Goal: Task Accomplishment & Management: Manage account settings

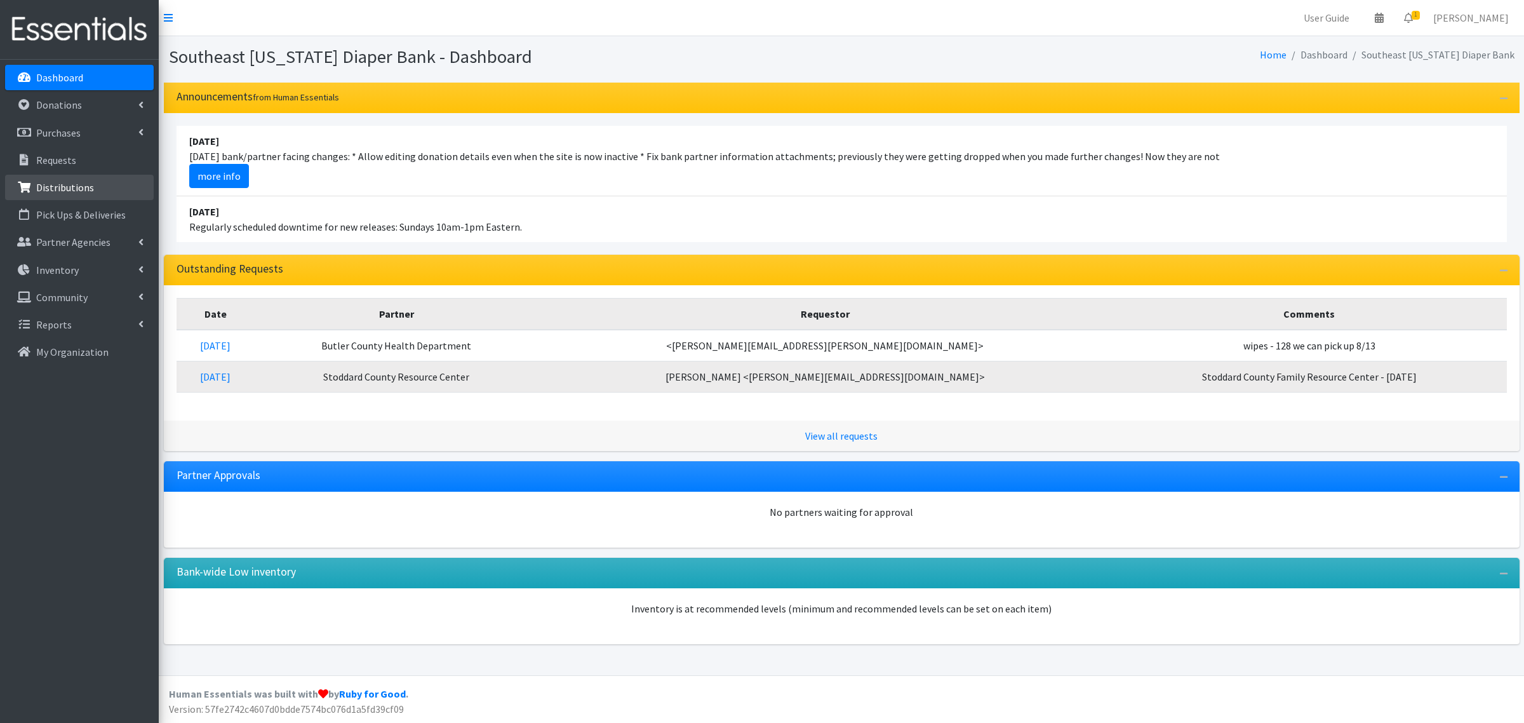
click at [77, 191] on p "Distributions" at bounding box center [65, 187] width 58 height 13
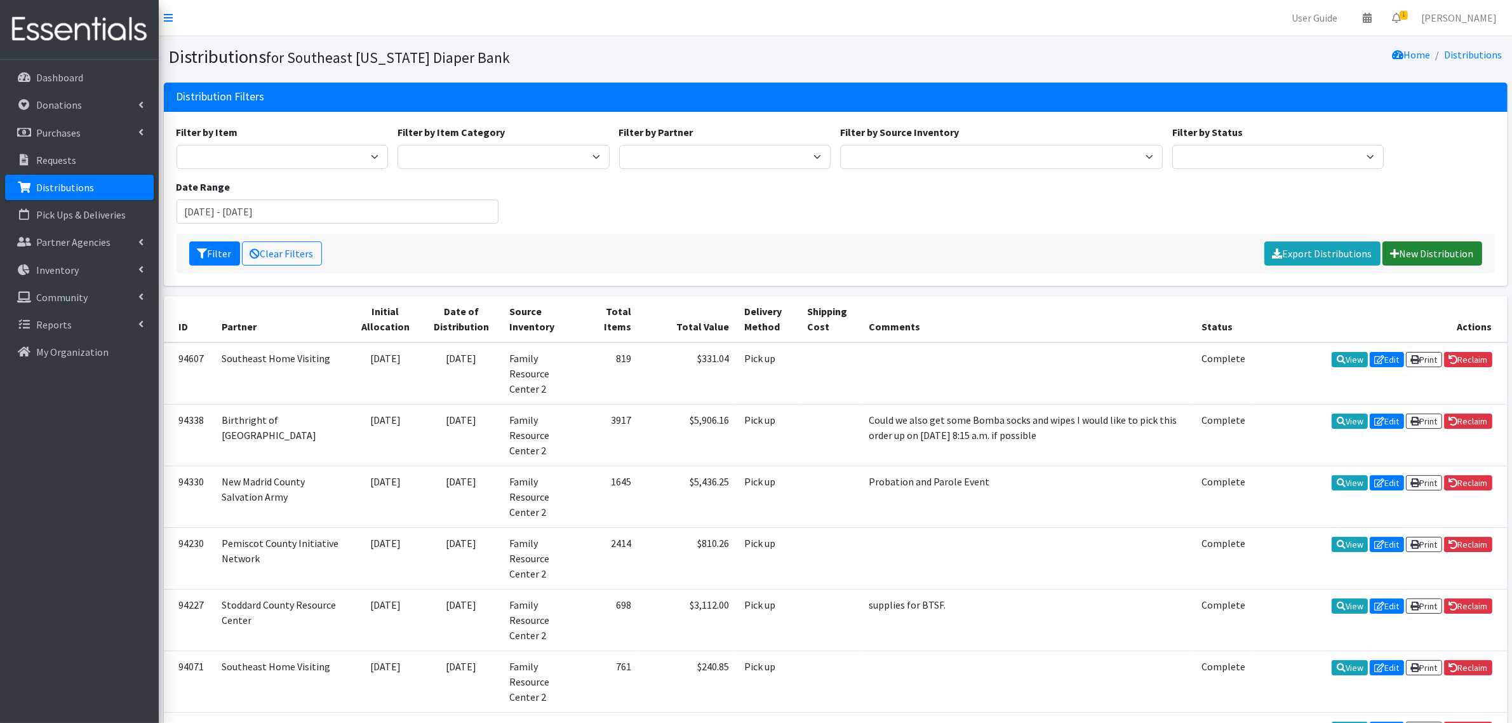
click at [1420, 250] on link "New Distribution" at bounding box center [1432, 253] width 100 height 24
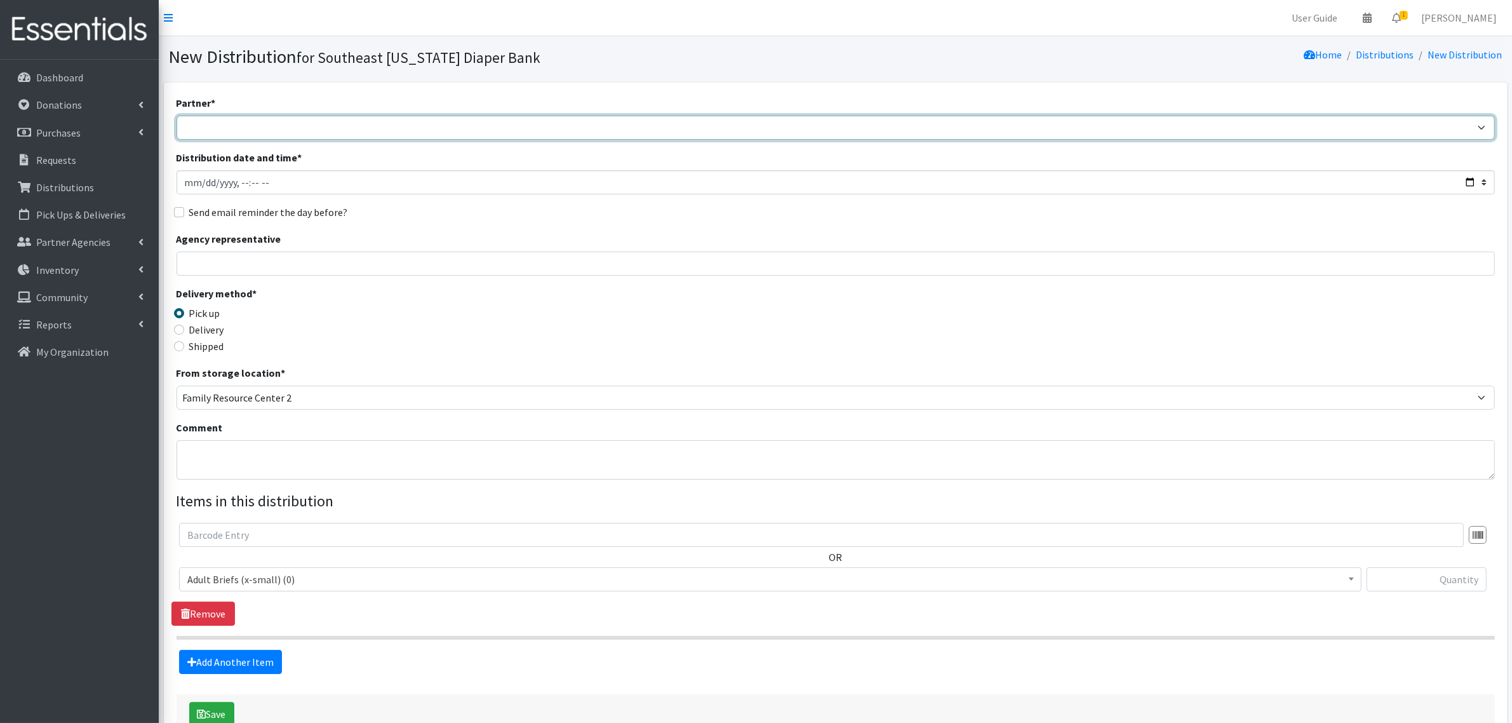
click at [206, 129] on select "ASPIRE WOMEN'S CENTER Bell City Head Start Birthright of Cape & Marble Hill Boo…" at bounding box center [836, 128] width 1318 height 24
select select "72"
click at [177, 116] on select "ASPIRE WOMEN'S CENTER Bell City Head Start Birthright of Cape & Marble Hill Boo…" at bounding box center [836, 128] width 1318 height 24
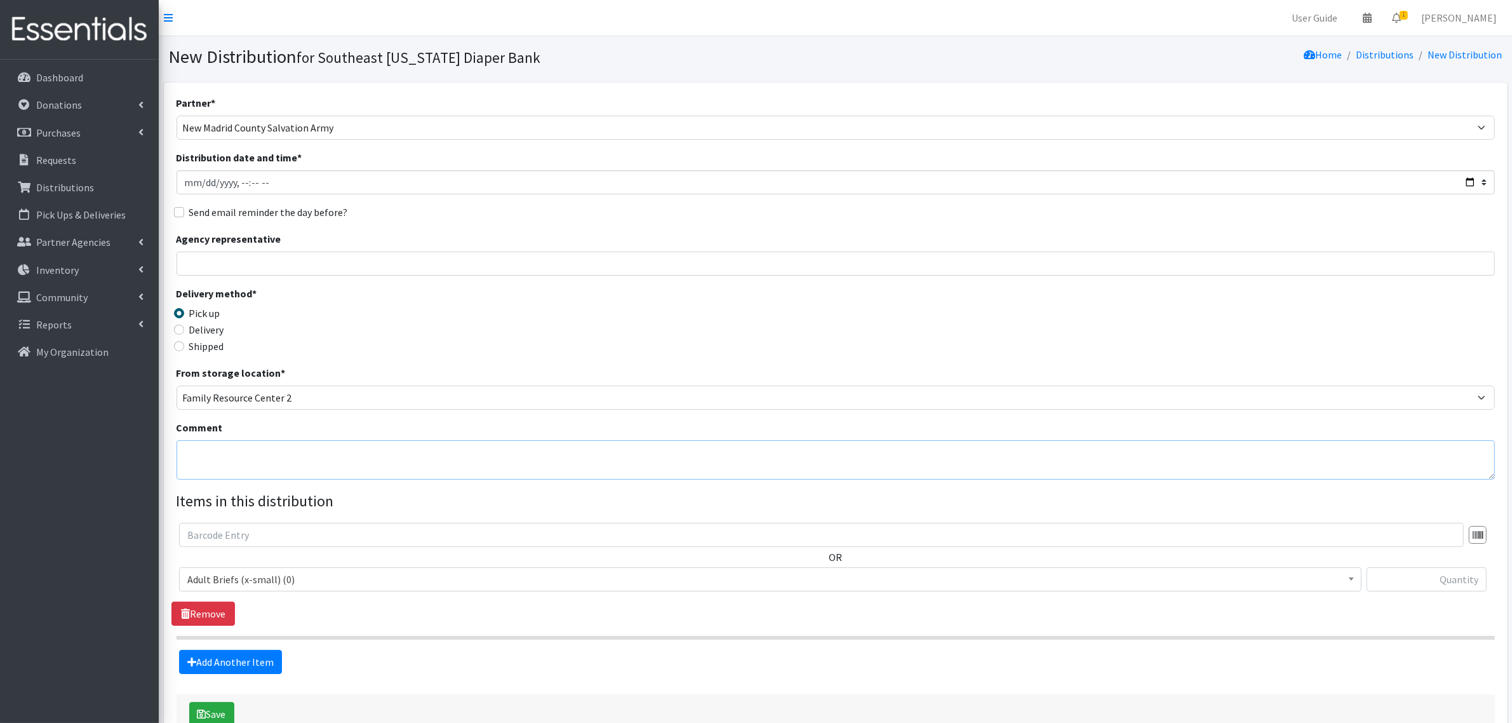
click at [219, 450] on textarea "Comment" at bounding box center [836, 459] width 1318 height 39
type textarea "Dexter school"
click at [238, 587] on span "Adult Briefs (x-small) (0)" at bounding box center [770, 579] width 1166 height 18
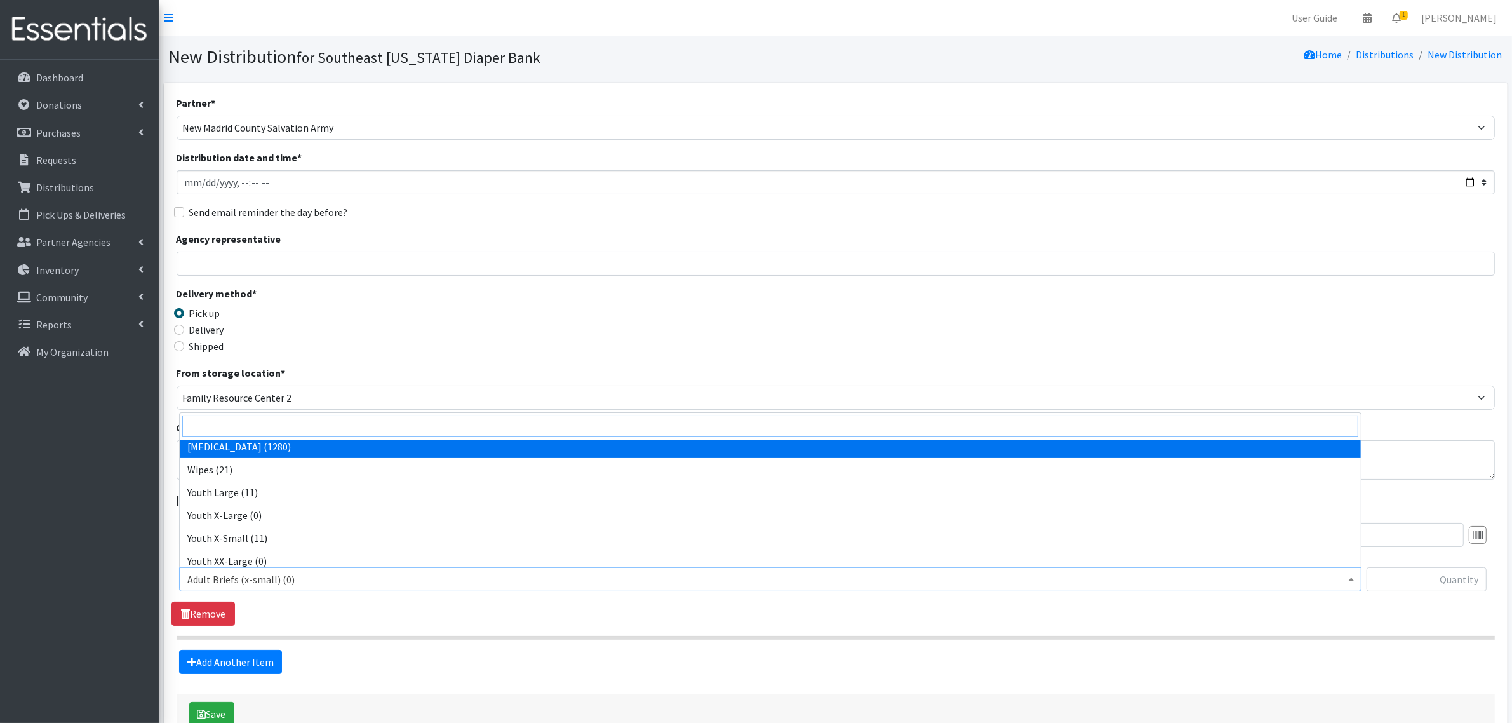
click at [273, 432] on input "search" at bounding box center [770, 426] width 1176 height 22
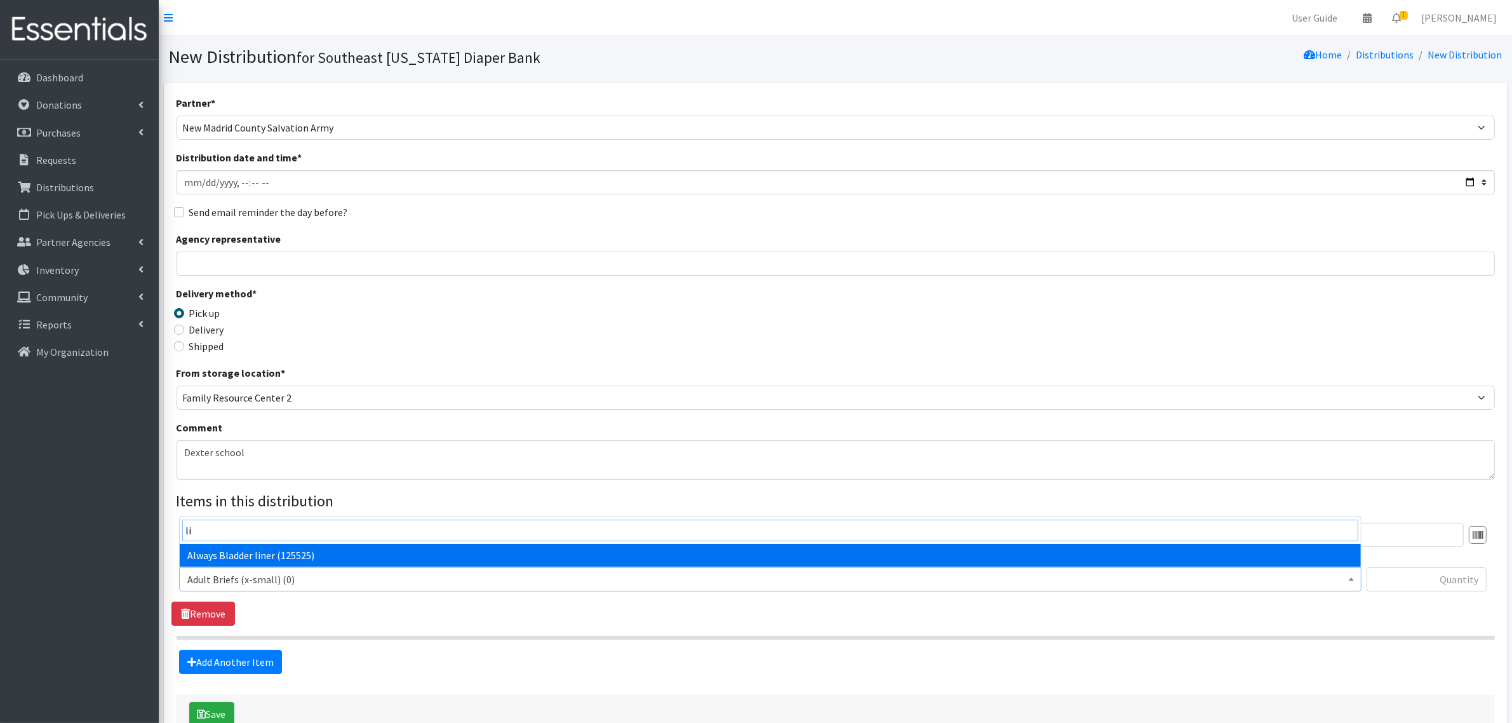
type input "li"
select select "4528"
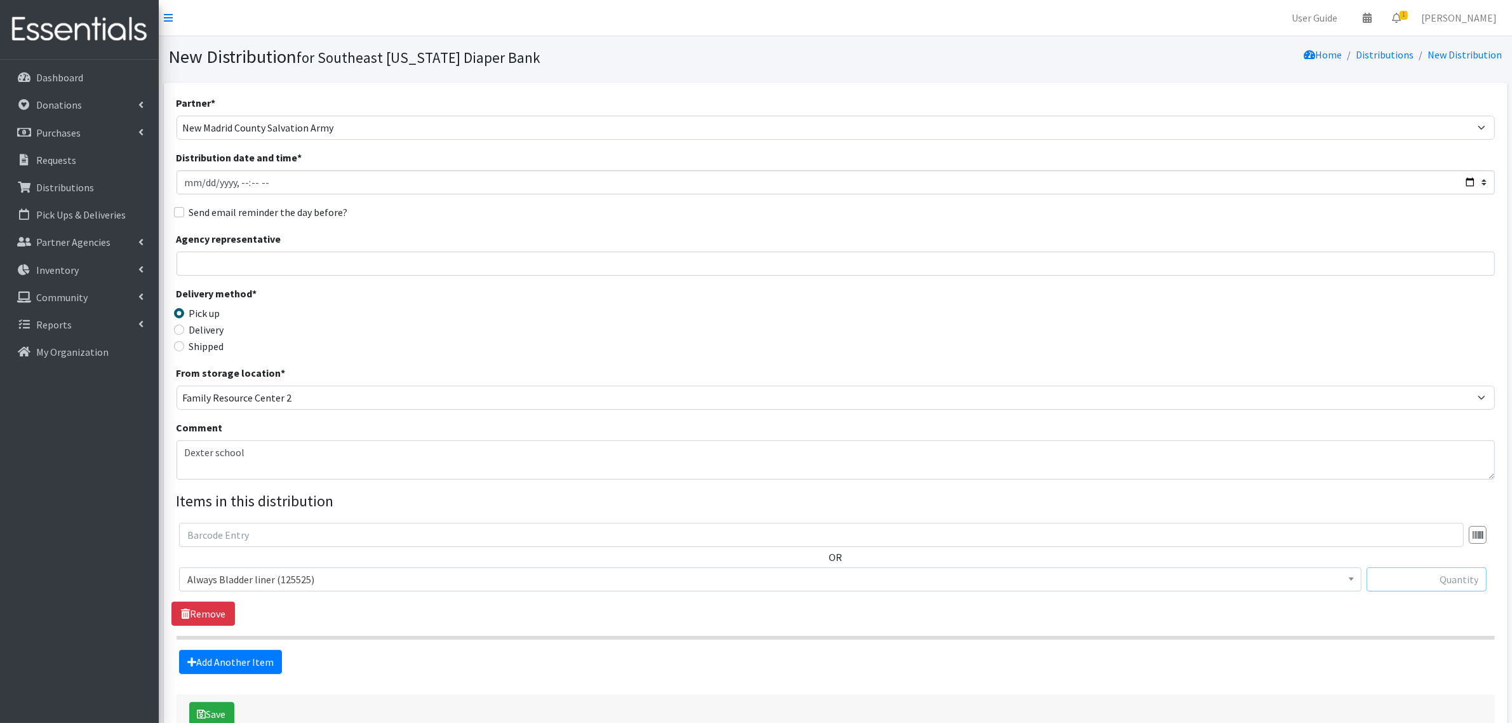
click at [1442, 573] on input "text" at bounding box center [1426, 579] width 120 height 24
click at [1024, 348] on div "Delivery method * Pick up Delivery Shipped Shipping cost" at bounding box center [836, 325] width 1318 height 79
click at [1443, 573] on input "text" at bounding box center [1426, 579] width 120 height 24
type input "3520"
click at [1361, 615] on div "OR Adult Briefs (x-small) (0) Adult Briefs Large (11868) Adult Briefs Medium (3…" at bounding box center [835, 574] width 1328 height 103
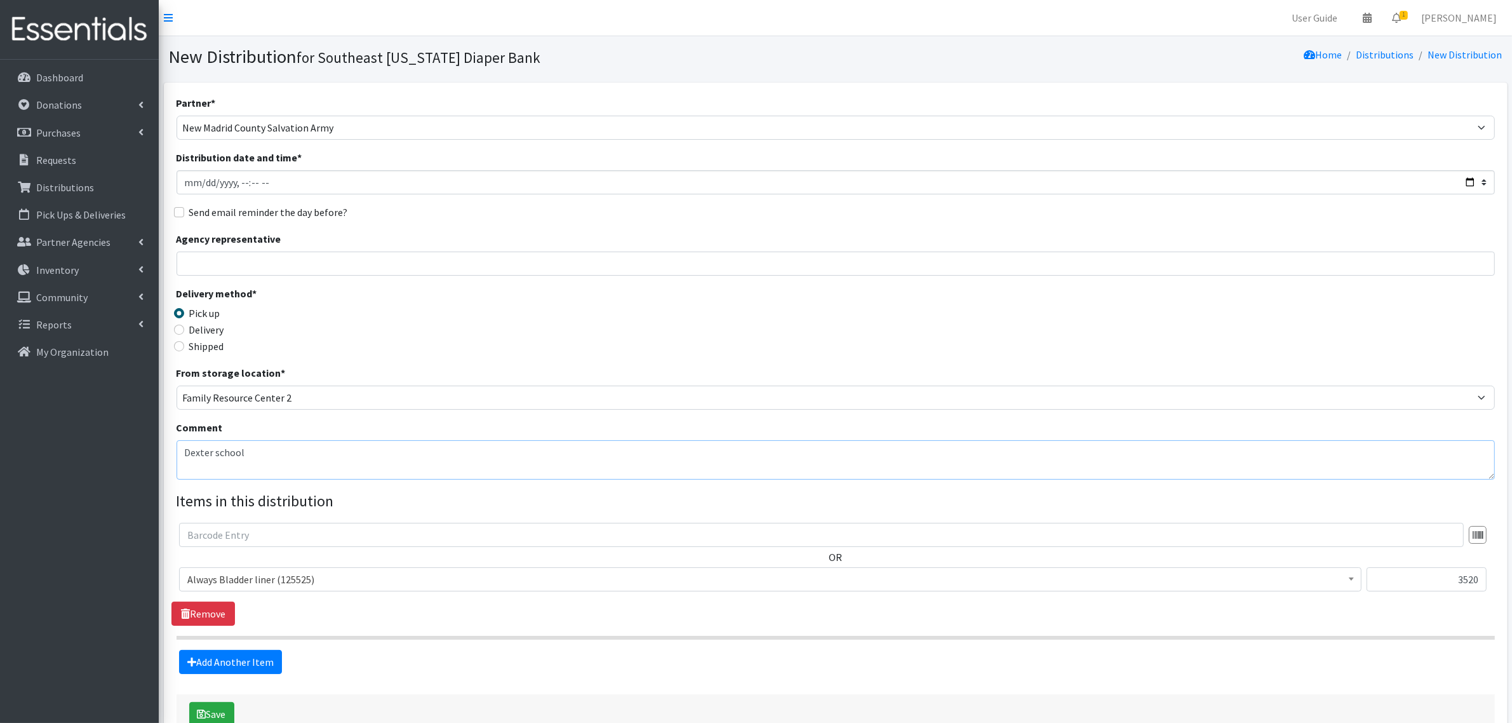
drag, startPoint x: 210, startPoint y: 455, endPoint x: 25, endPoint y: 452, distance: 184.2
click at [25, 452] on div "User Guide 0 Pick-ups remaining this week View Calendar 1 1 Requests 0 Partner …" at bounding box center [756, 402] width 1512 height 804
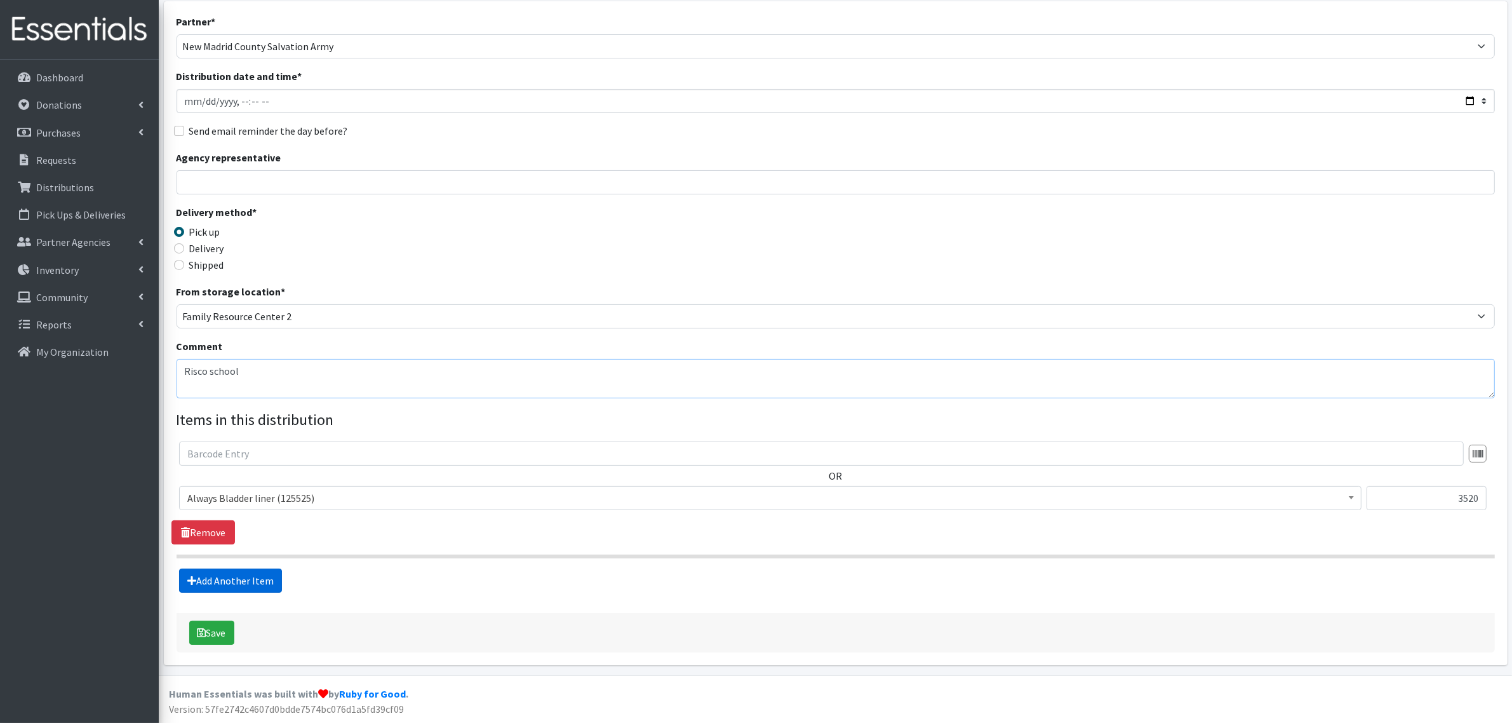
type textarea "Risco school"
click at [248, 573] on link "Add Another Item" at bounding box center [230, 580] width 103 height 24
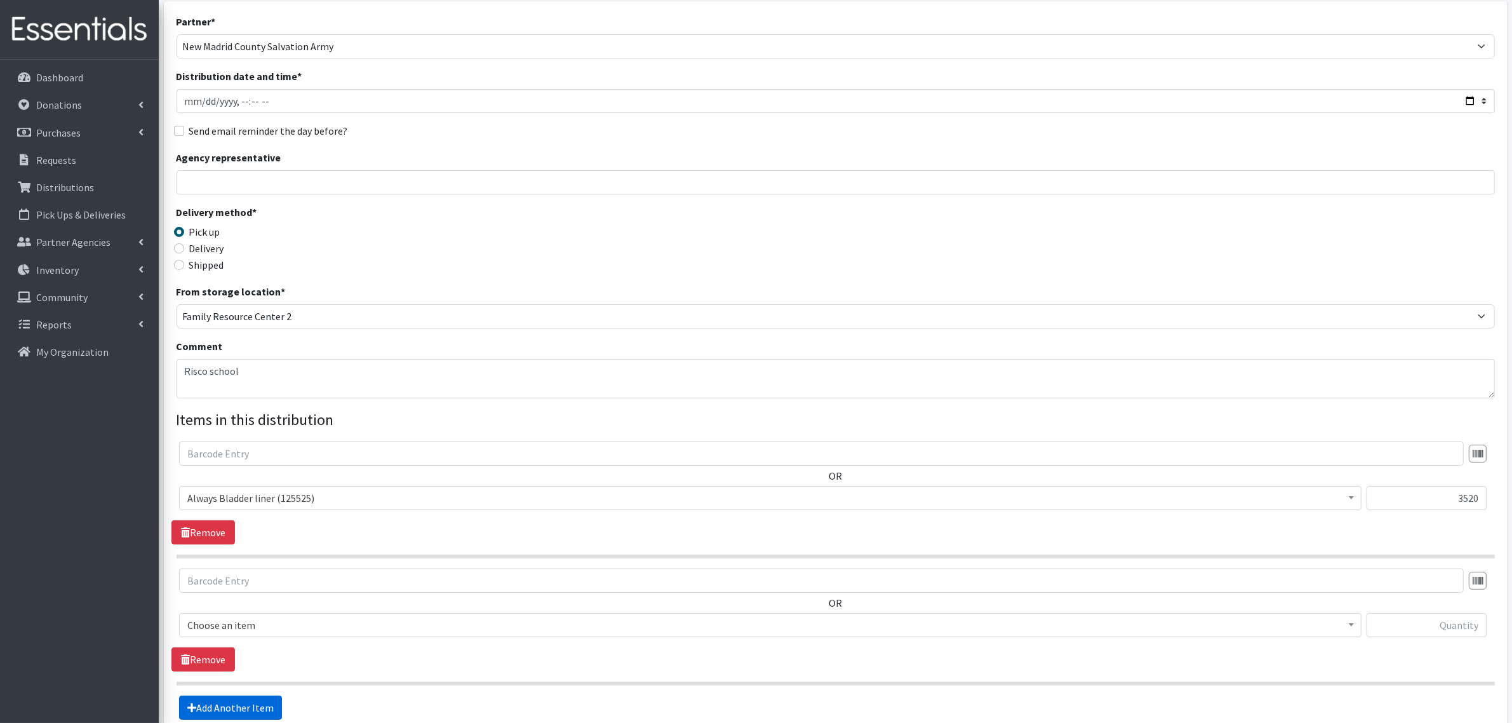
scroll to position [208, 0]
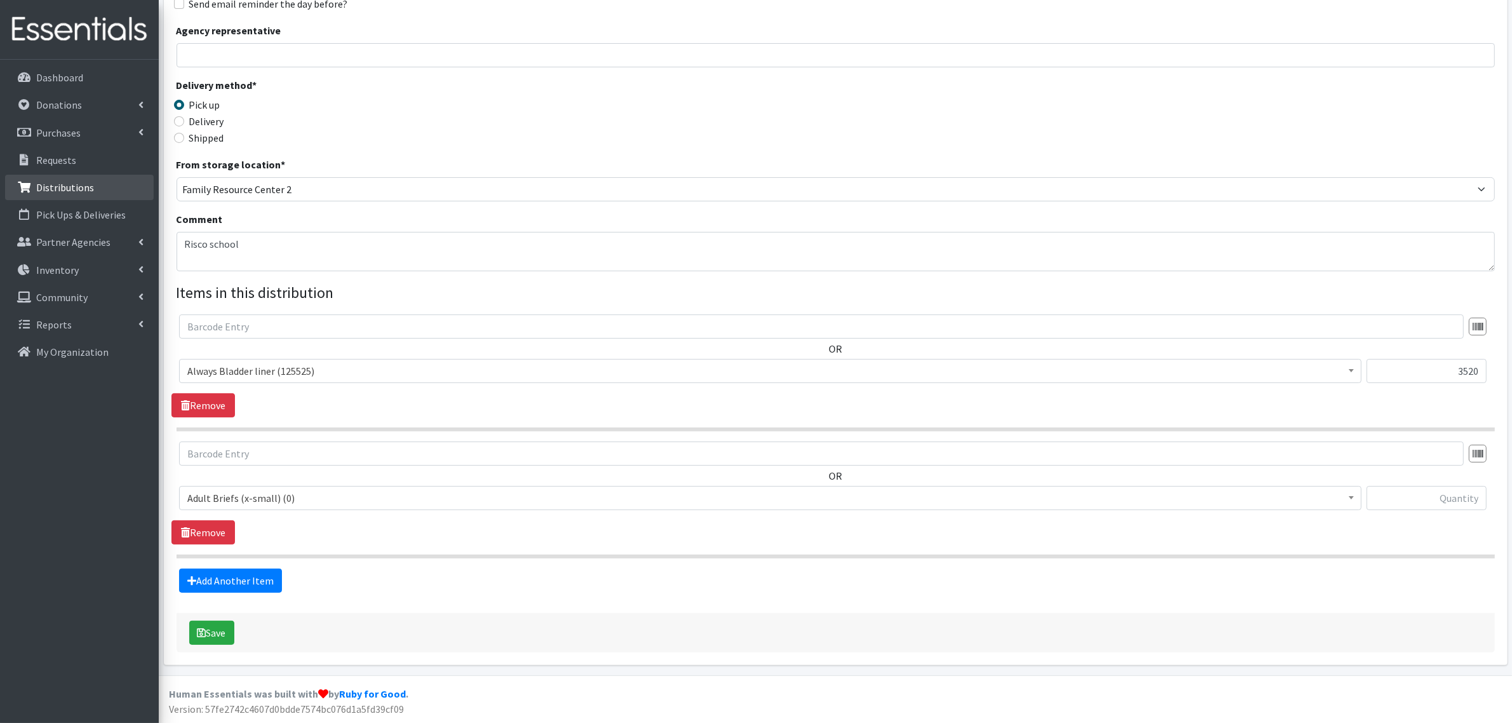
click at [62, 192] on p "Distributions" at bounding box center [65, 187] width 58 height 13
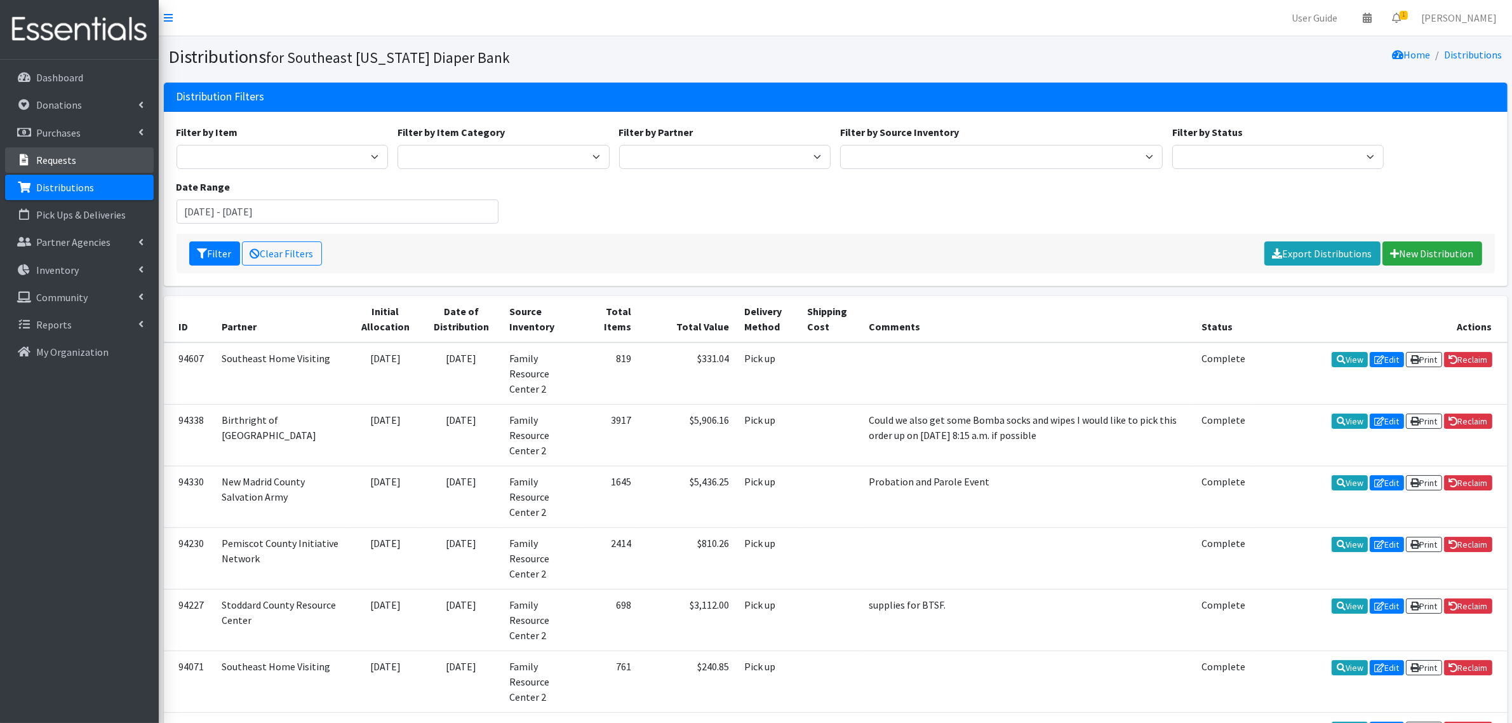
click at [74, 171] on link "Requests" at bounding box center [79, 159] width 149 height 25
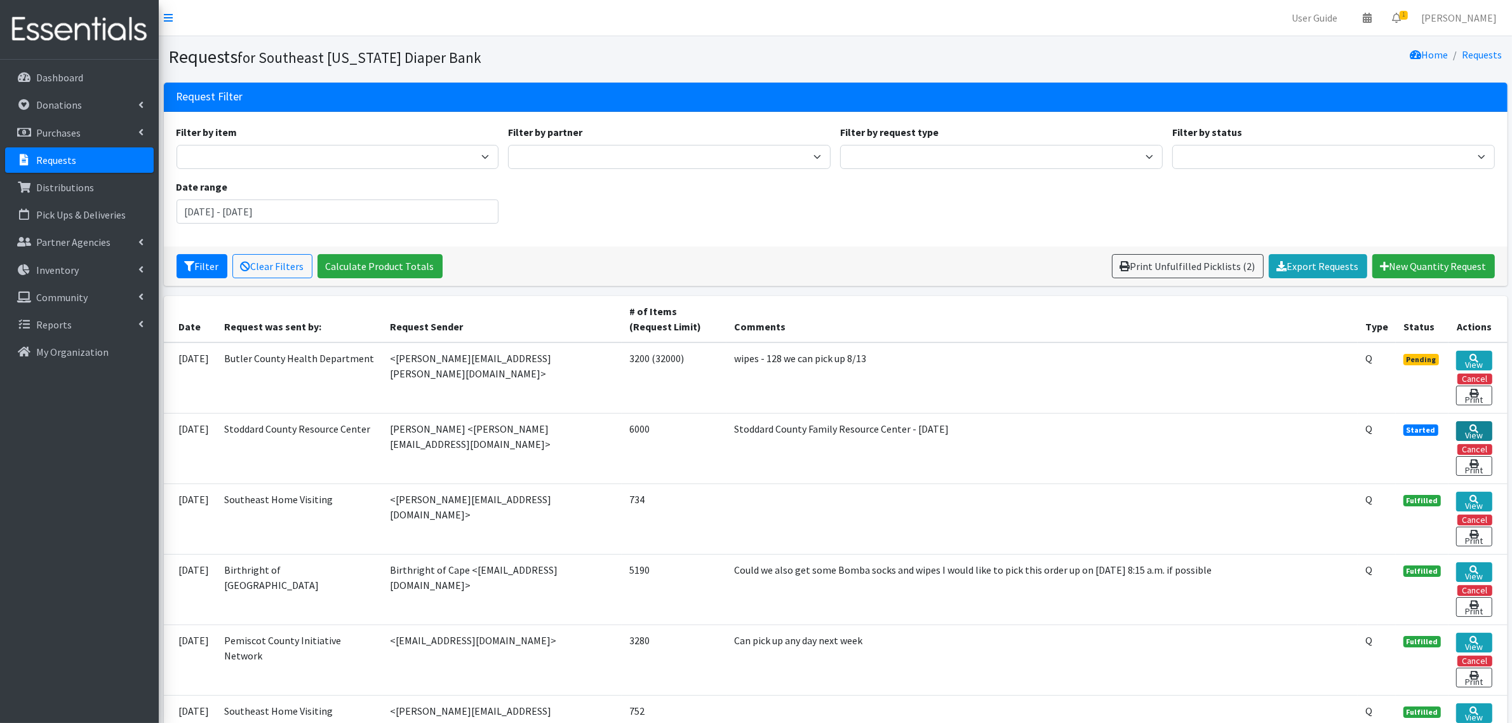
click at [1465, 427] on link "View" at bounding box center [1474, 431] width 36 height 20
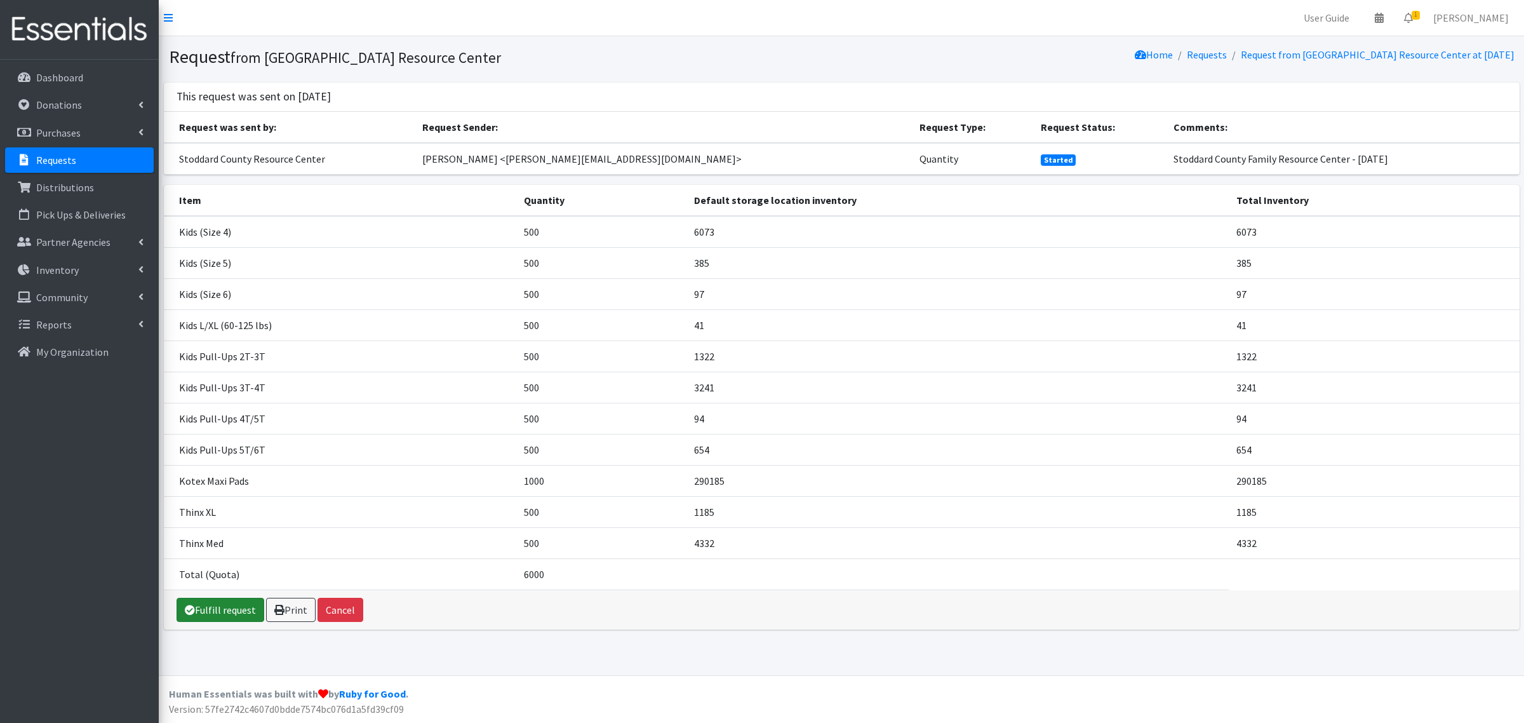
click at [205, 620] on link "Fulfill request" at bounding box center [221, 610] width 88 height 24
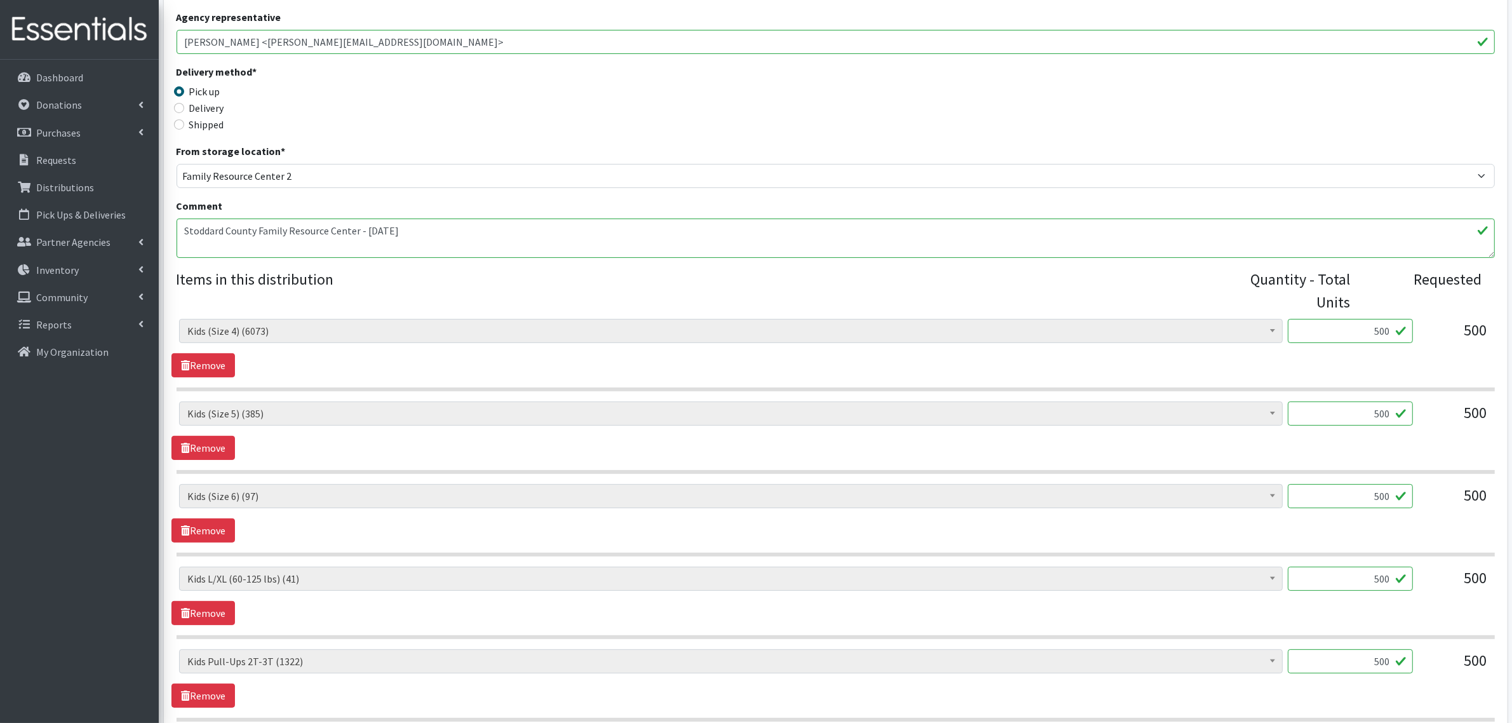
scroll to position [317, 0]
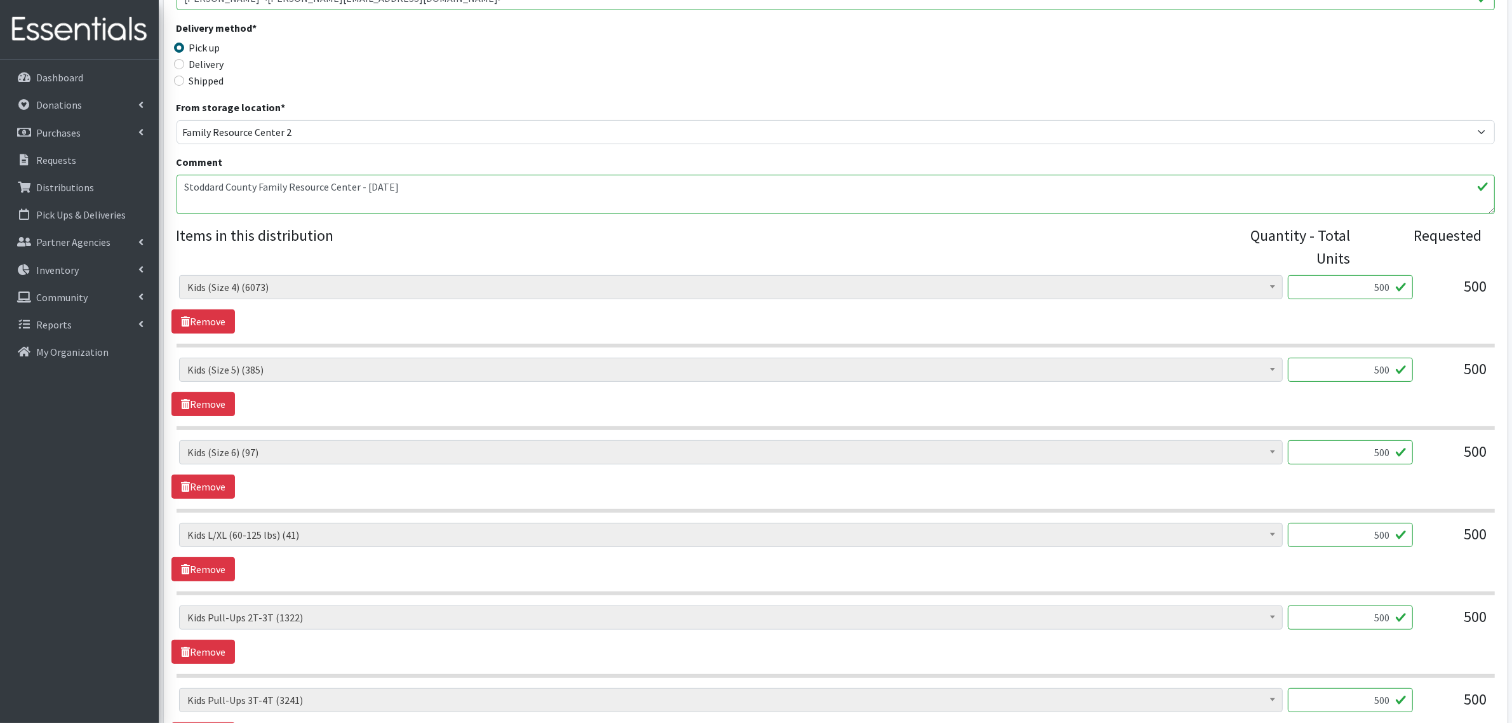
drag, startPoint x: 1413, startPoint y: 275, endPoint x: 1497, endPoint y: 277, distance: 83.9
click at [1496, 277] on div "Adult Briefs (x-small) (0) Adult Briefs Large (11868) Adult Briefs Medium (3482…" at bounding box center [835, 292] width 1328 height 34
type input "516"
click at [202, 397] on link "Remove" at bounding box center [202, 404] width 63 height 24
drag, startPoint x: 1366, startPoint y: 367, endPoint x: 1523, endPoint y: 377, distance: 157.1
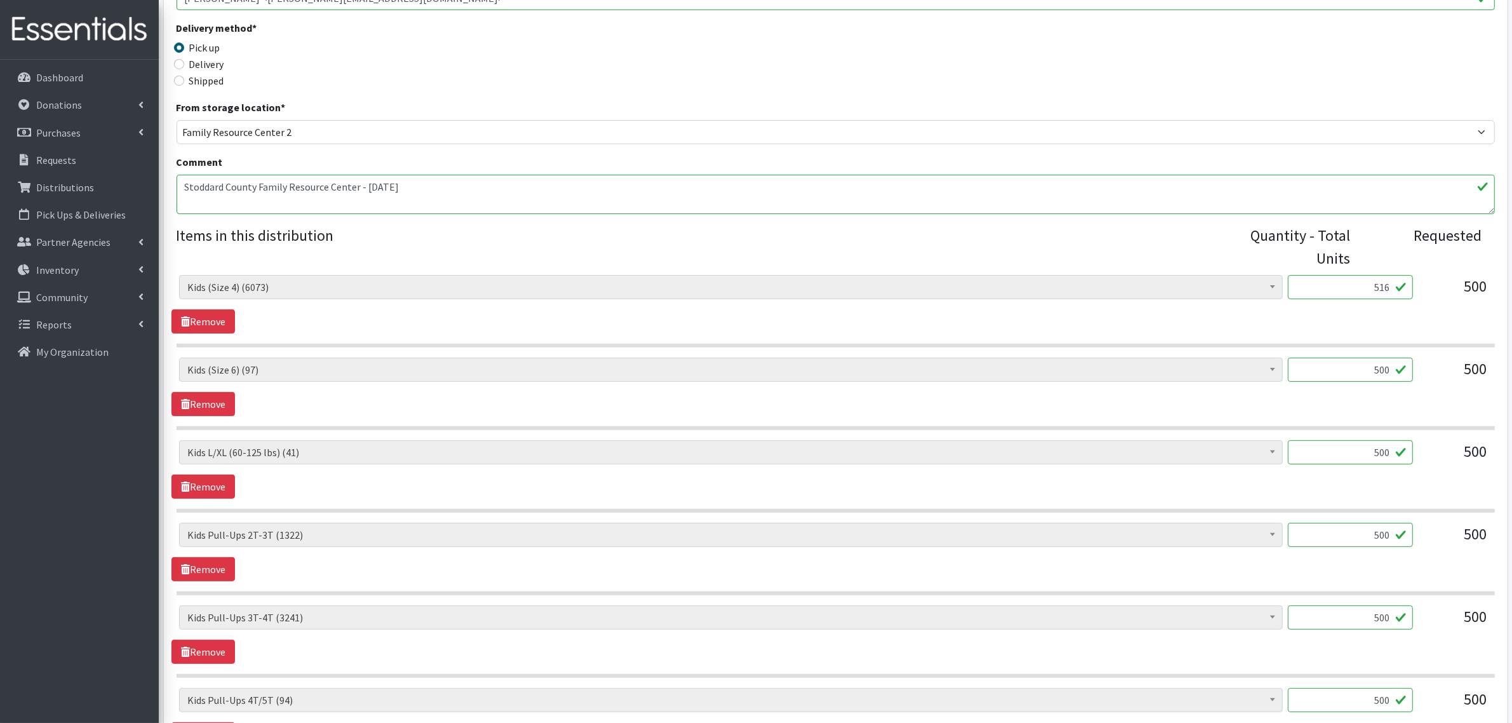
click at [1511, 377] on html "User Guide 0 Pick-ups remaining this week View Calendar 1 1 Requests 0 Partner …" at bounding box center [756, 469] width 1512 height 1572
type input "22"
click at [763, 492] on div "Adult Briefs (x-small) (0) Adult Briefs Large (11868) Adult Briefs Medium (3482…" at bounding box center [835, 469] width 1328 height 58
drag, startPoint x: 1360, startPoint y: 453, endPoint x: 1480, endPoint y: 449, distance: 120.1
click at [1480, 449] on div "Adult Briefs (x-small) (0) Adult Briefs Large (11868) Adult Briefs Medium (3482…" at bounding box center [835, 457] width 1312 height 34
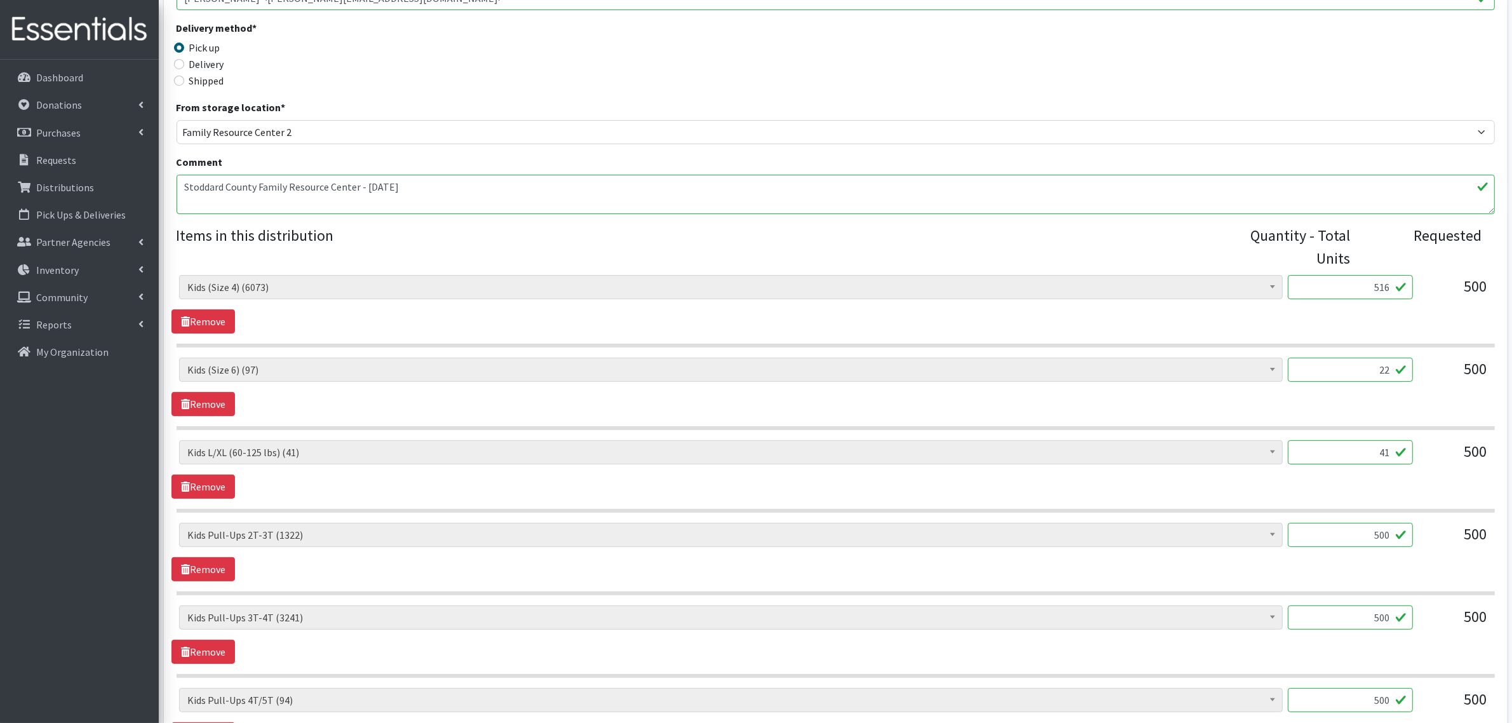
type input "41"
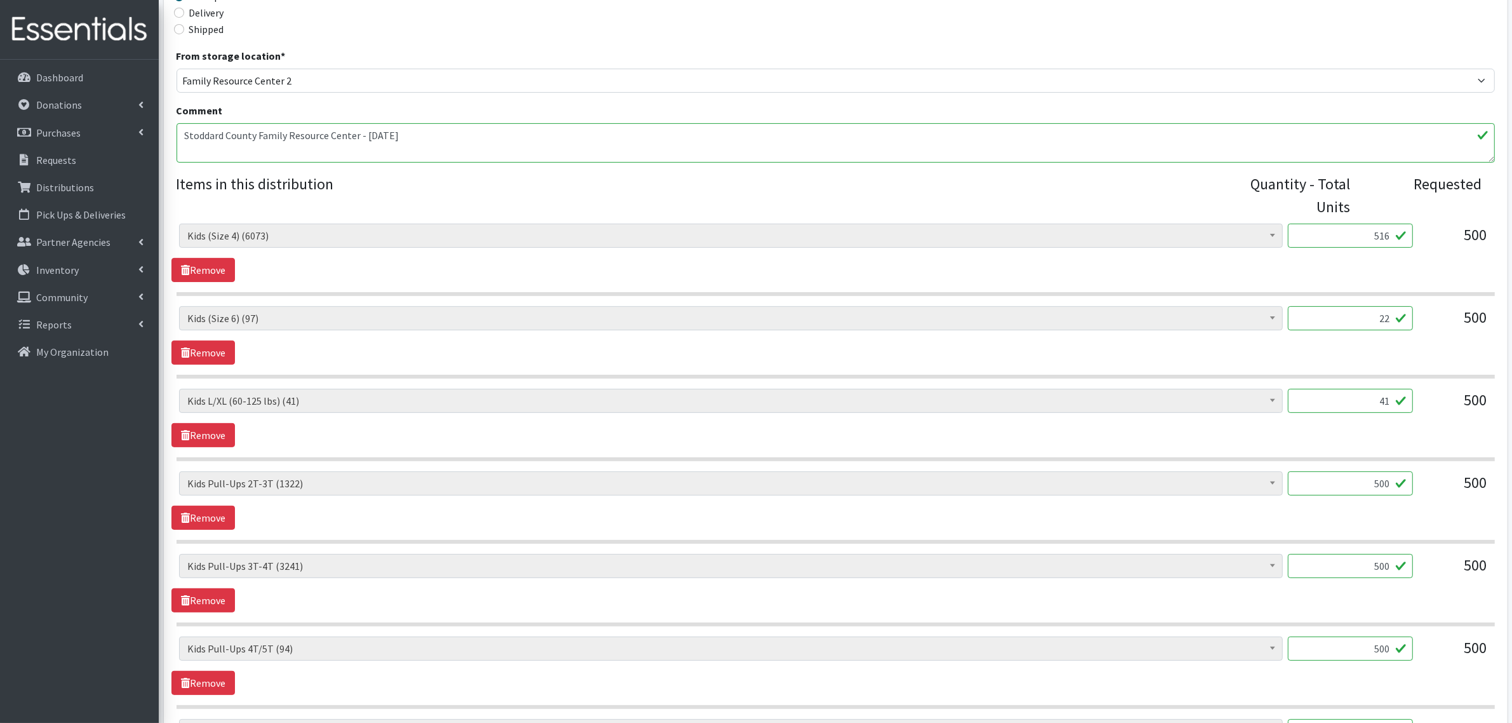
scroll to position [397, 0]
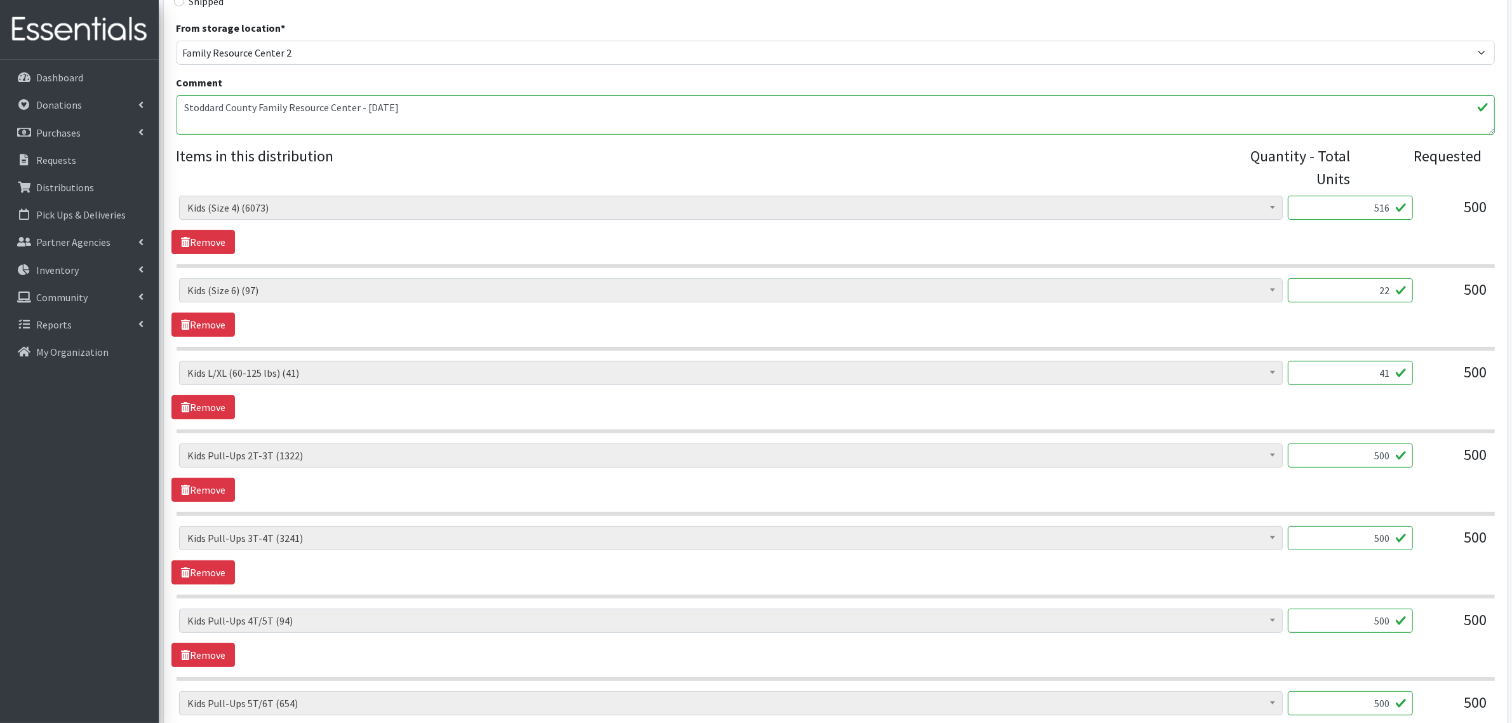
drag, startPoint x: 1347, startPoint y: 455, endPoint x: 1523, endPoint y: 467, distance: 176.3
click at [1511, 467] on html "User Guide 0 Pick-ups remaining this week View Calendar 1 1 Requests 0 Partner …" at bounding box center [756, 389] width 1512 height 1572
type input "469"
type input "480"
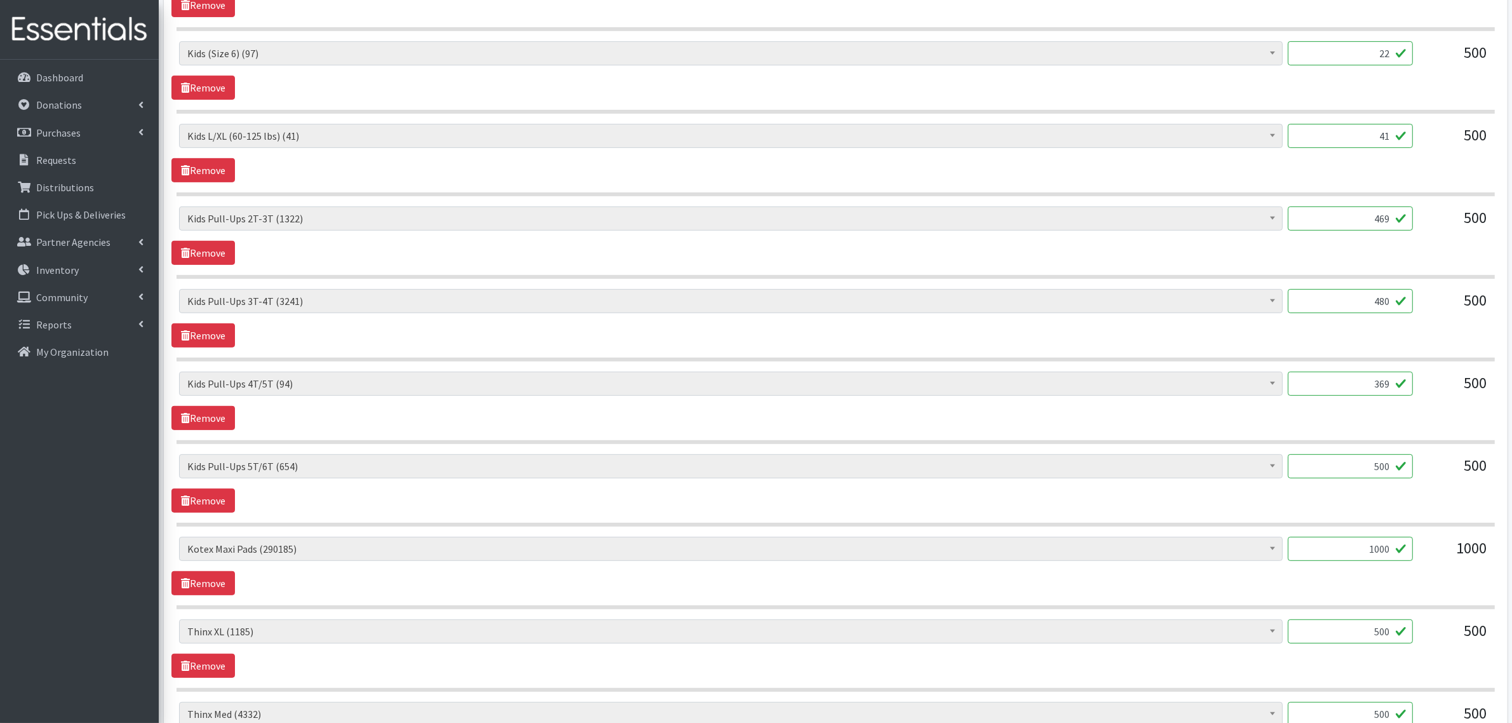
scroll to position [635, 0]
type input "369"
click at [220, 490] on link "Remove" at bounding box center [202, 499] width 63 height 24
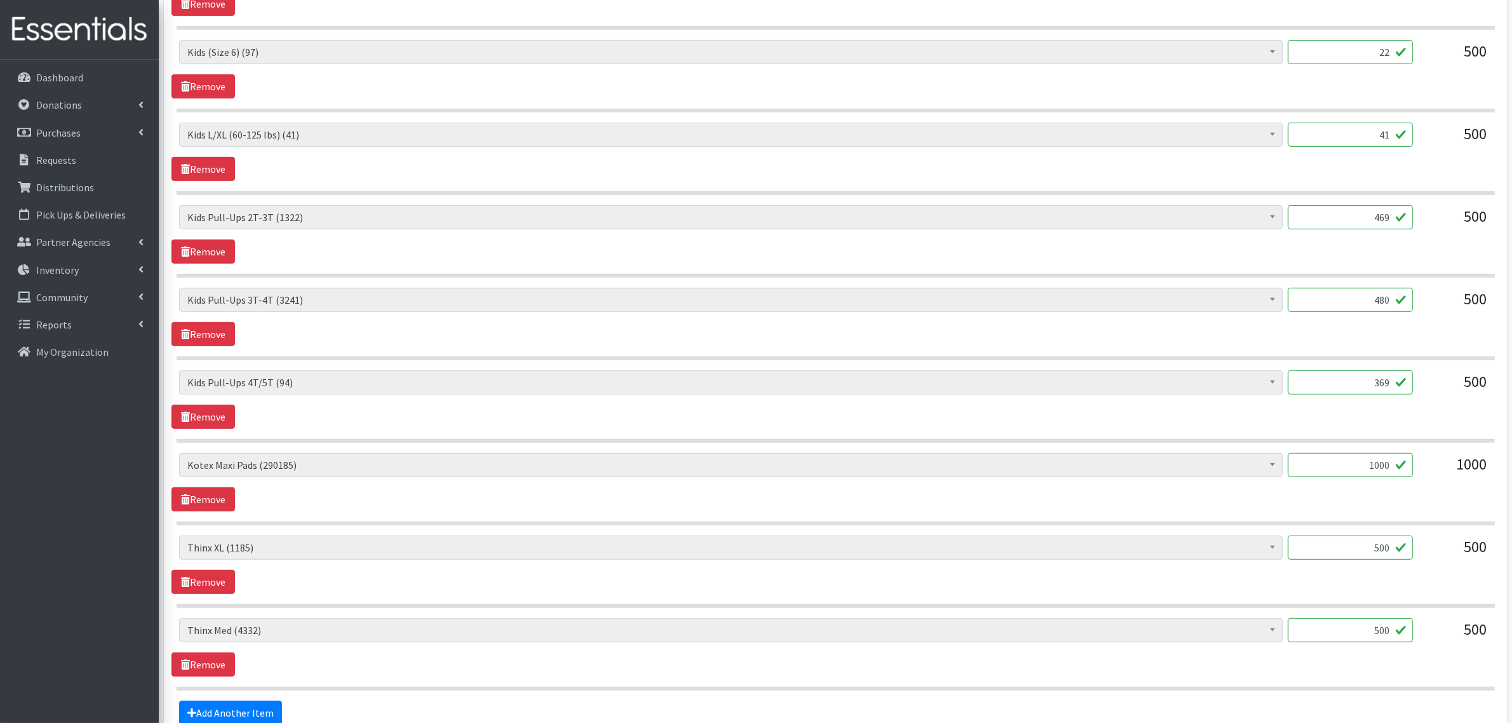
drag, startPoint x: 1362, startPoint y: 458, endPoint x: 1500, endPoint y: 481, distance: 140.4
click at [1500, 481] on div "Partner * ASPIRE WOMEN'S CENTER Bell City Head Start Birthright of Cape & Marbl…" at bounding box center [836, 142] width 1344 height 1307
type input "1008"
click at [227, 580] on link "Remove" at bounding box center [202, 582] width 63 height 24
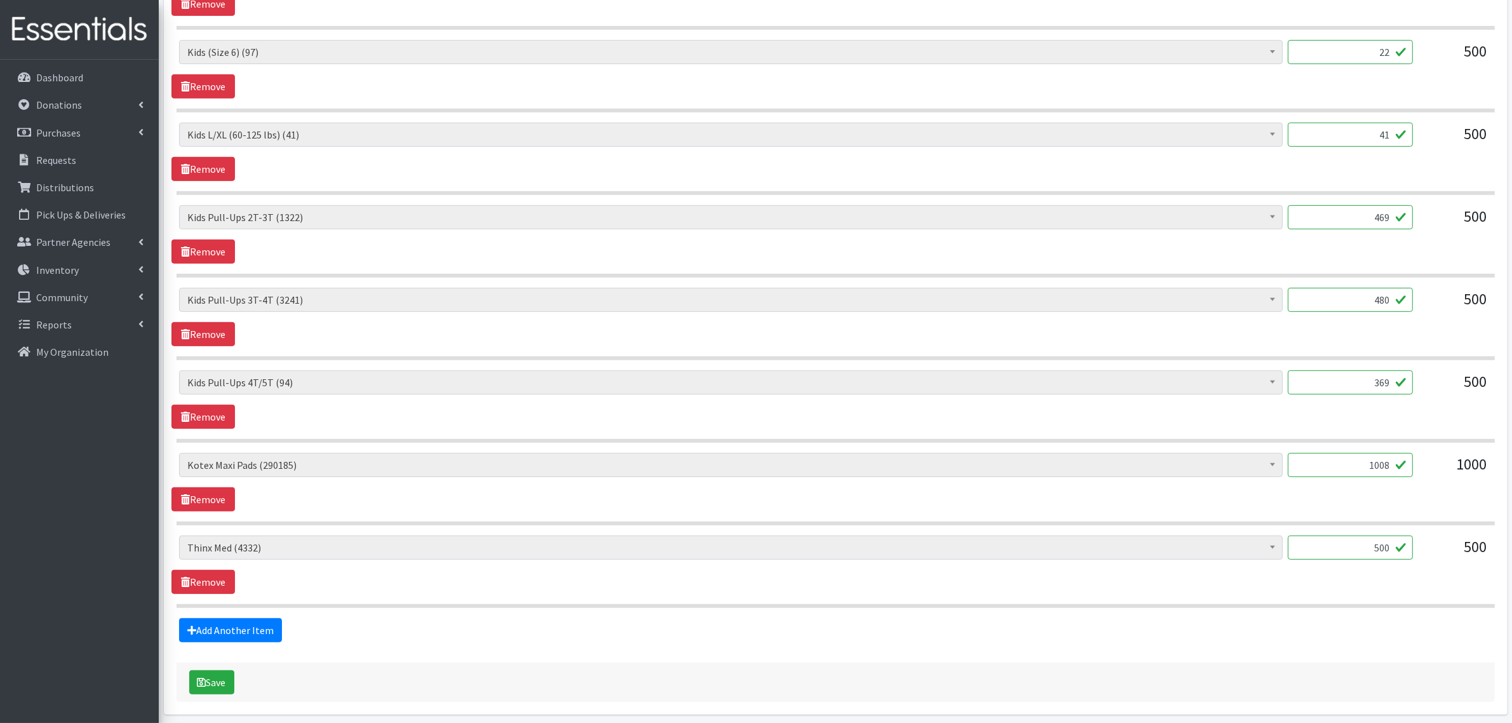
drag, startPoint x: 1337, startPoint y: 543, endPoint x: 1523, endPoint y: 573, distance: 188.4
click at [1511, 573] on html "User Guide 0 Pick-ups remaining this week View Calendar 1 1 Requests 0 Partner …" at bounding box center [756, 68] width 1512 height 1407
type input "100"
click at [1133, 582] on div "Adult Briefs (x-small) (0) Adult Briefs Large (11868) Adult Briefs Medium (3482…" at bounding box center [835, 564] width 1328 height 58
click at [232, 641] on link "Add Another Item" at bounding box center [230, 630] width 103 height 24
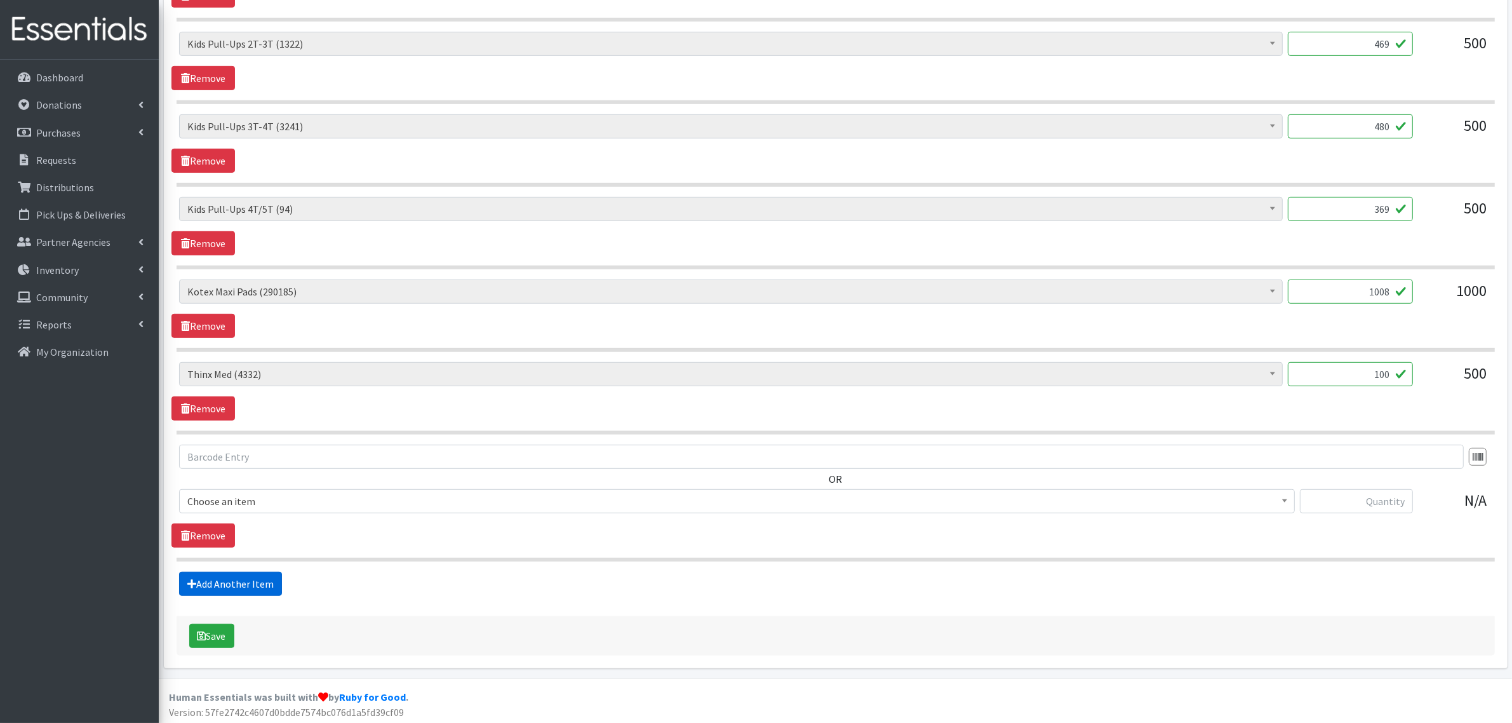
scroll to position [816, 0]
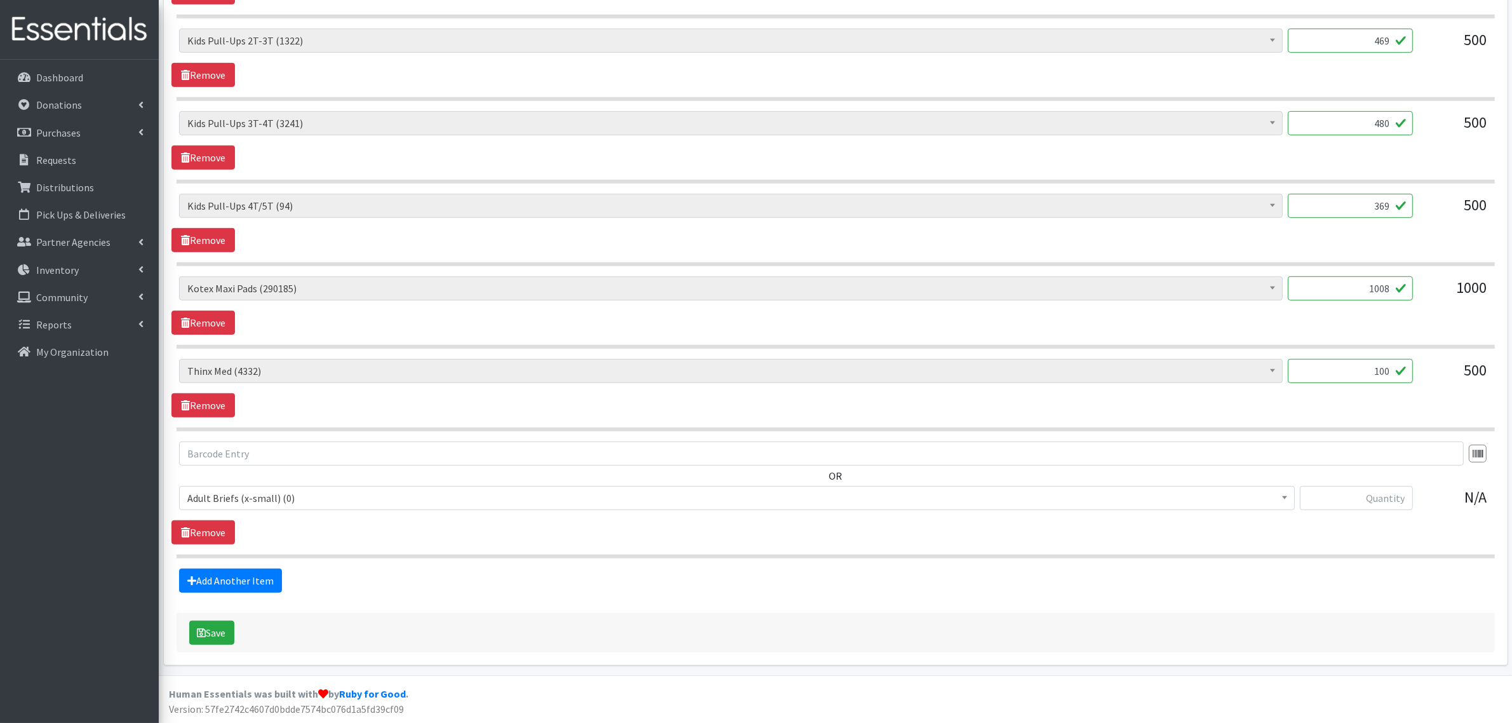
click at [238, 490] on span "Adult Briefs (x-small) (0)" at bounding box center [736, 498] width 1099 height 18
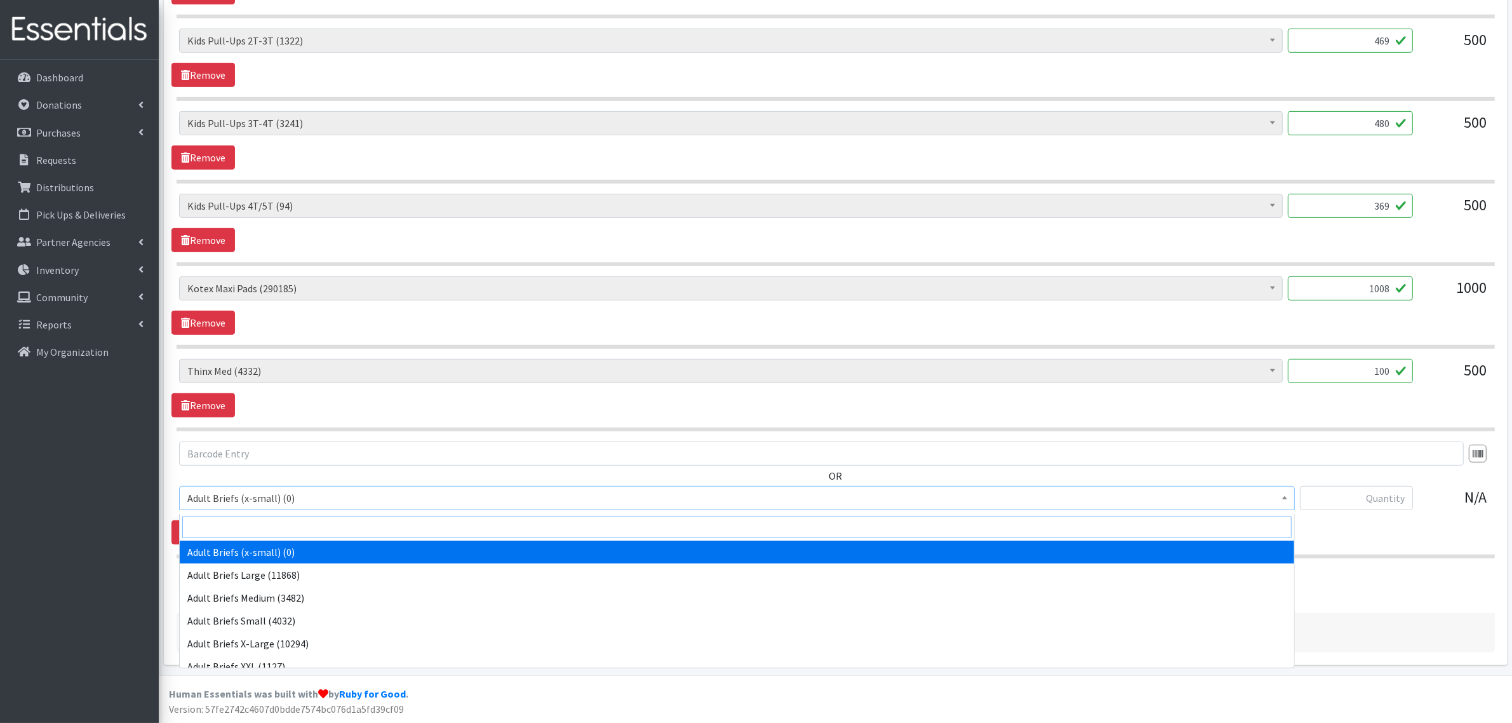
click at [236, 522] on input "search" at bounding box center [736, 527] width 1109 height 22
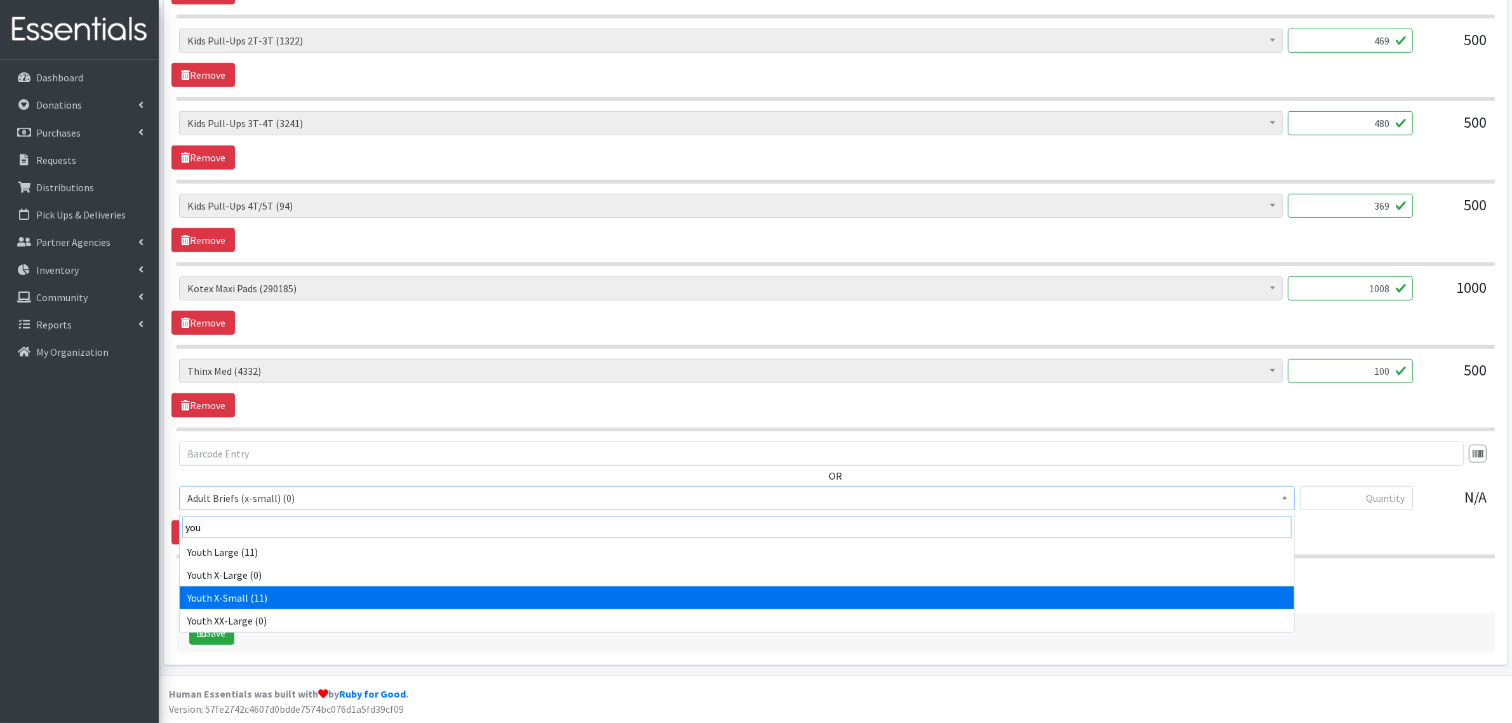
type input "you"
select select "15360"
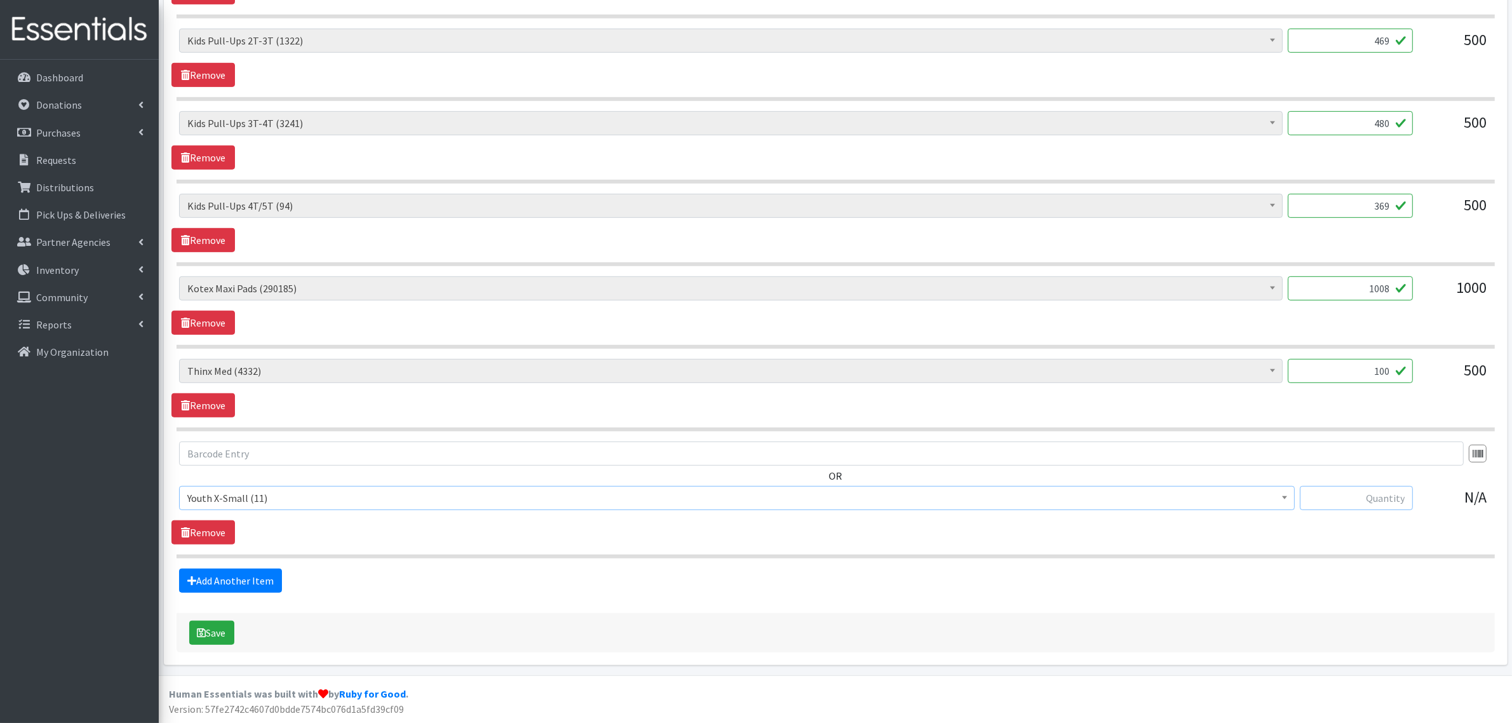
click at [1360, 496] on input "text" at bounding box center [1356, 498] width 113 height 24
type input "11"
click at [227, 573] on link "Add Another Item" at bounding box center [230, 580] width 103 height 24
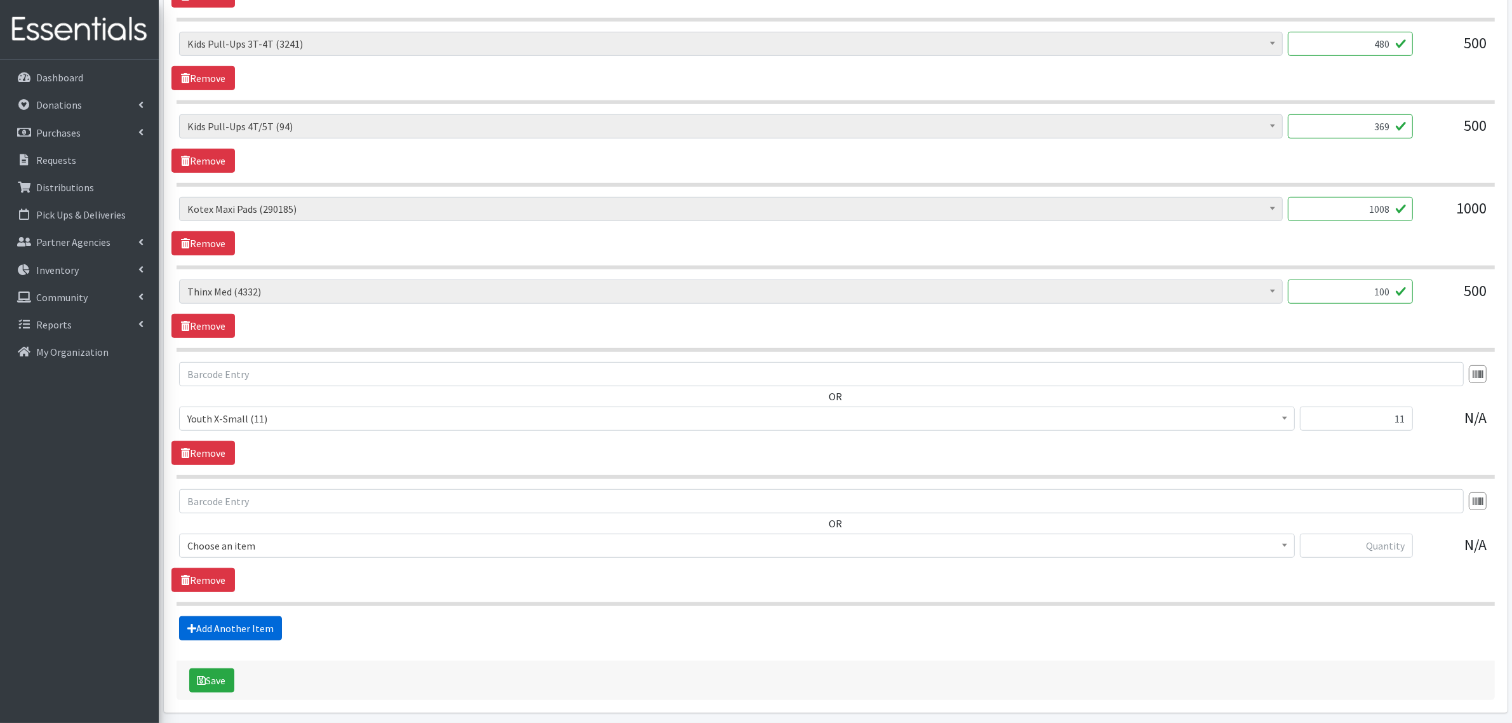
scroll to position [943, 0]
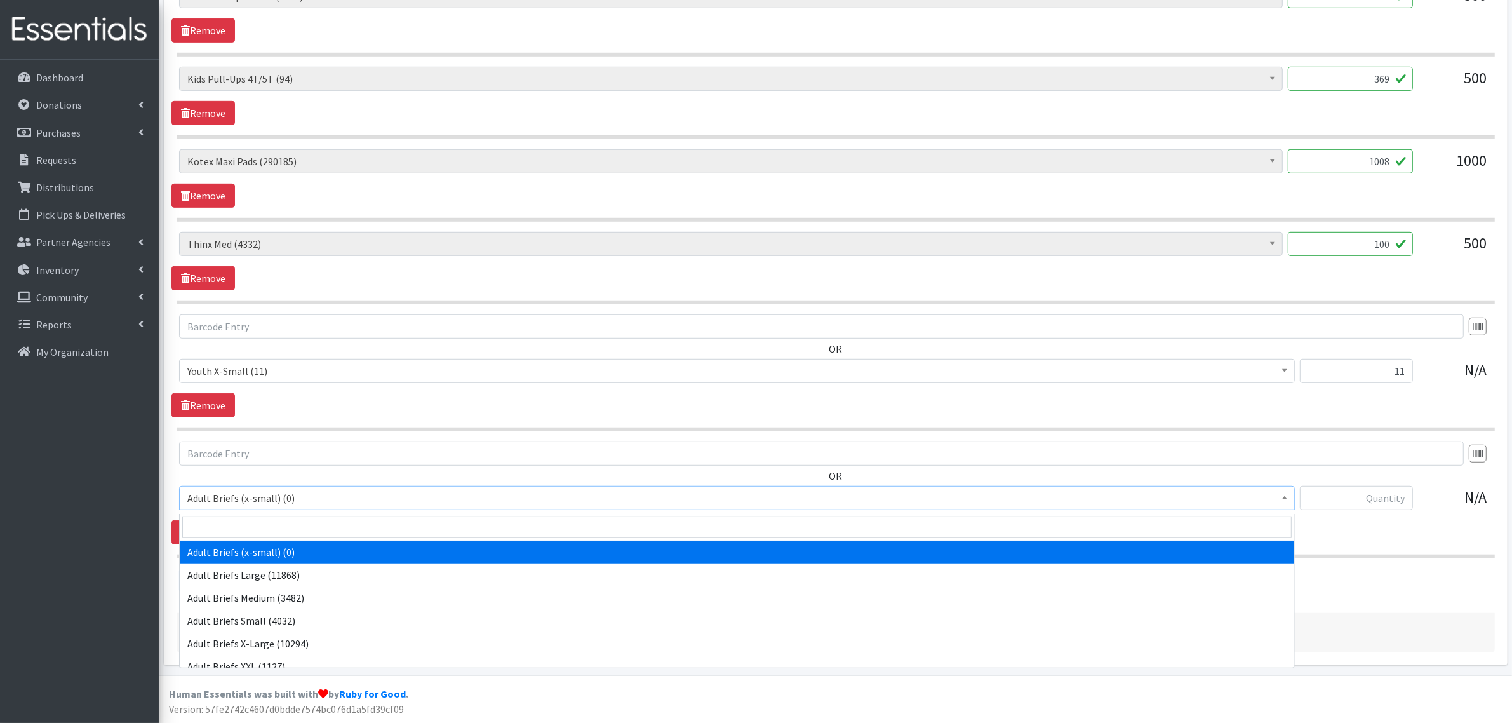
click at [261, 502] on span "Adult Briefs (x-small) (0)" at bounding box center [736, 498] width 1099 height 18
click at [265, 519] on input "search" at bounding box center [736, 527] width 1109 height 22
type input "you"
select select "15362"
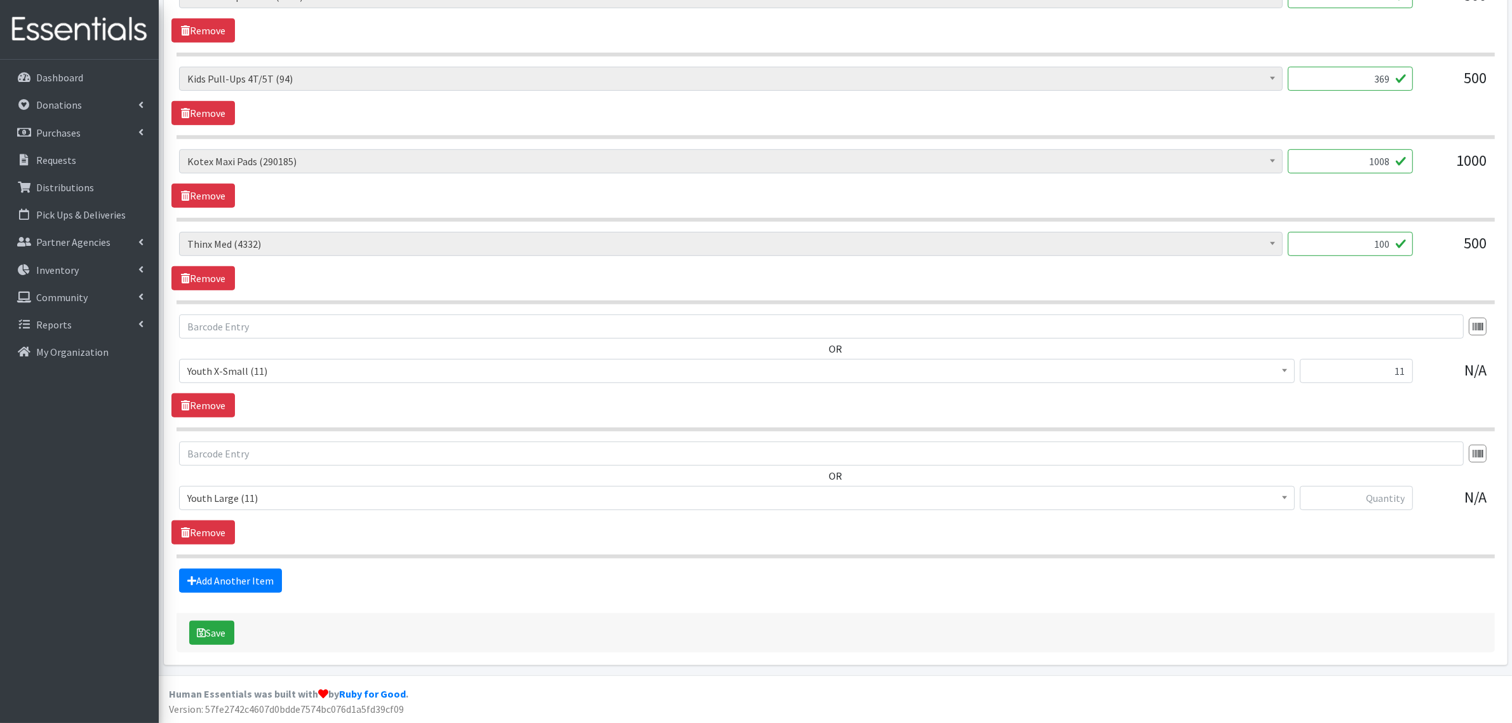
click at [1333, 484] on div "OR Adult Briefs (x-small) (0) Adult Briefs Large (11868) Adult Briefs Medium (3…" at bounding box center [835, 480] width 1328 height 79
click at [1338, 500] on input "text" at bounding box center [1356, 498] width 113 height 24
type input "11"
click at [246, 578] on link "Add Another Item" at bounding box center [230, 580] width 103 height 24
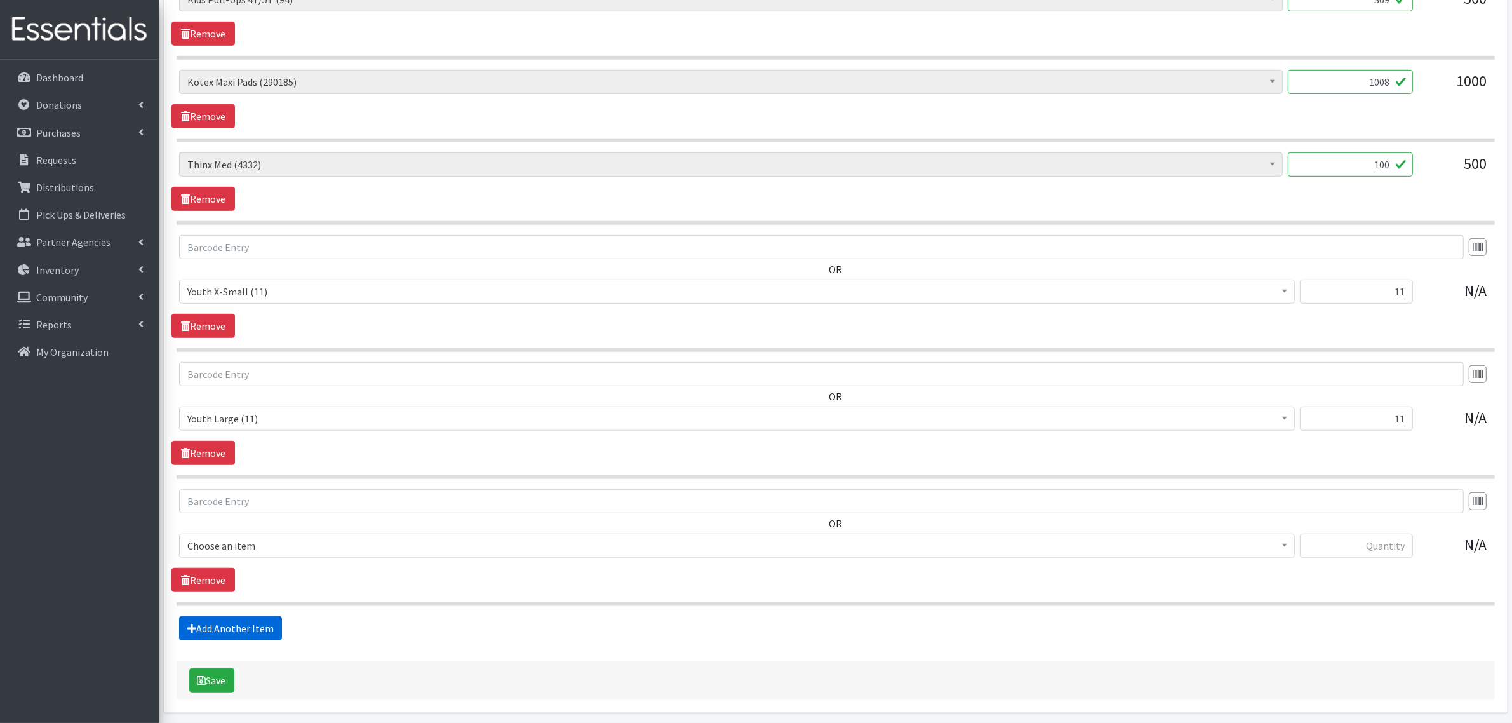
scroll to position [1071, 0]
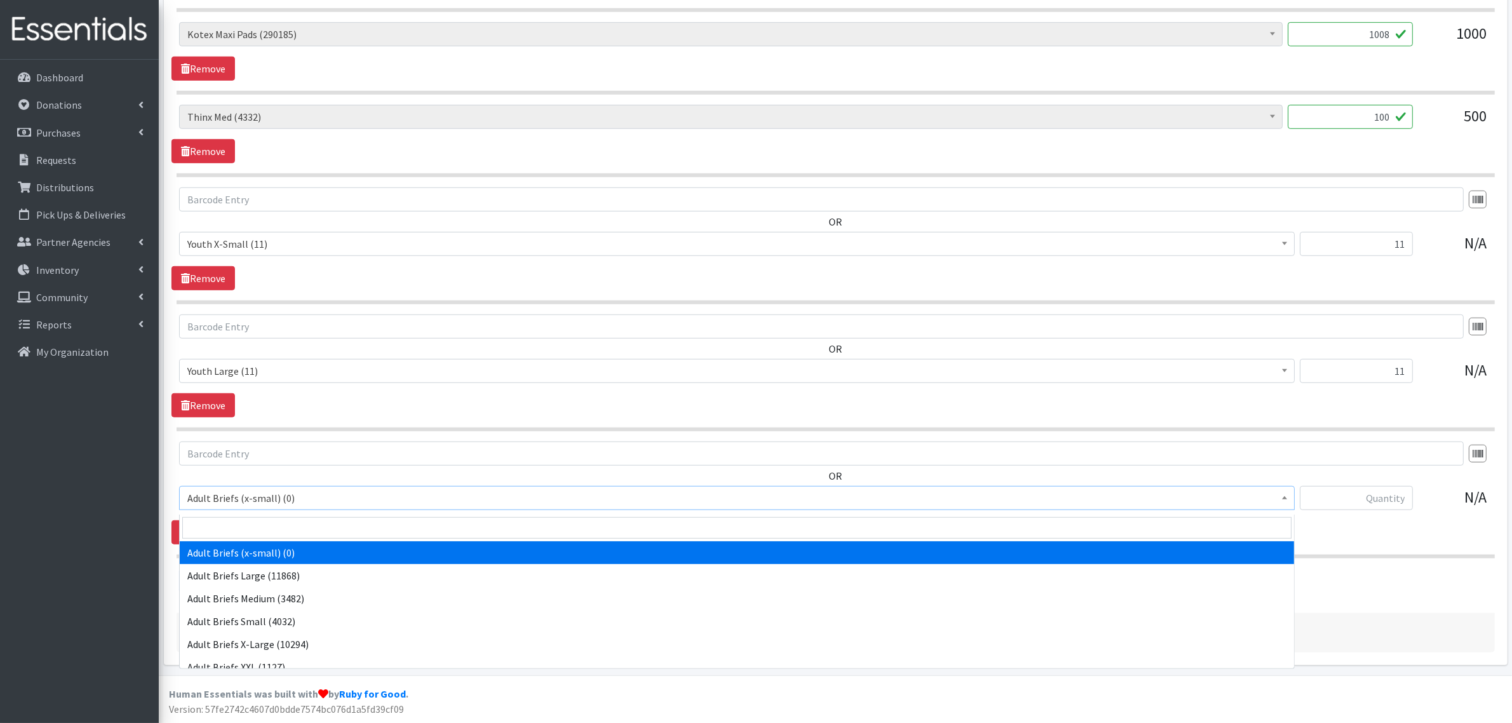
click at [267, 499] on span "Adult Briefs (x-small) (0)" at bounding box center [736, 498] width 1099 height 18
click at [276, 529] on input "search" at bounding box center [736, 528] width 1109 height 22
type input "you"
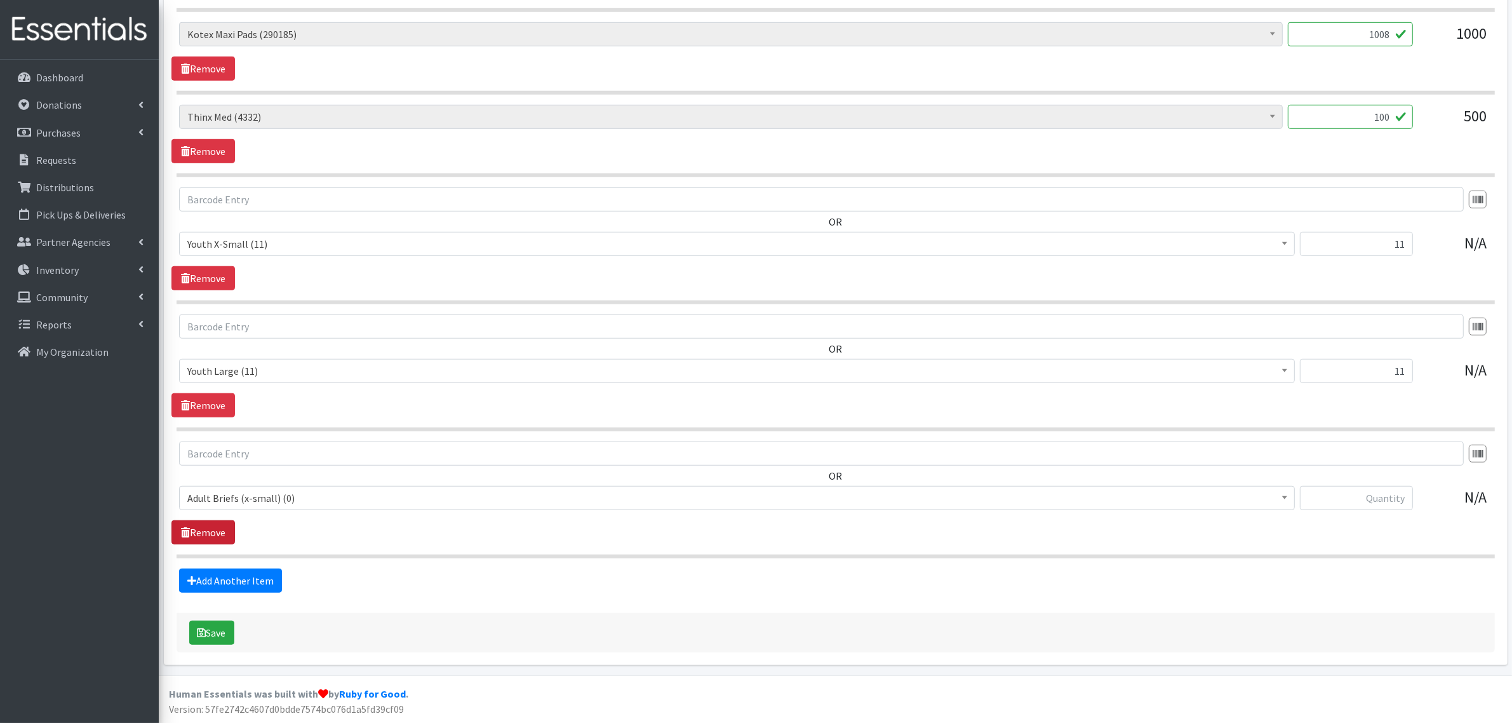
click at [194, 532] on link "Remove" at bounding box center [202, 532] width 63 height 24
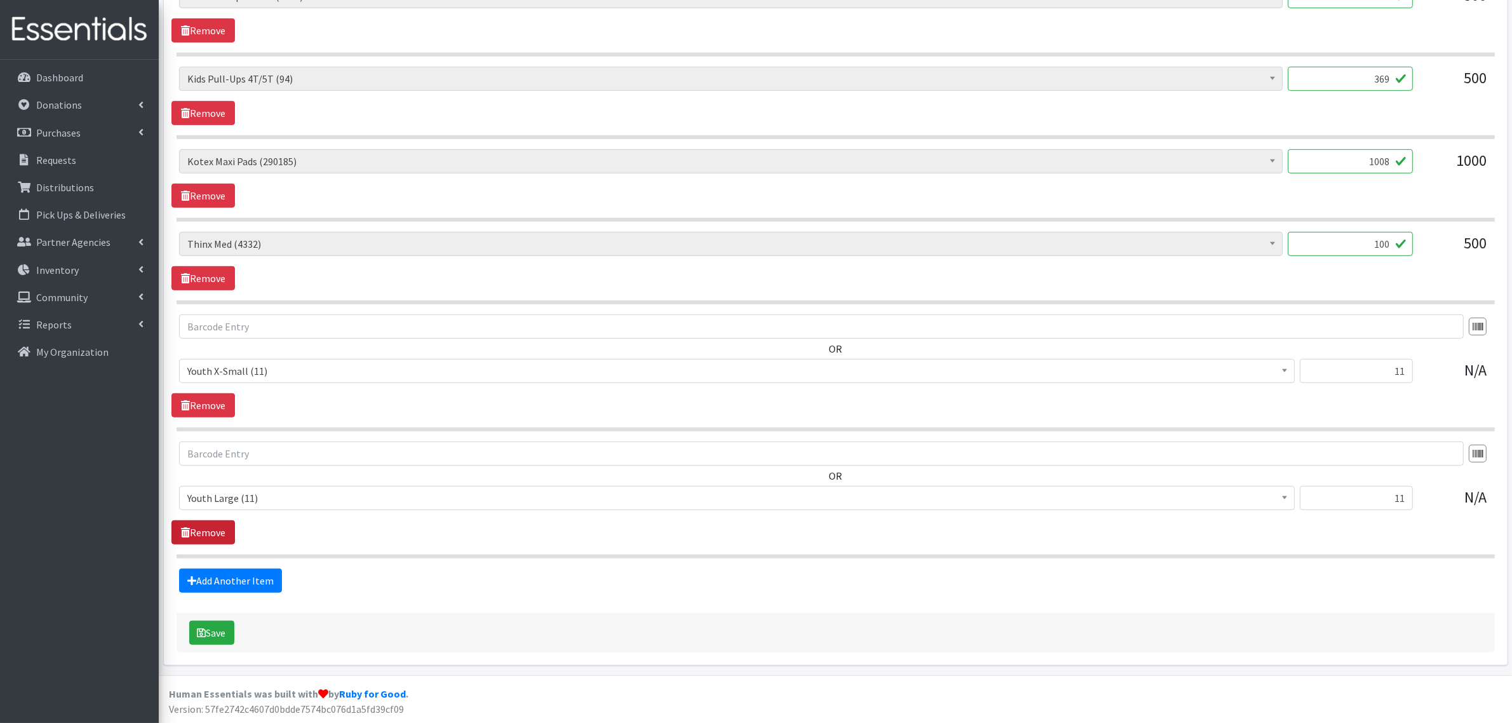
scroll to position [943, 0]
click at [219, 581] on link "Add Another Item" at bounding box center [230, 580] width 103 height 24
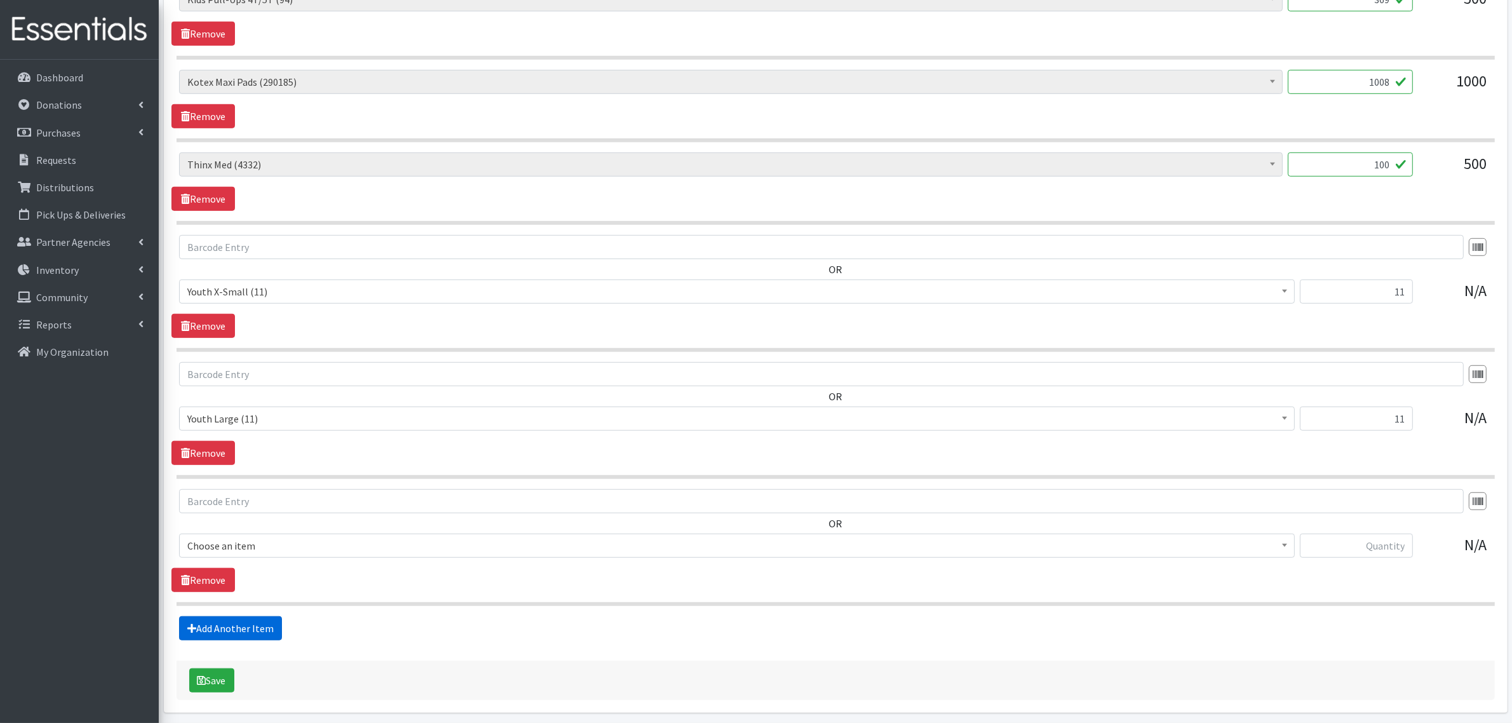
scroll to position [1071, 0]
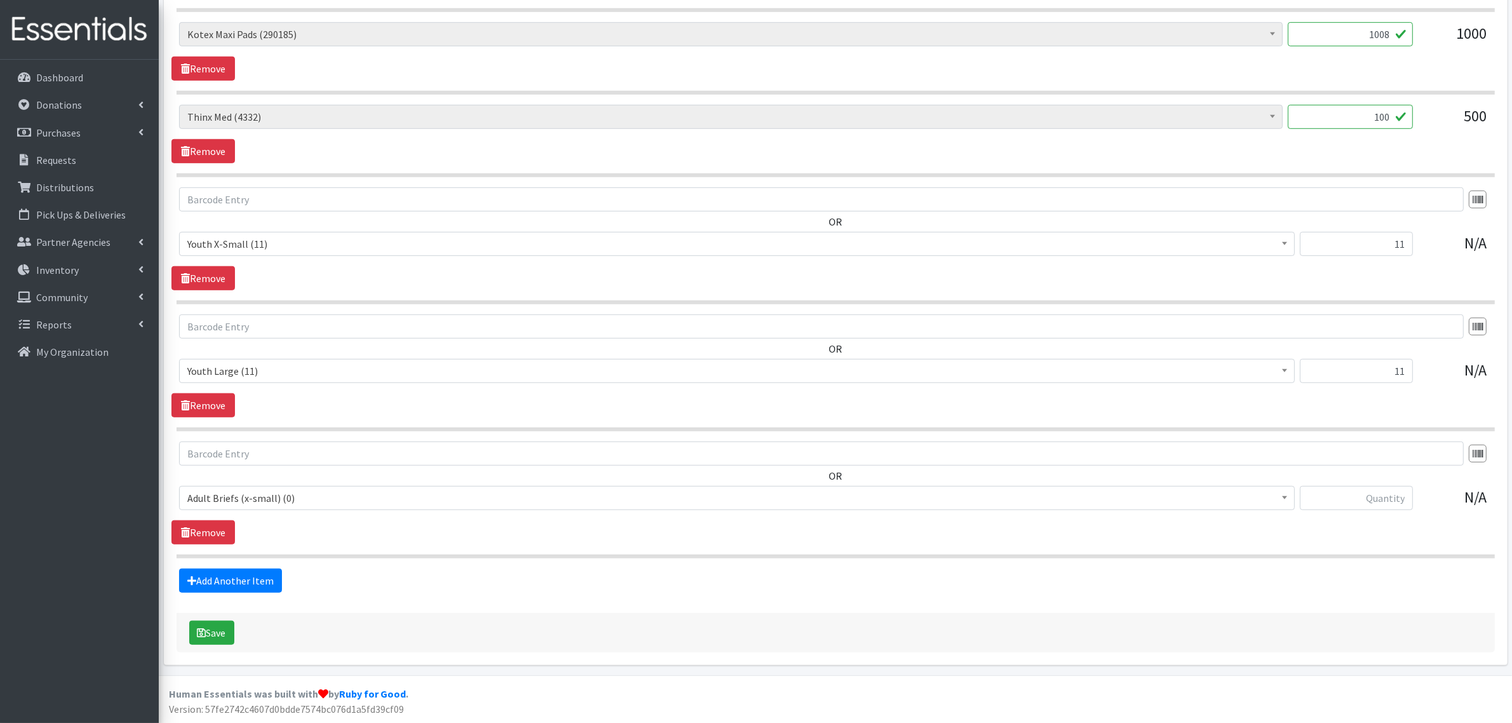
click at [252, 504] on span "Adult Briefs (x-small) (0)" at bounding box center [736, 498] width 1099 height 18
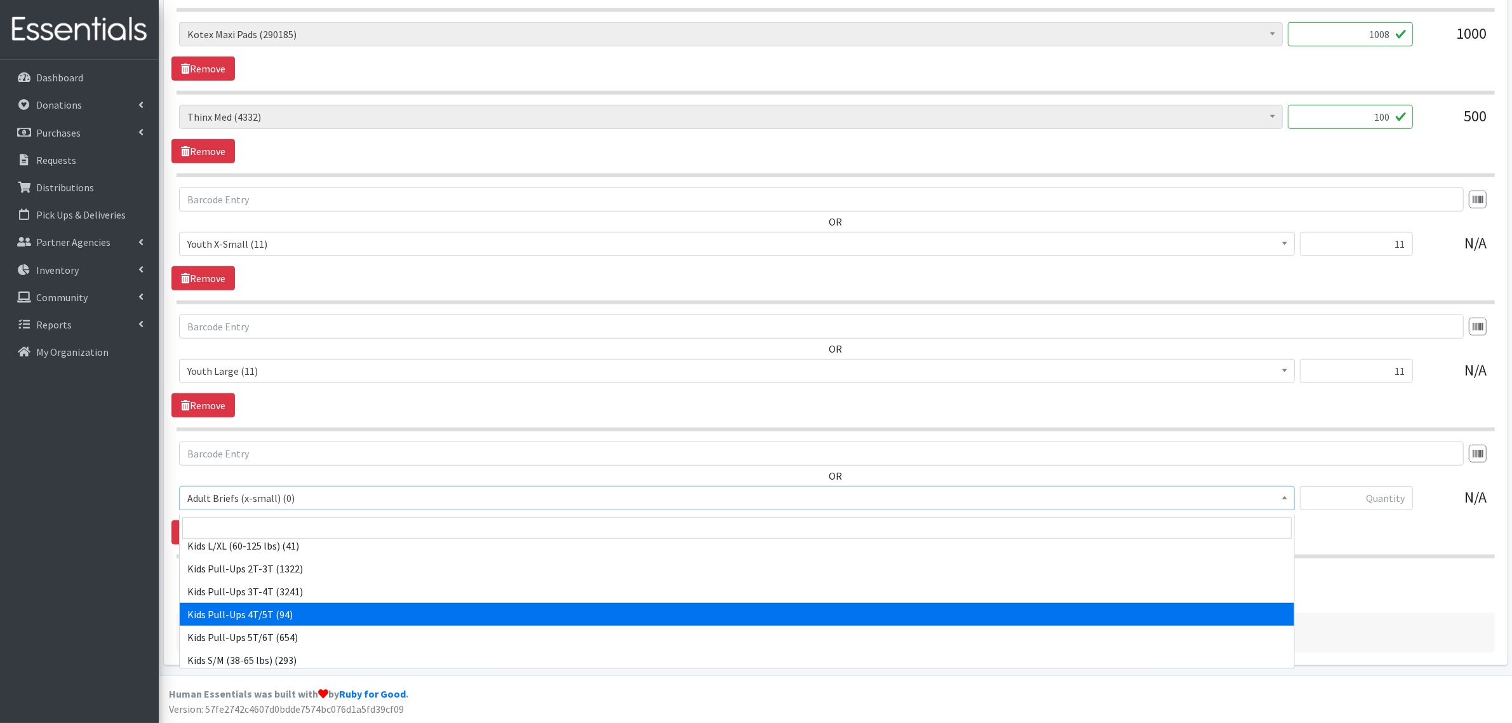
scroll to position [635, 0]
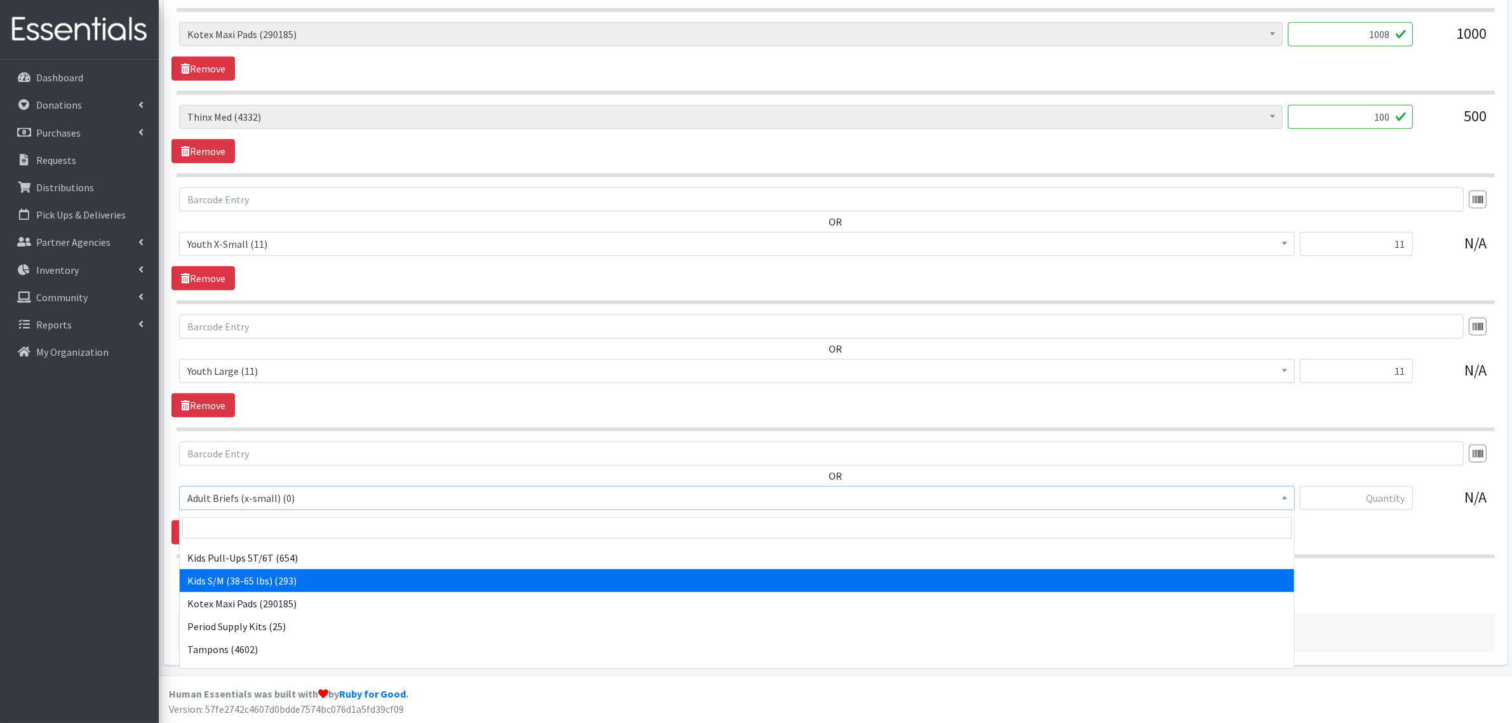
select select "15352"
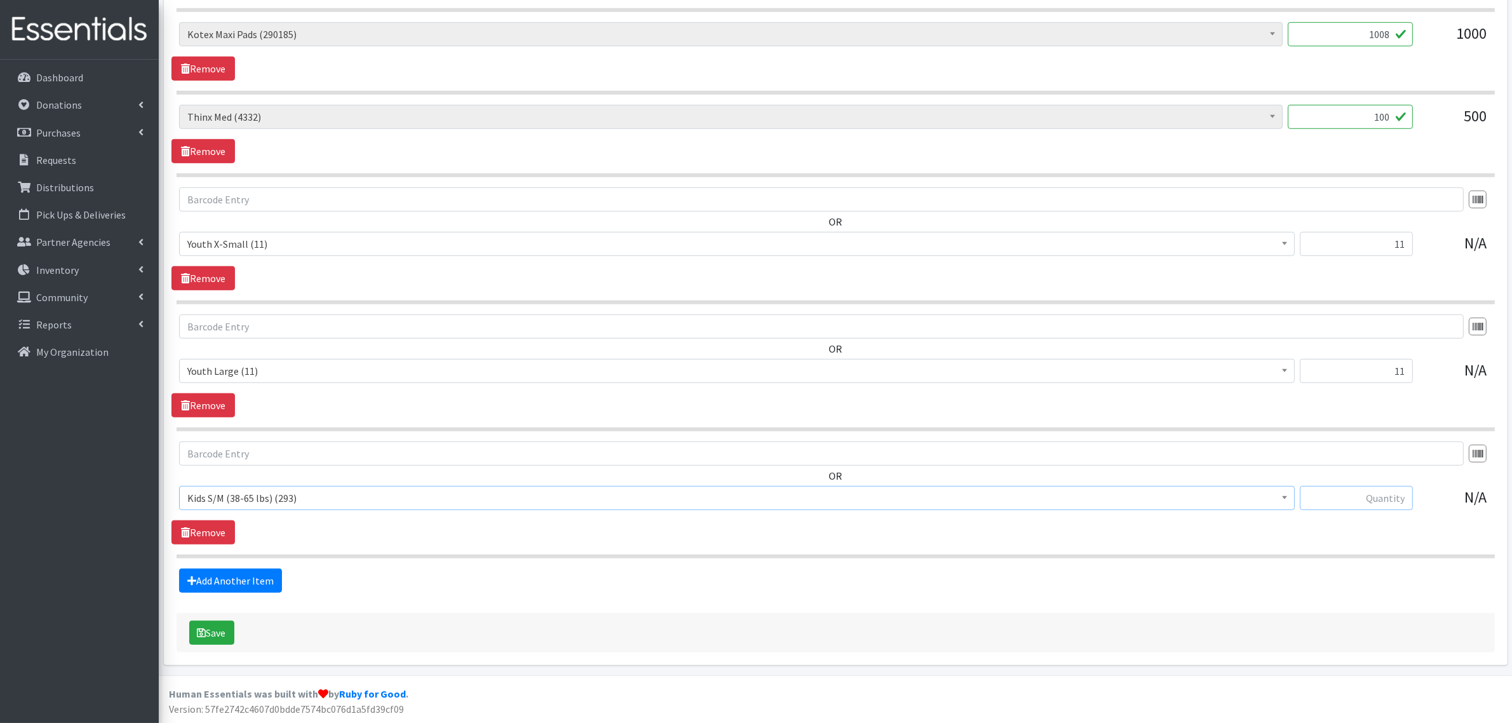
click at [1379, 505] on input "text" at bounding box center [1356, 498] width 113 height 24
type input "44"
click at [216, 583] on link "Add Another Item" at bounding box center [230, 580] width 103 height 24
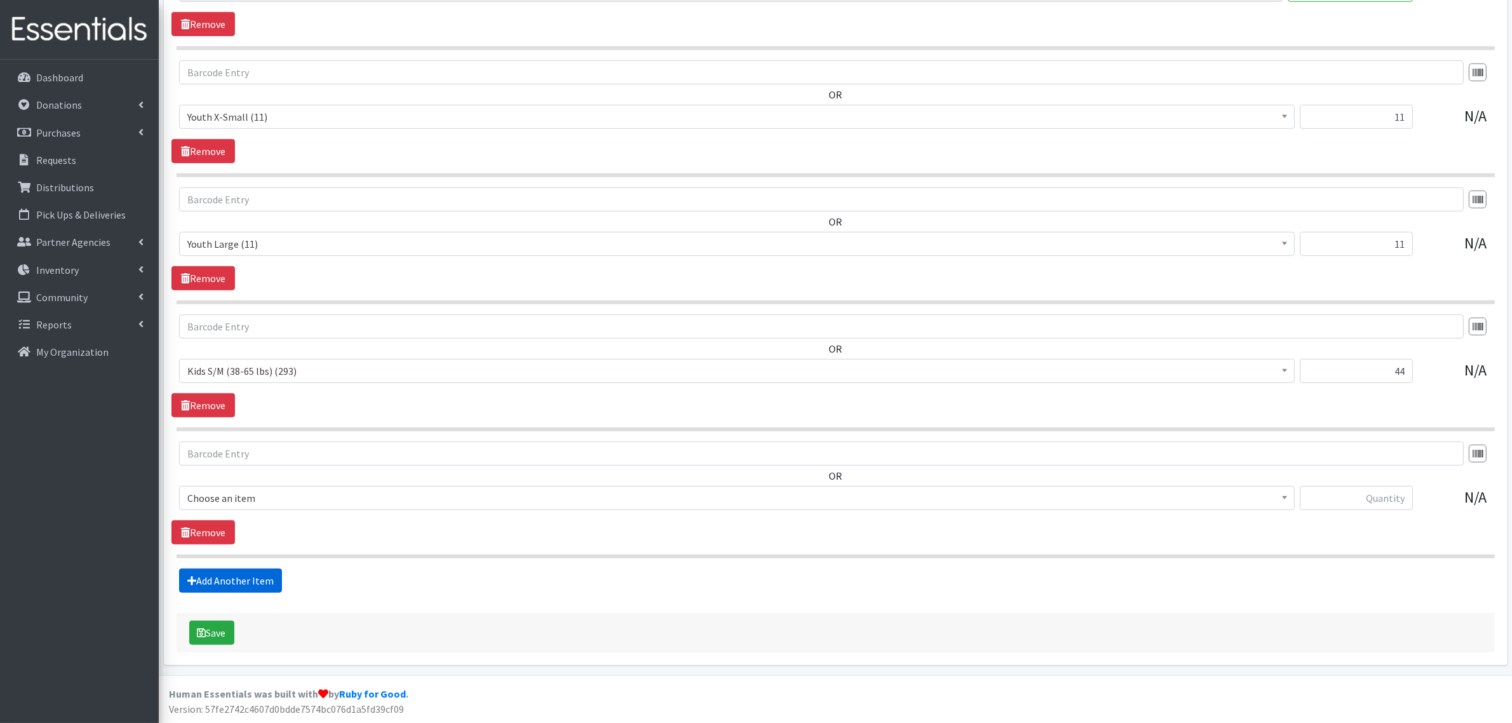
scroll to position [1198, 0]
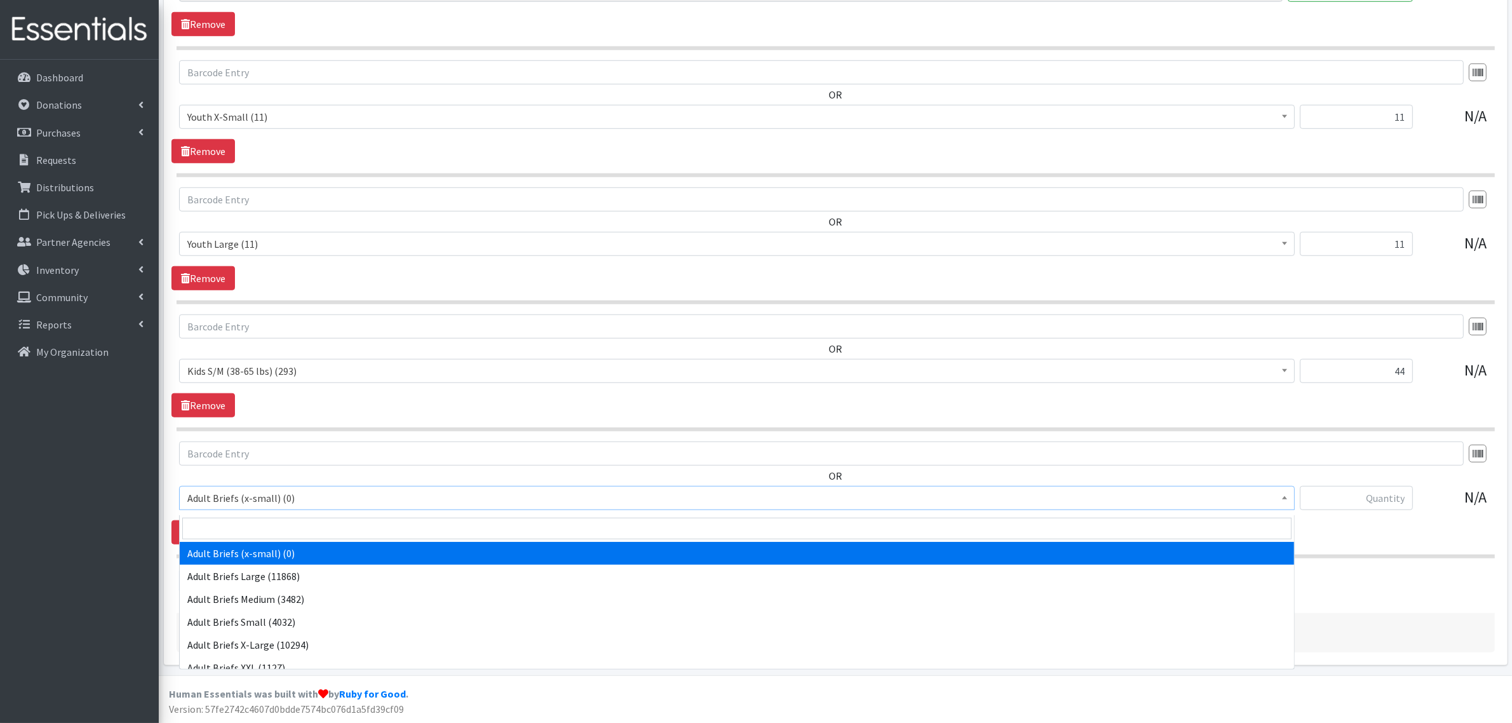
click at [229, 500] on span "Adult Briefs (x-small) (0)" at bounding box center [736, 498] width 1099 height 18
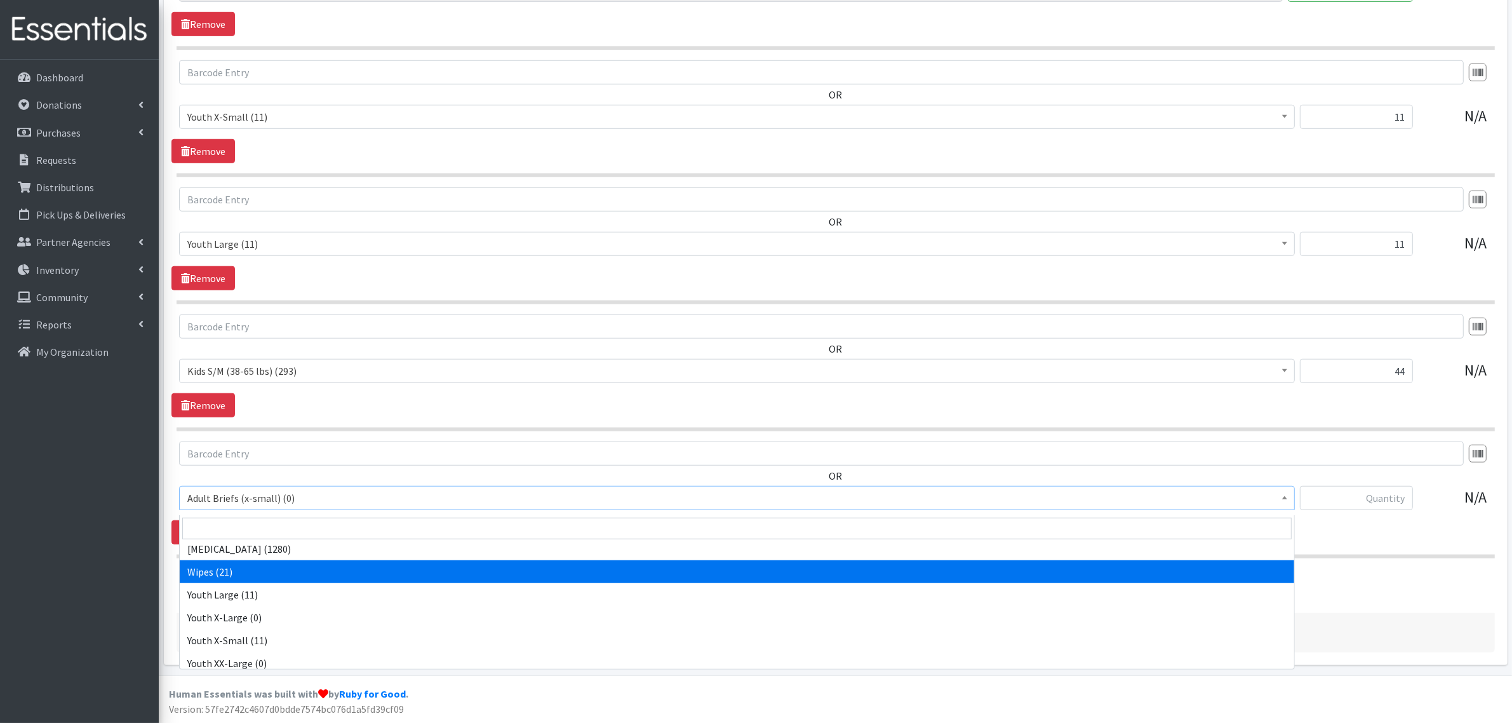
scroll to position [878, 0]
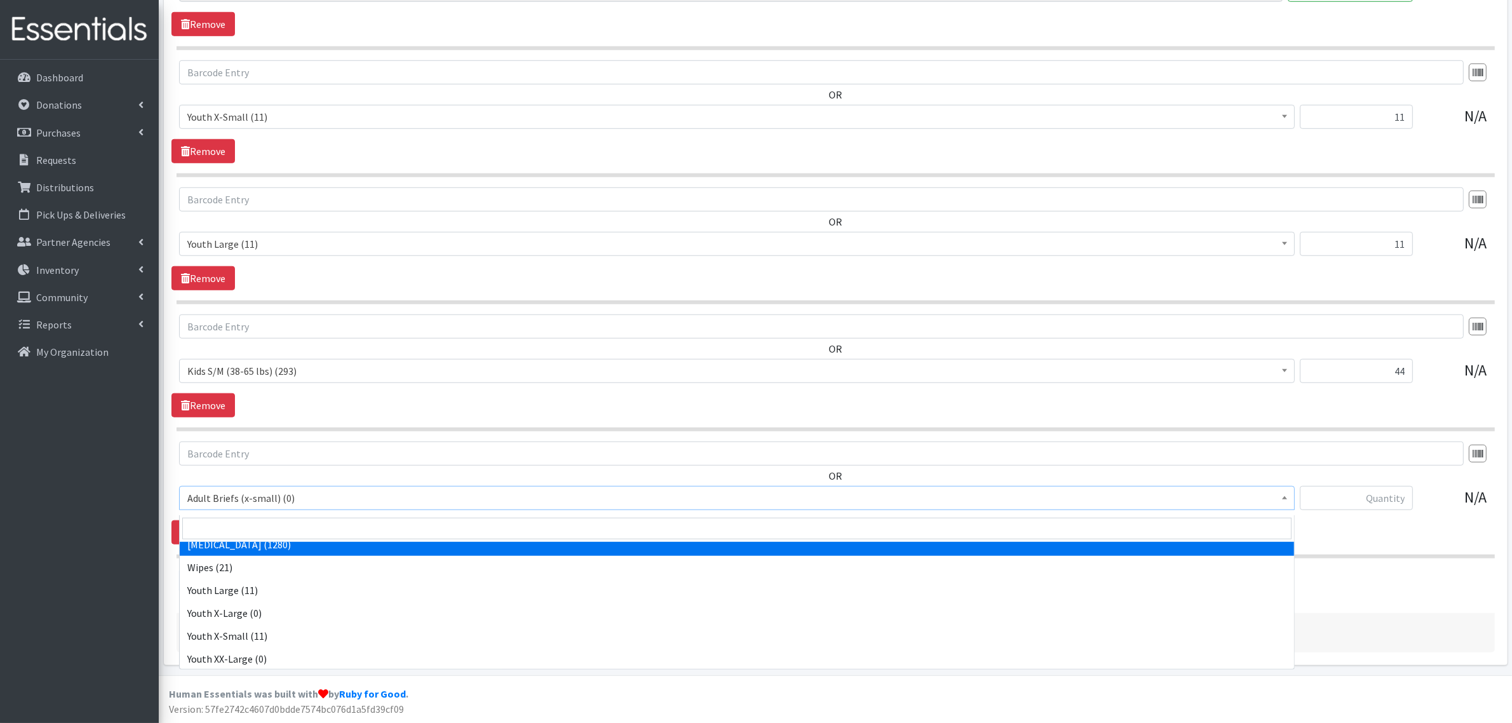
click at [344, 478] on div "OR Adult Briefs (x-small) (0) Adult Briefs Large (11868) Adult Briefs Medium (3…" at bounding box center [835, 480] width 1328 height 79
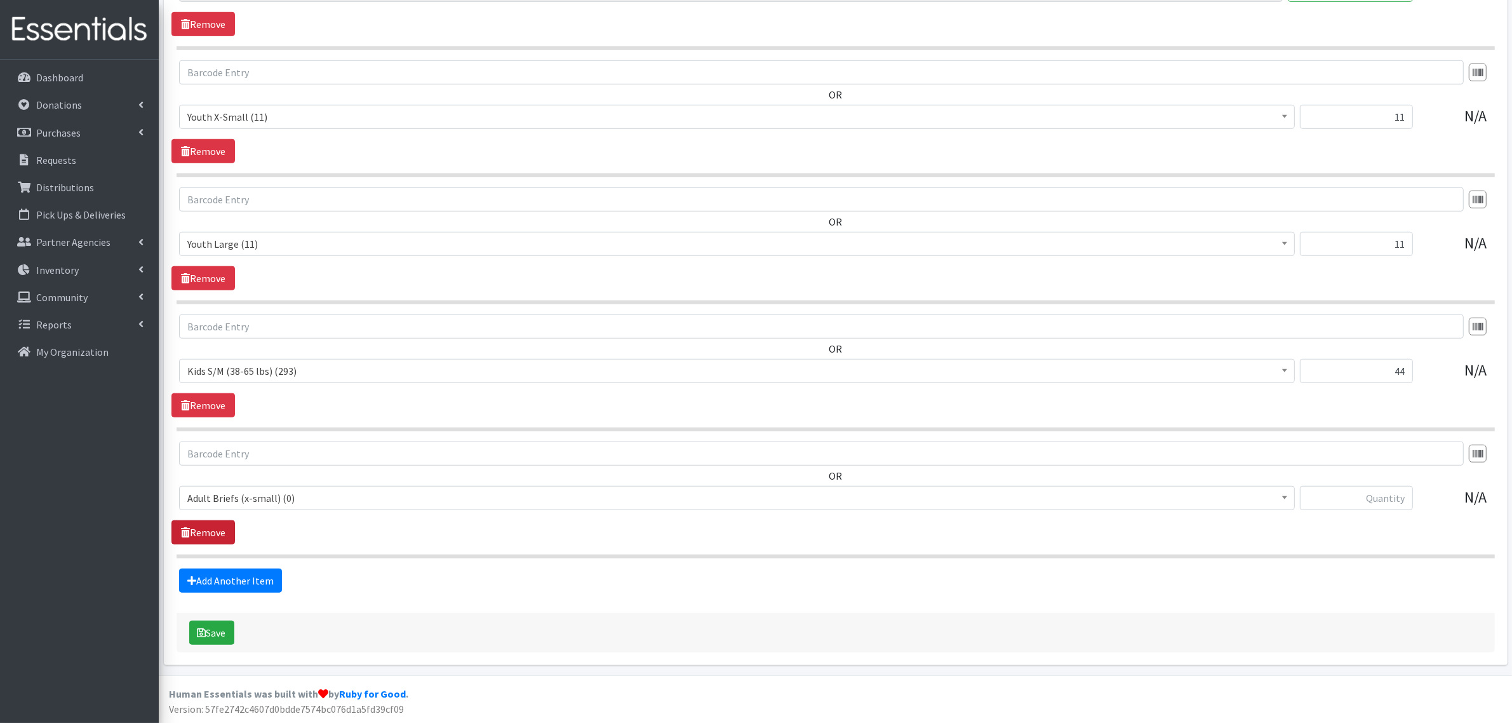
click at [213, 534] on link "Remove" at bounding box center [202, 532] width 63 height 24
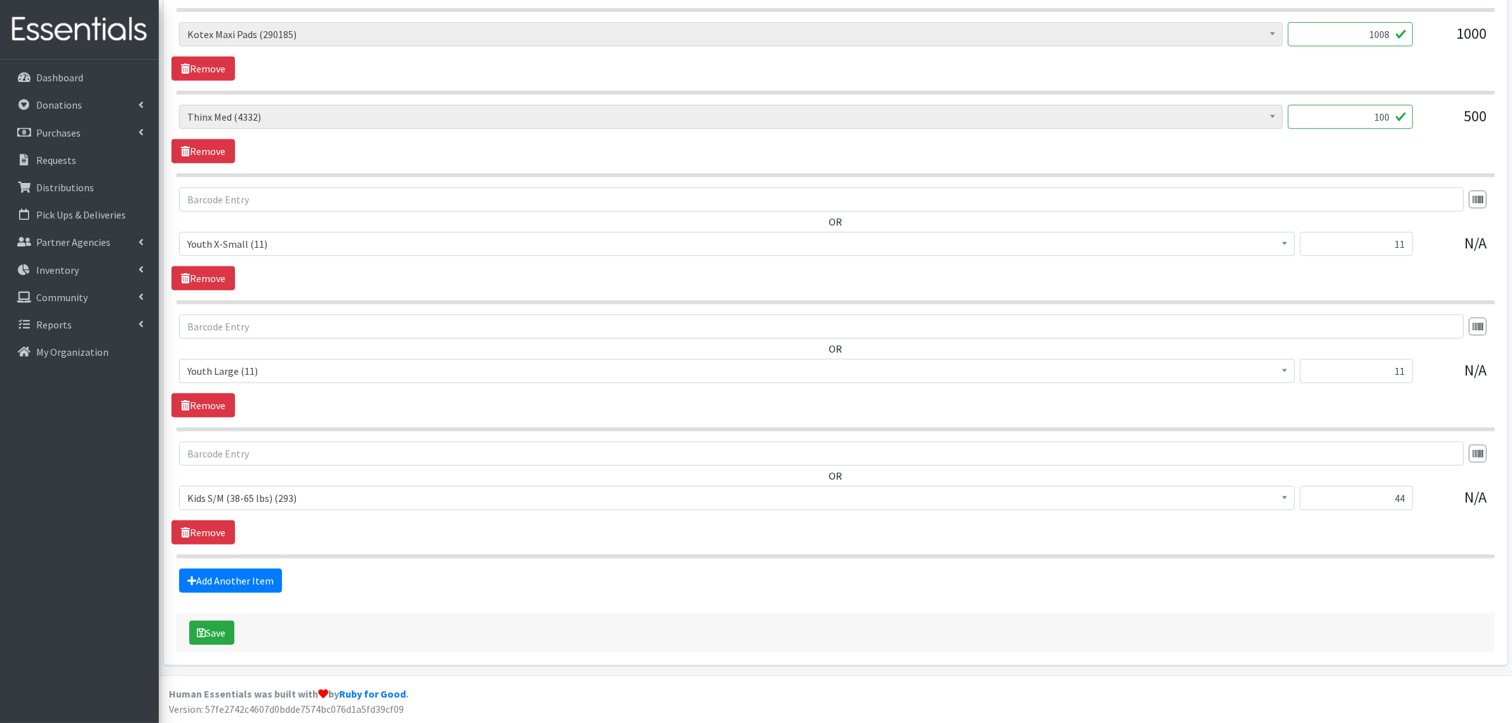
scroll to position [1071, 0]
click at [213, 638] on button "Save" at bounding box center [211, 632] width 45 height 24
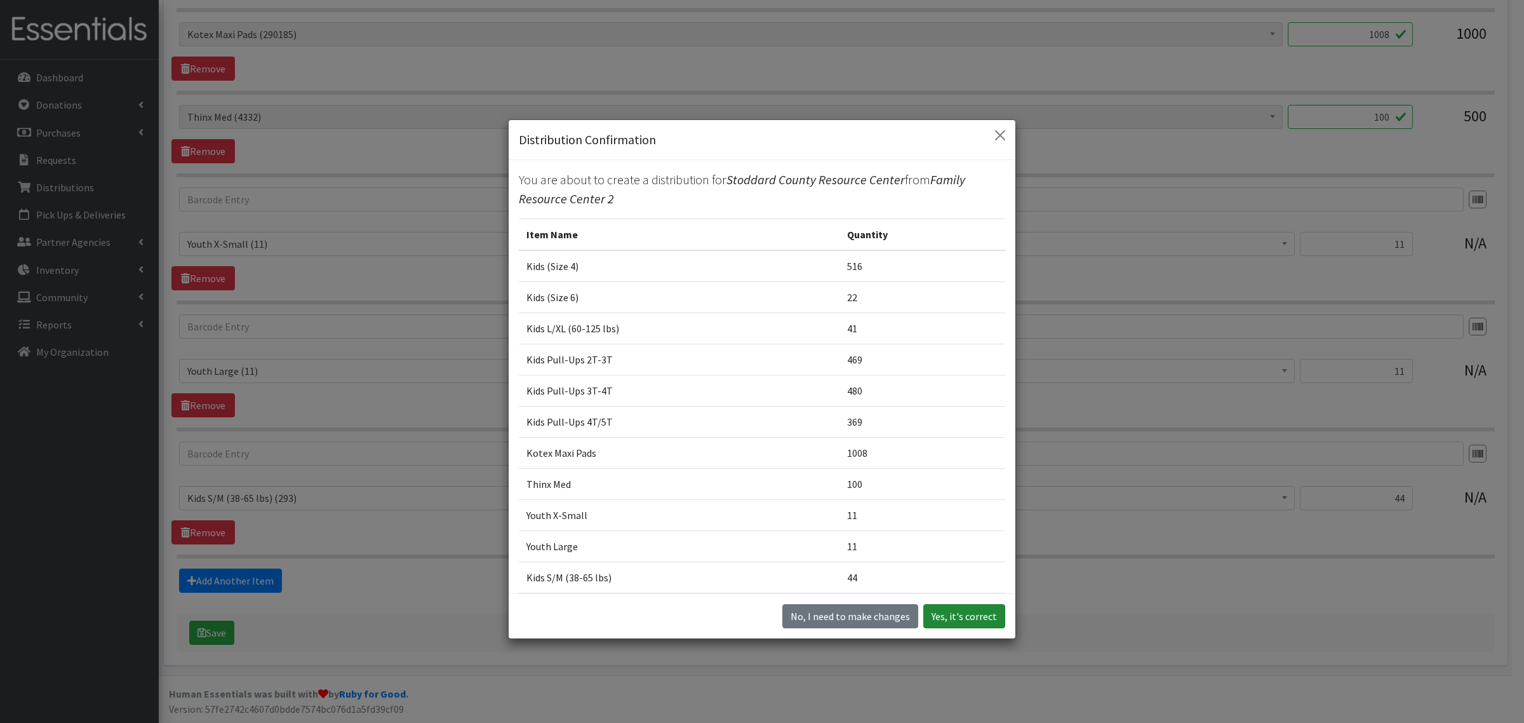
click at [963, 610] on button "Yes, it's correct" at bounding box center [964, 616] width 82 height 24
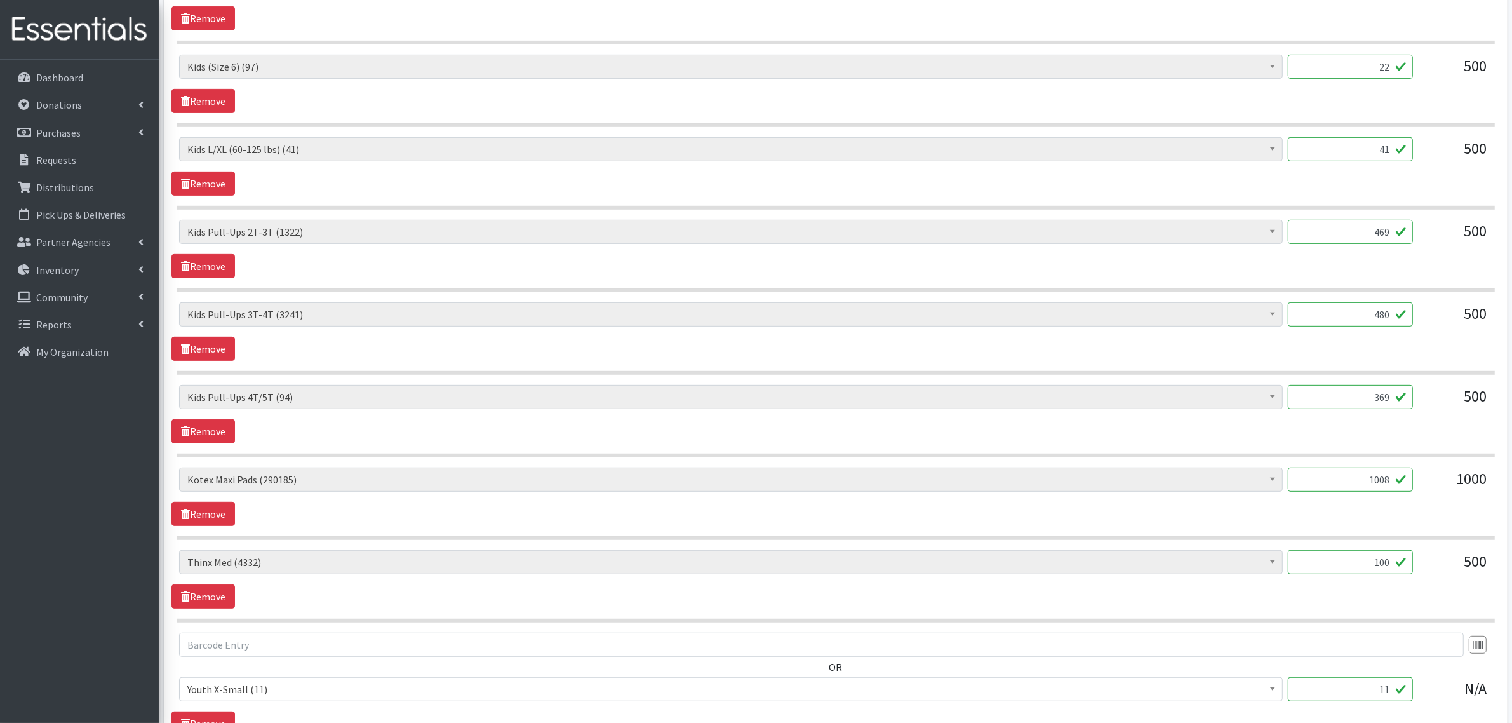
scroll to position [714, 0]
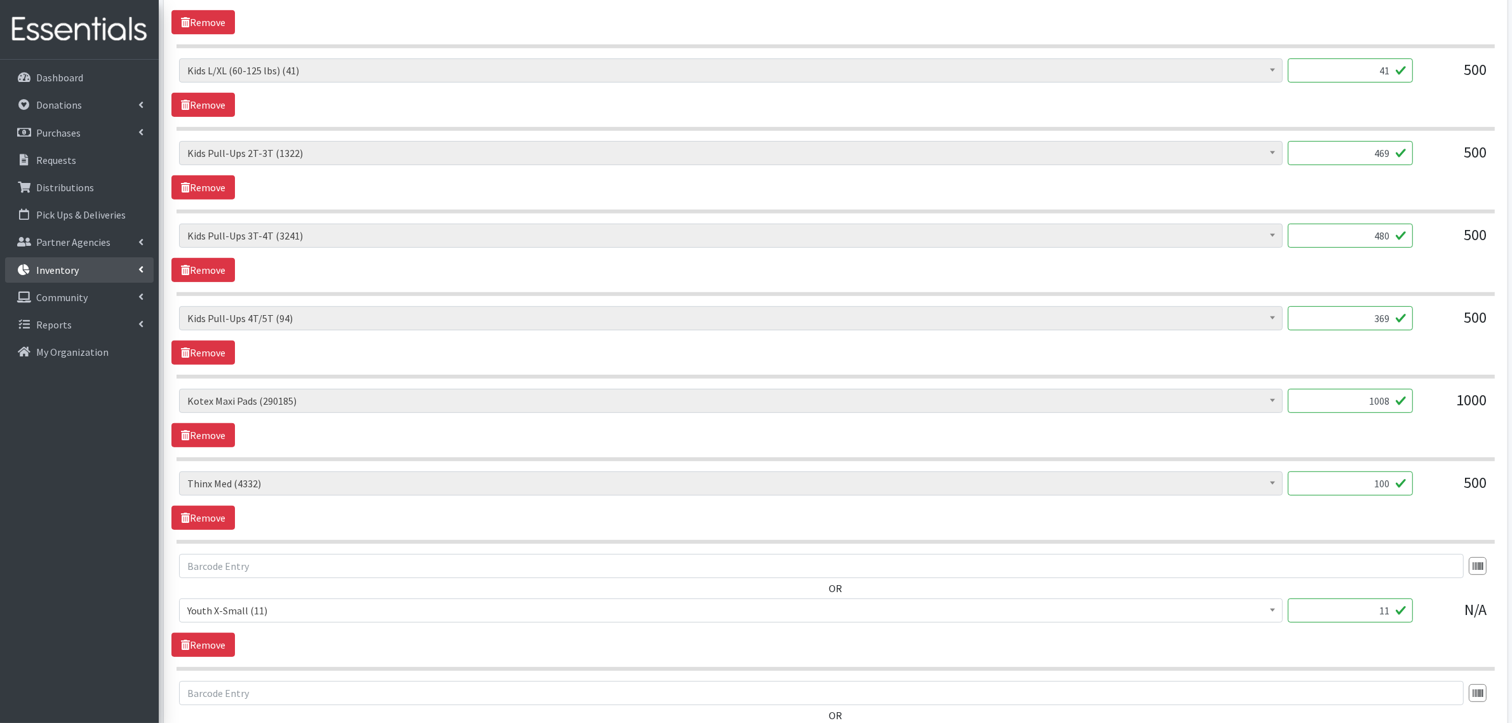
click at [138, 267] on icon at bounding box center [140, 269] width 5 height 10
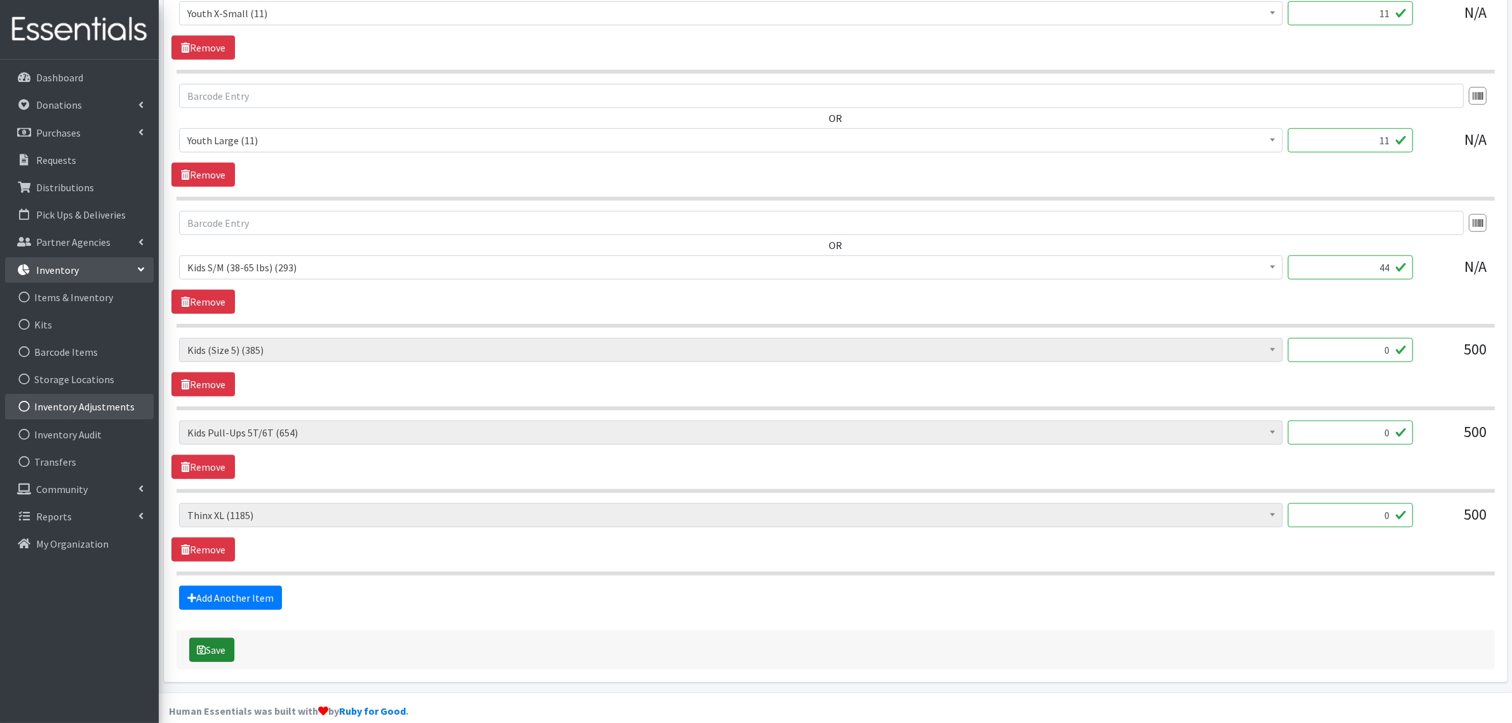
scroll to position [1335, 0]
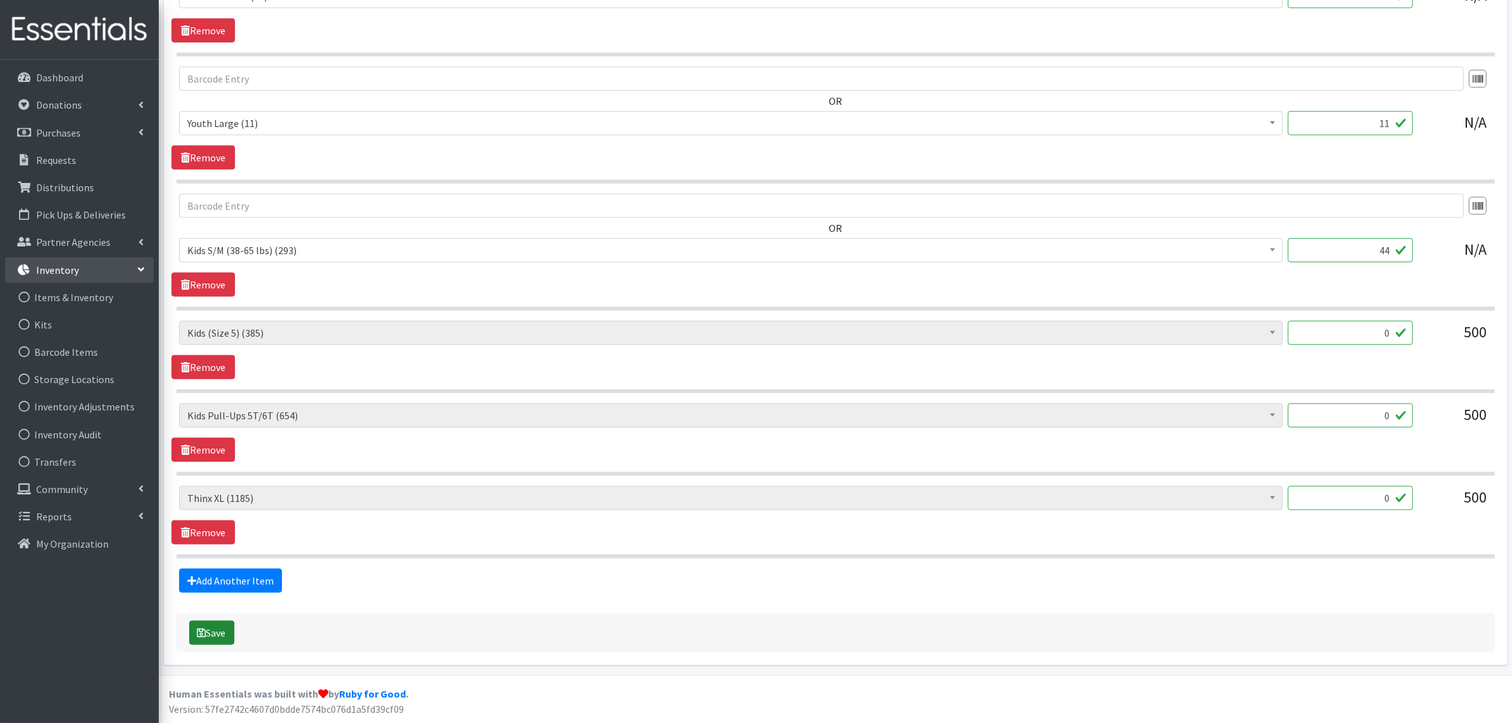
click at [217, 637] on button "Save" at bounding box center [211, 632] width 45 height 24
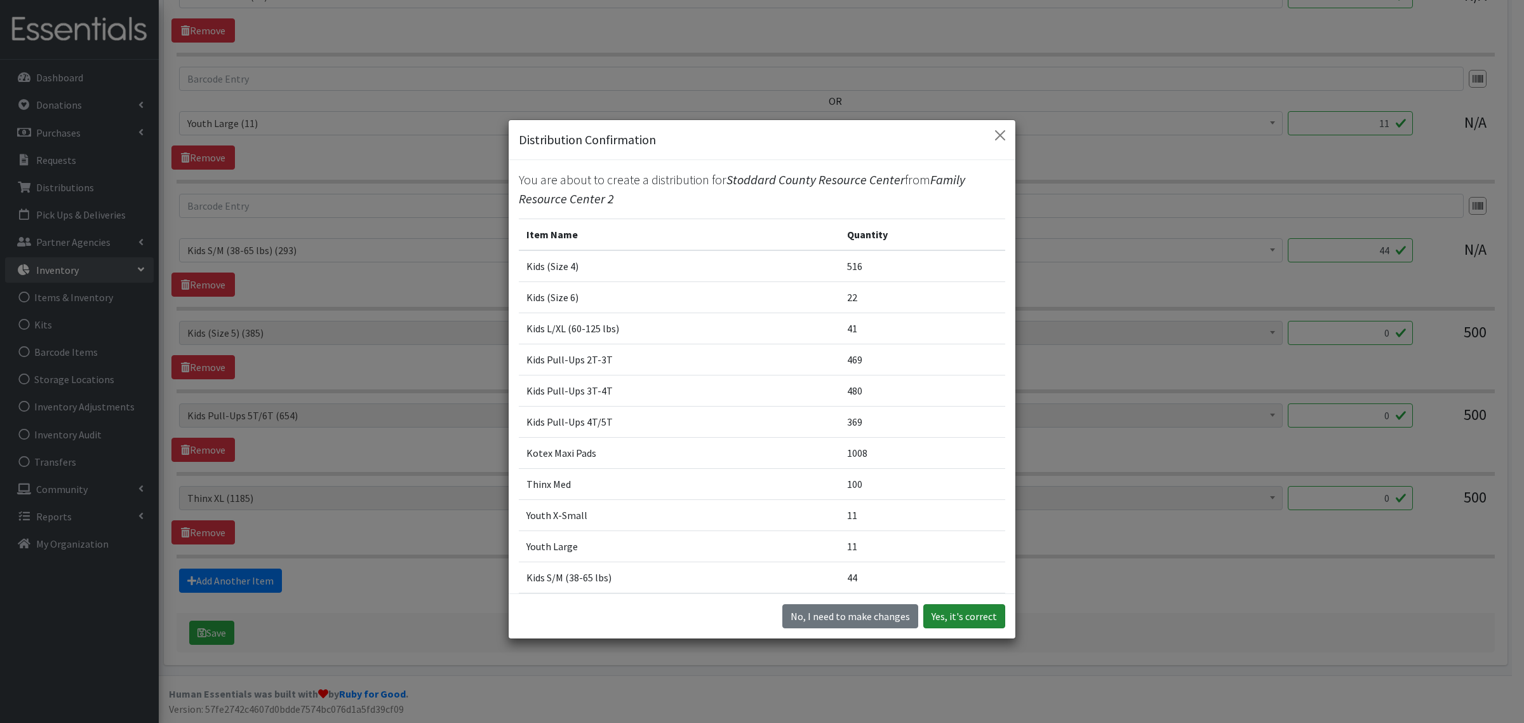
click at [942, 608] on button "Yes, it's correct" at bounding box center [964, 616] width 82 height 24
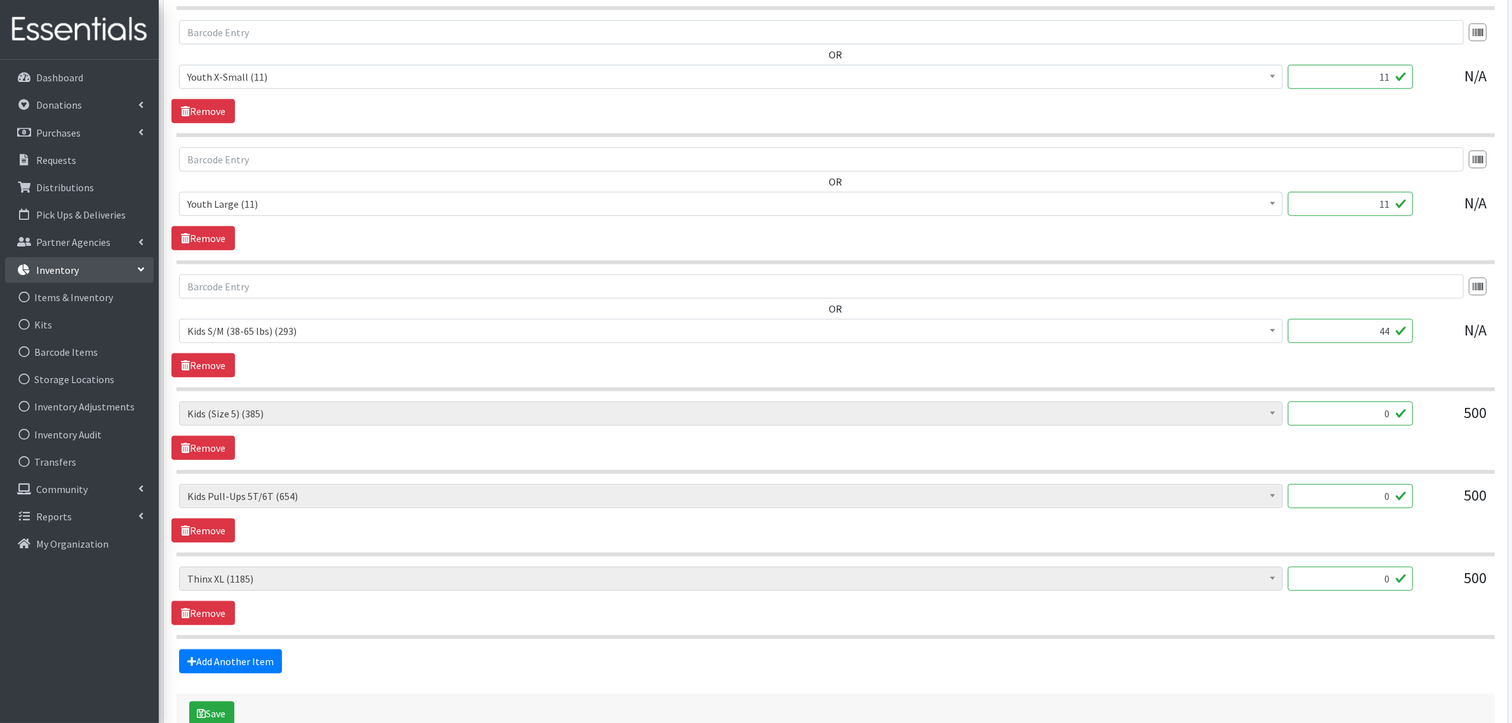
scroll to position [1270, 0]
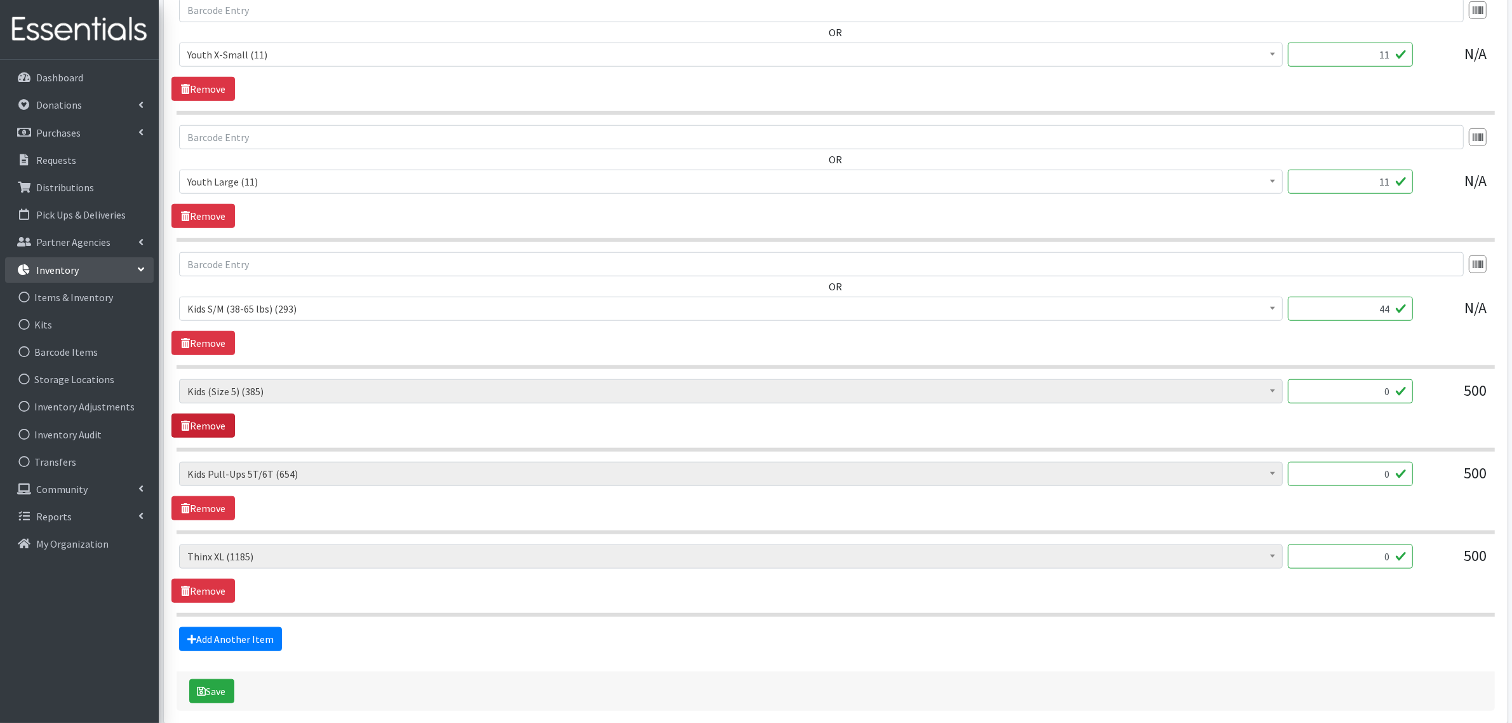
click at [201, 426] on link "Remove" at bounding box center [202, 425] width 63 height 24
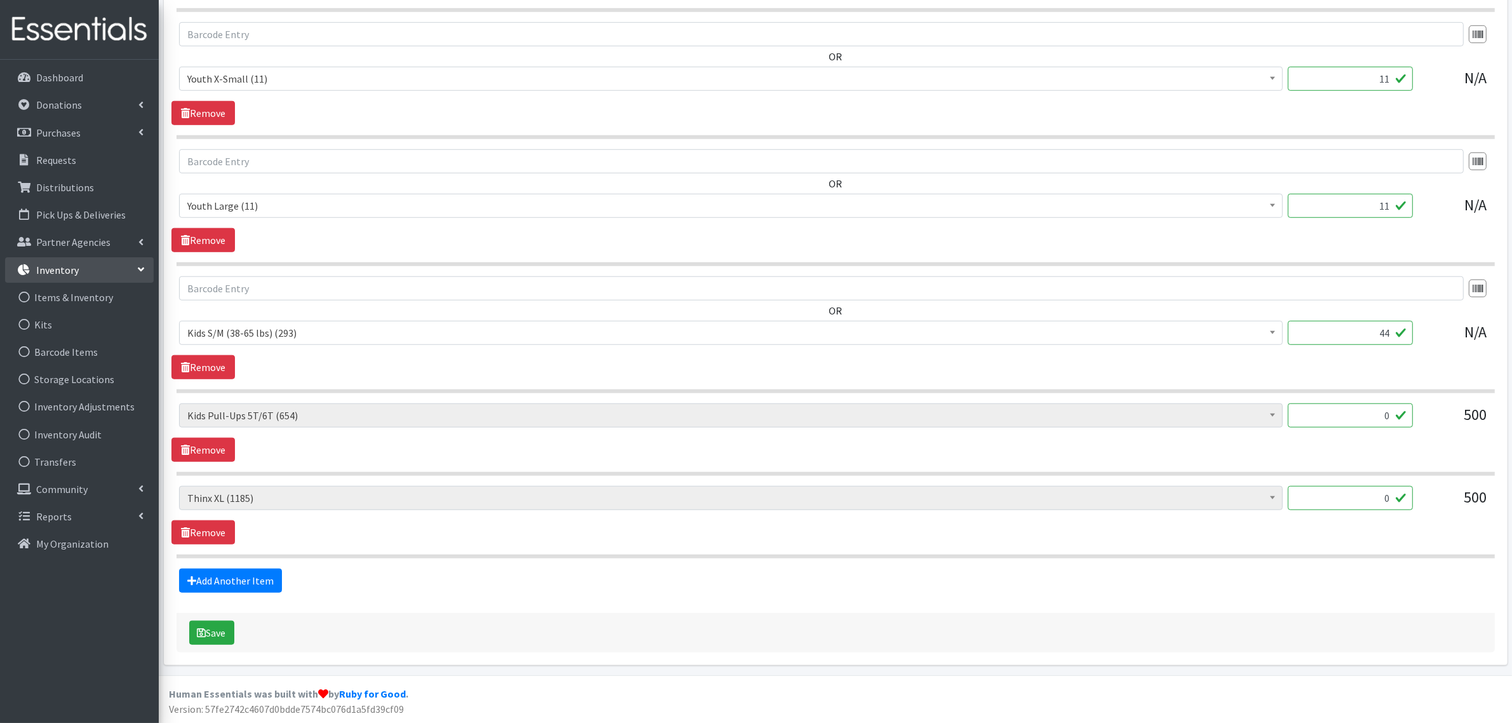
scroll to position [1252, 0]
click at [201, 442] on link "Remove" at bounding box center [202, 449] width 63 height 24
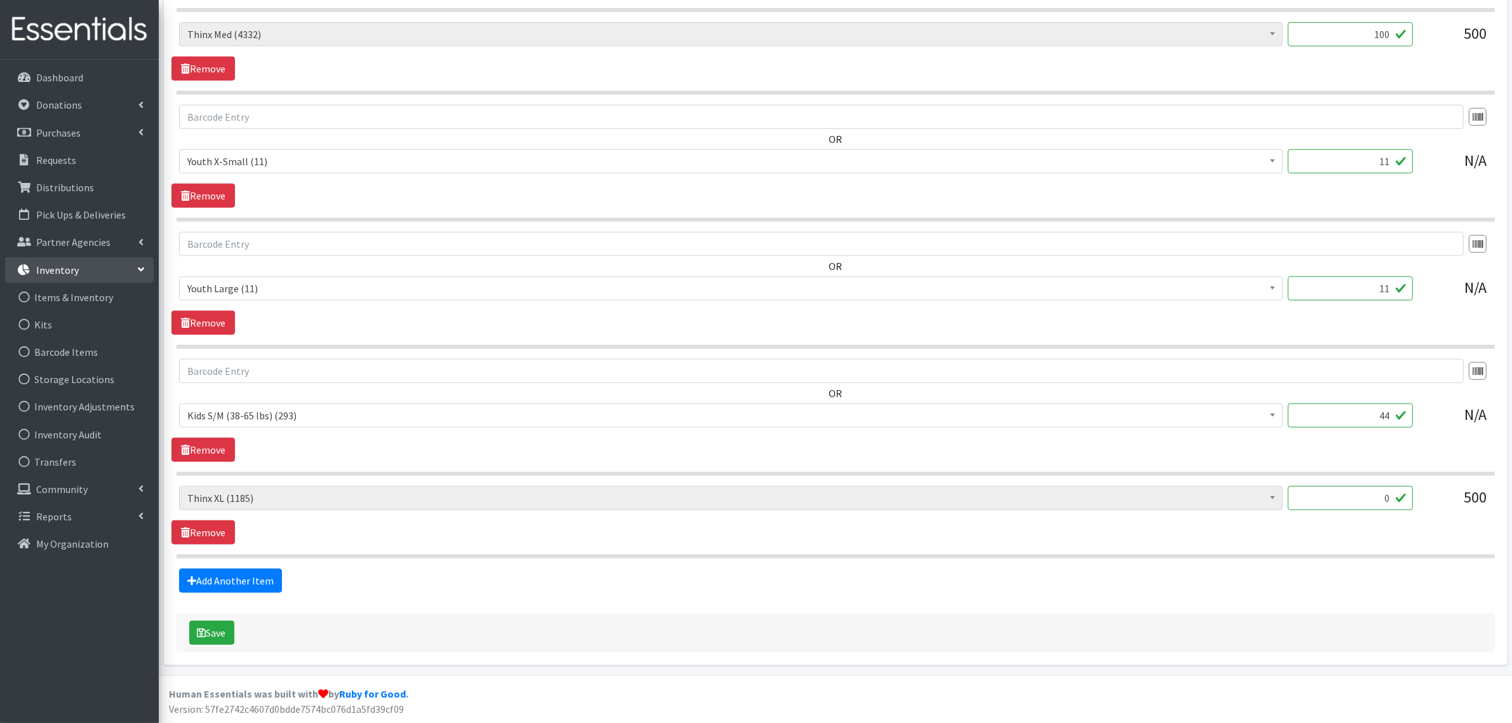
scroll to position [1168, 0]
click at [198, 526] on link "Remove" at bounding box center [202, 532] width 63 height 24
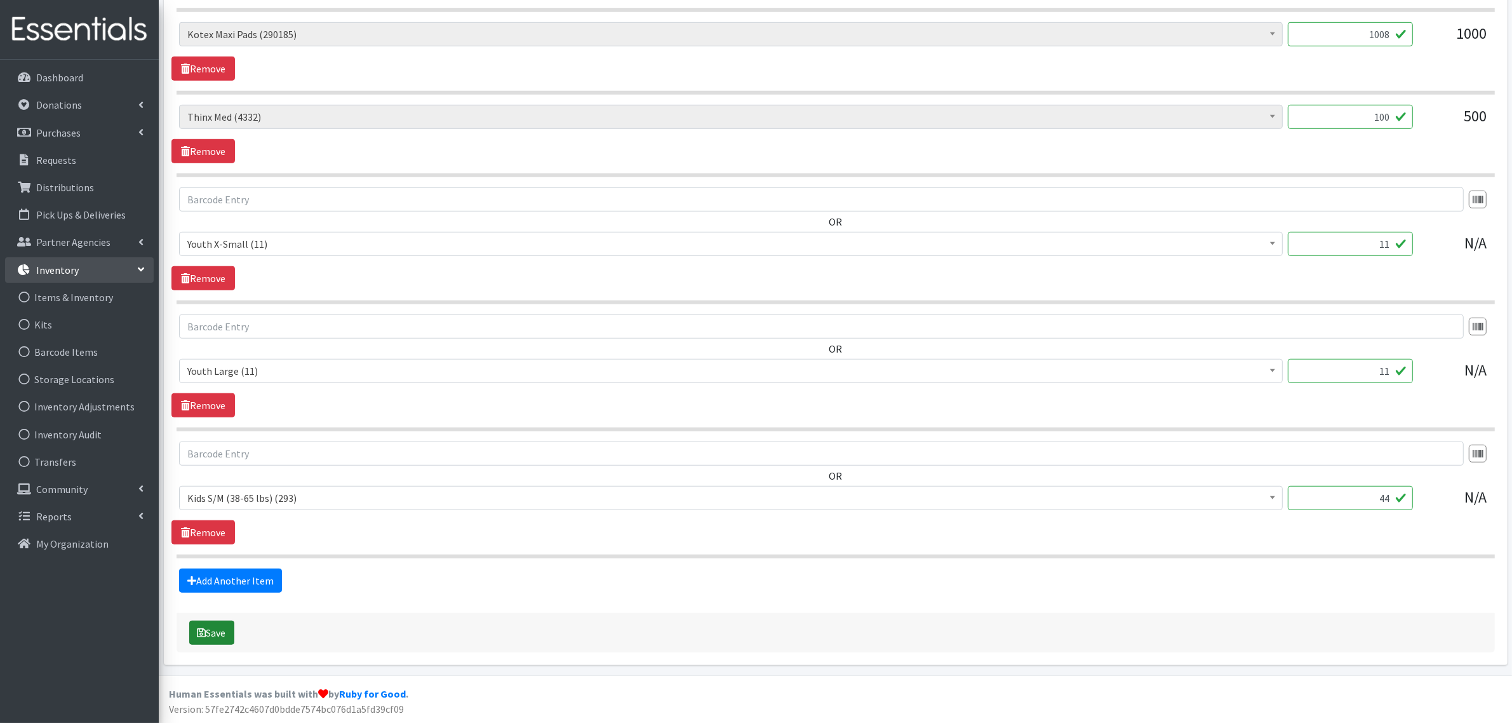
click at [204, 629] on icon "submit" at bounding box center [201, 632] width 9 height 10
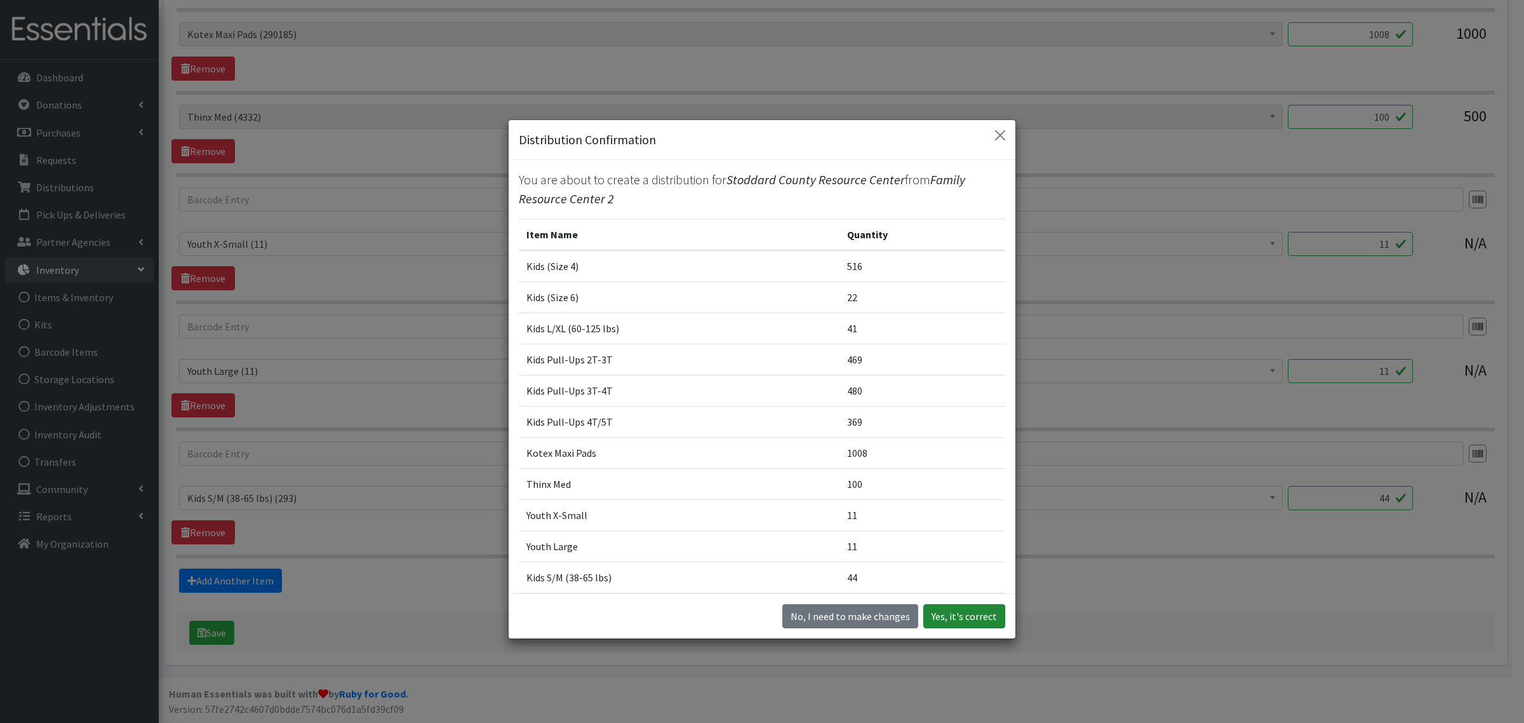
click at [970, 620] on button "Yes, it's correct" at bounding box center [964, 616] width 82 height 24
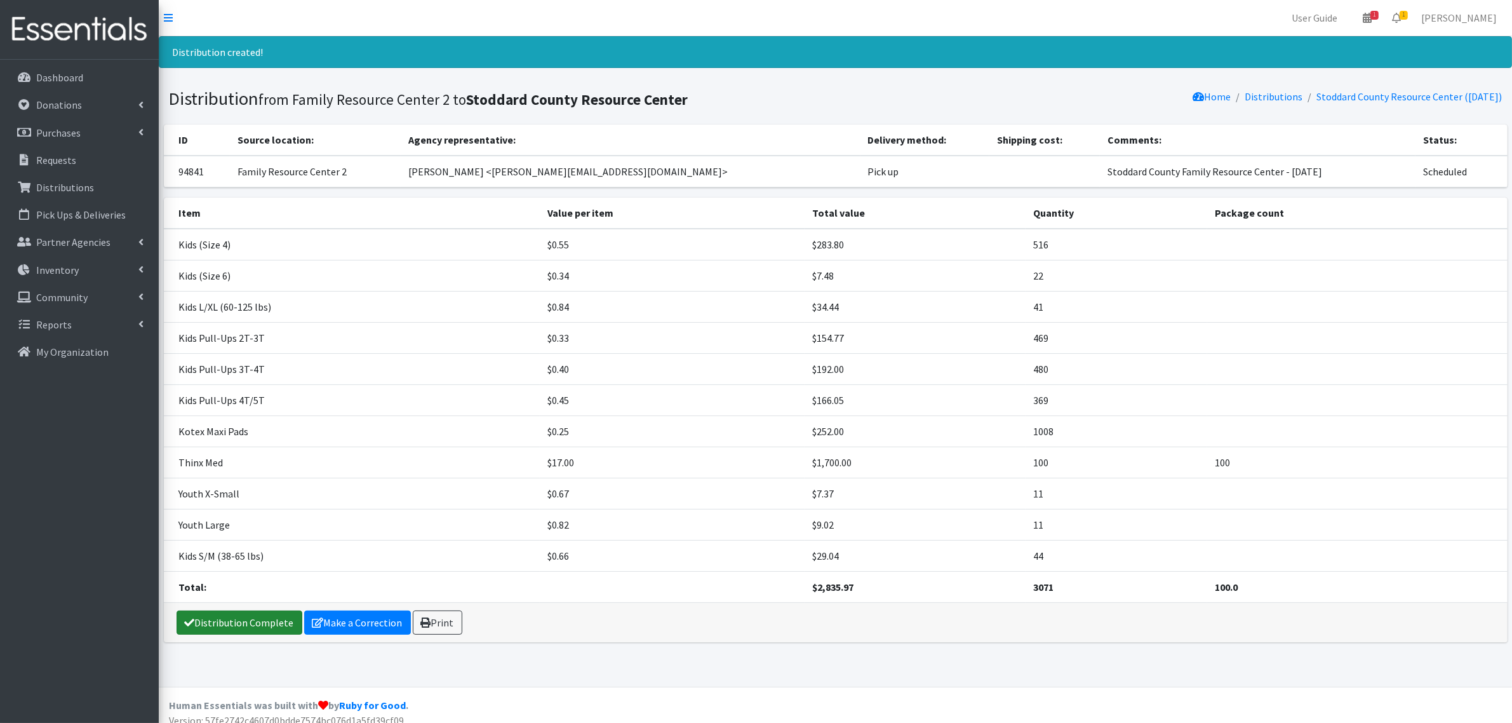
click at [278, 626] on link "Distribution Complete" at bounding box center [240, 622] width 126 height 24
click at [327, 624] on link "Print" at bounding box center [310, 622] width 50 height 24
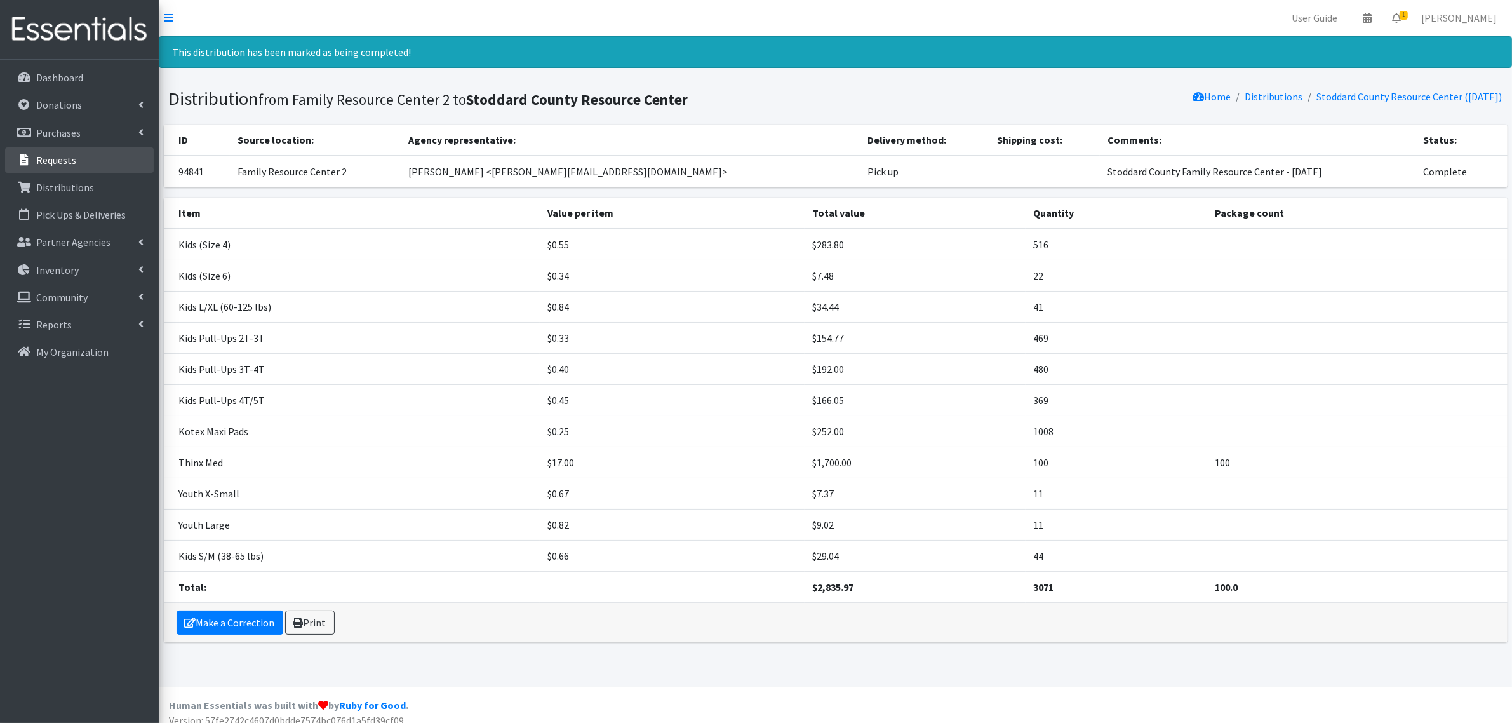
click at [73, 154] on p "Requests" at bounding box center [56, 160] width 40 height 13
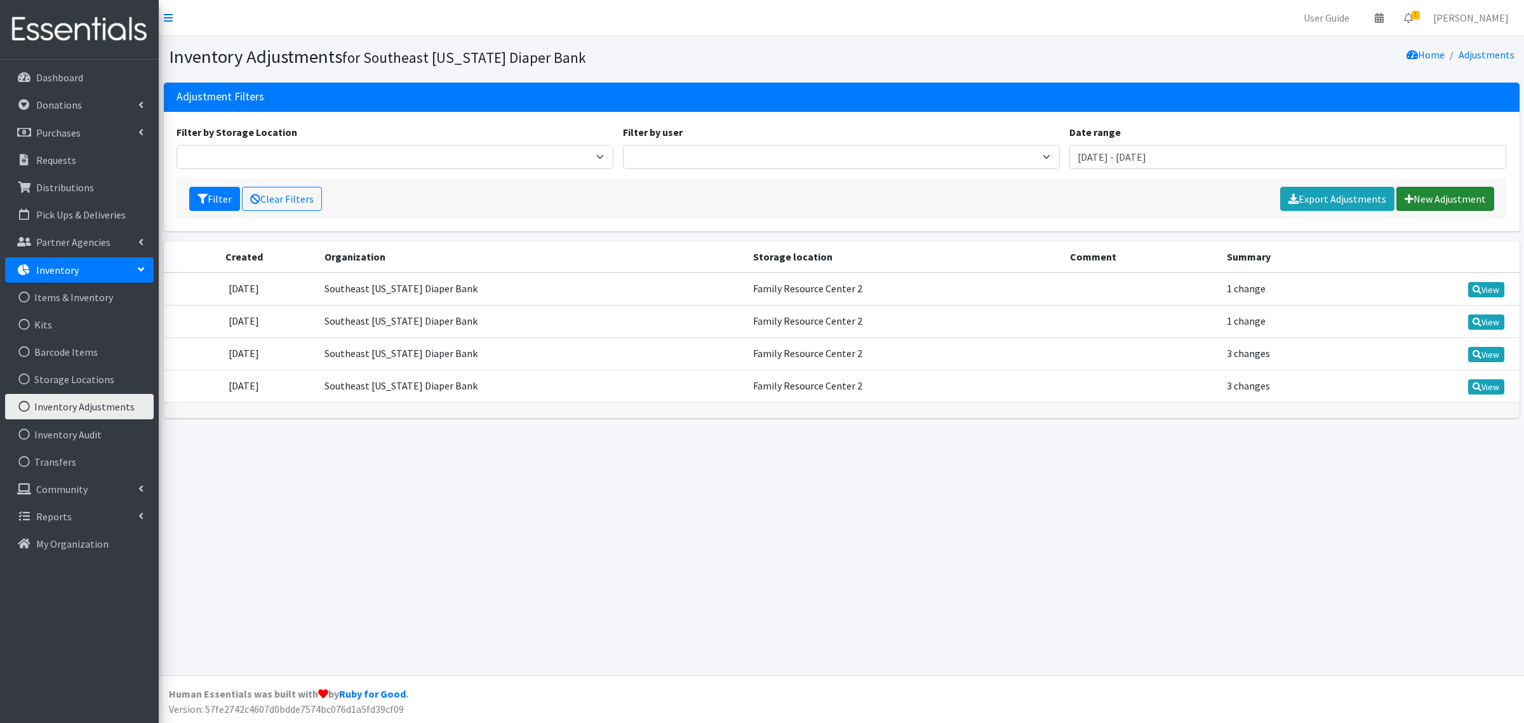
click at [1436, 198] on link "New Adjustment" at bounding box center [1445, 199] width 98 height 24
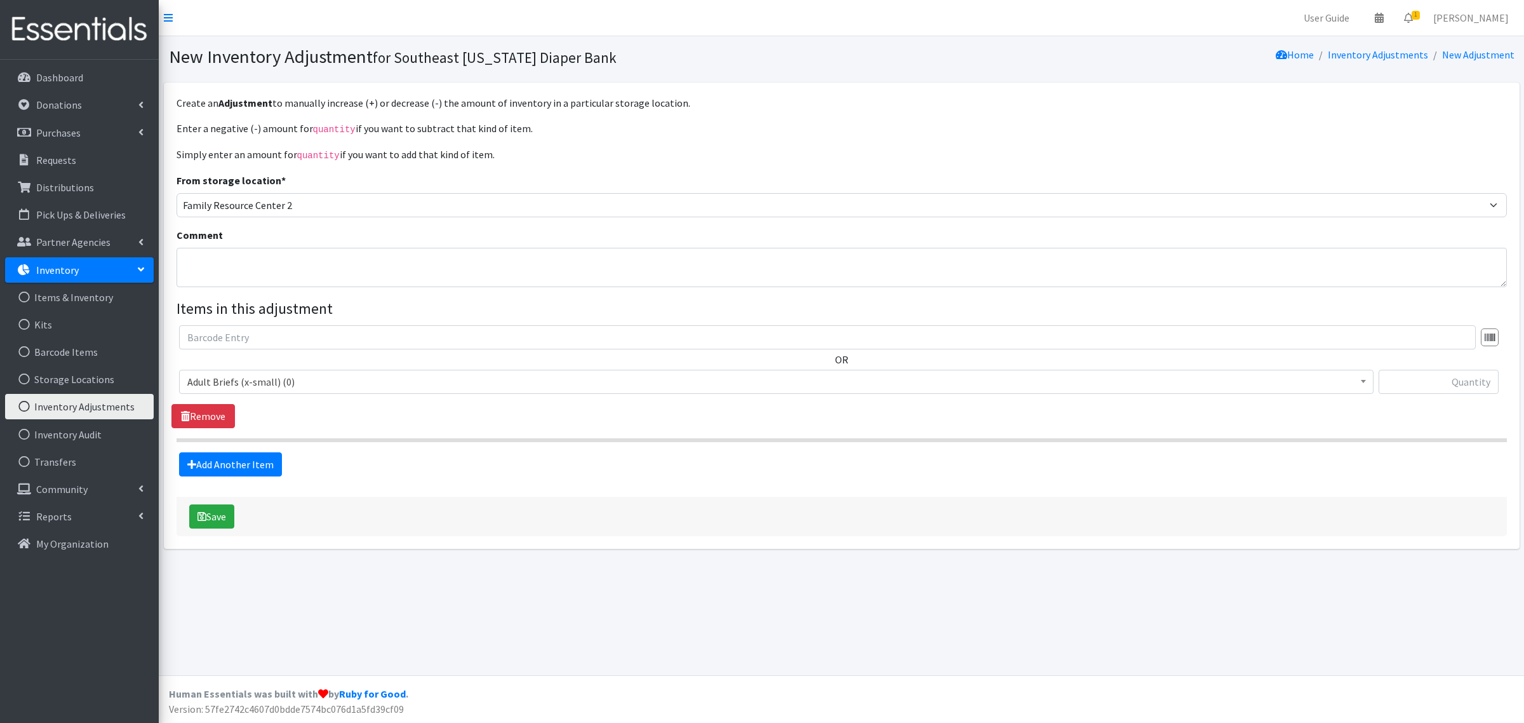
click at [235, 389] on span "Adult Briefs (x-small) (0)" at bounding box center [776, 382] width 1178 height 18
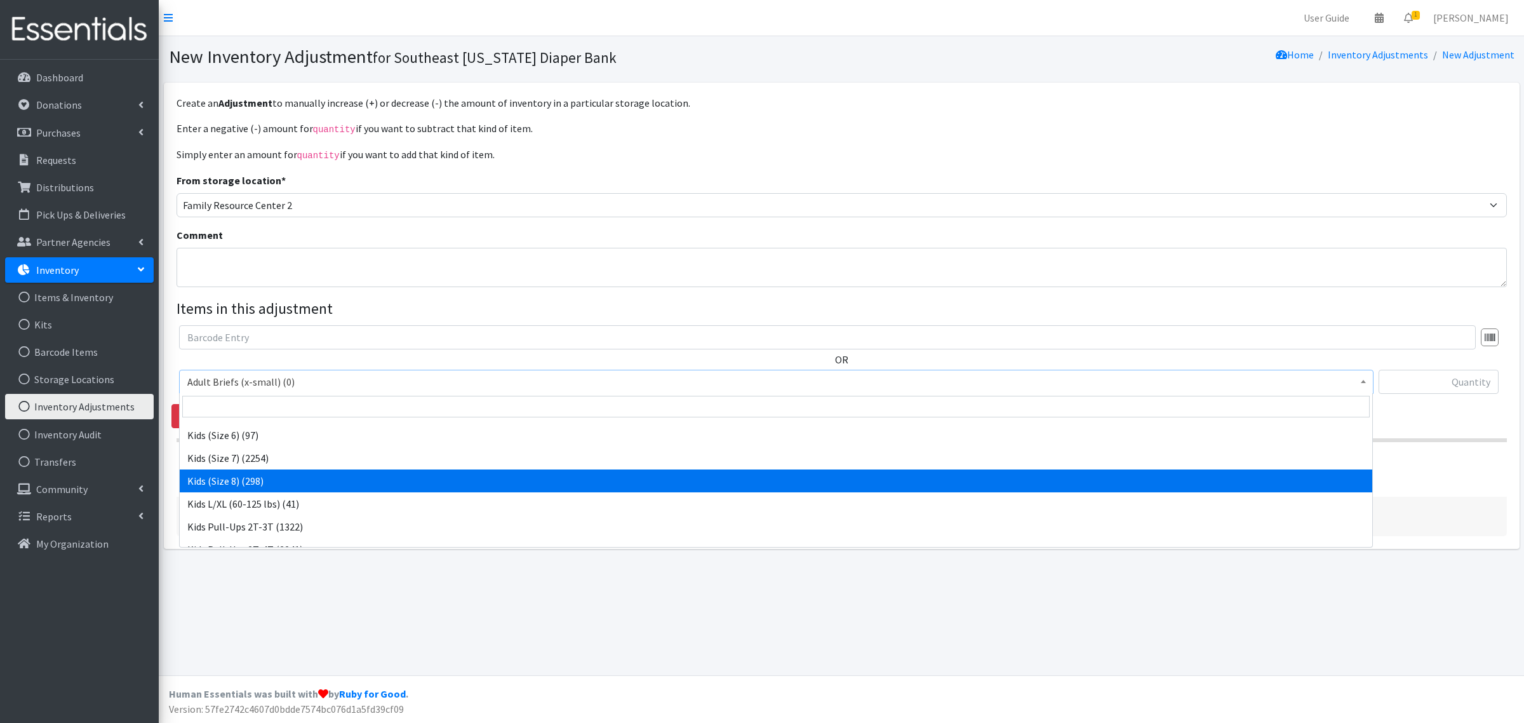
scroll to position [556, 0]
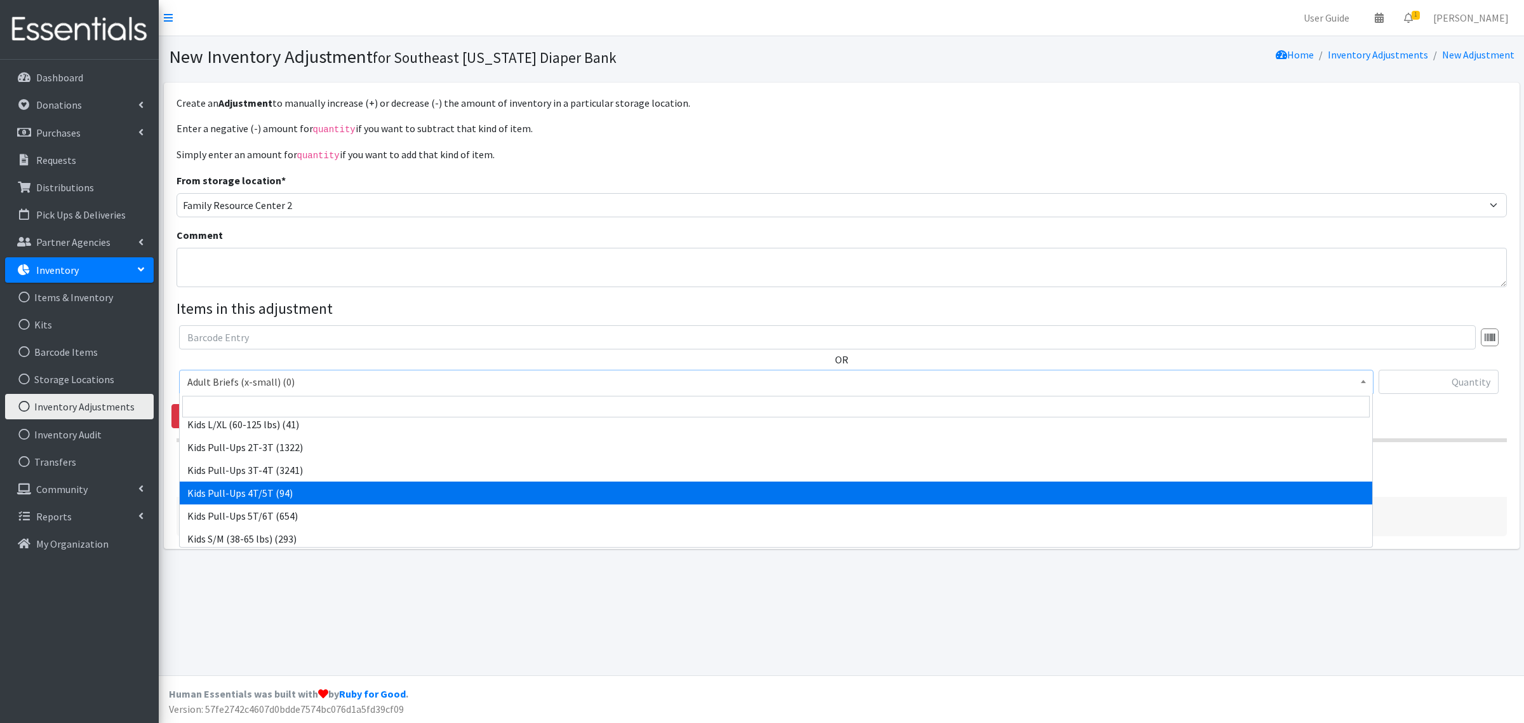
select select "6751"
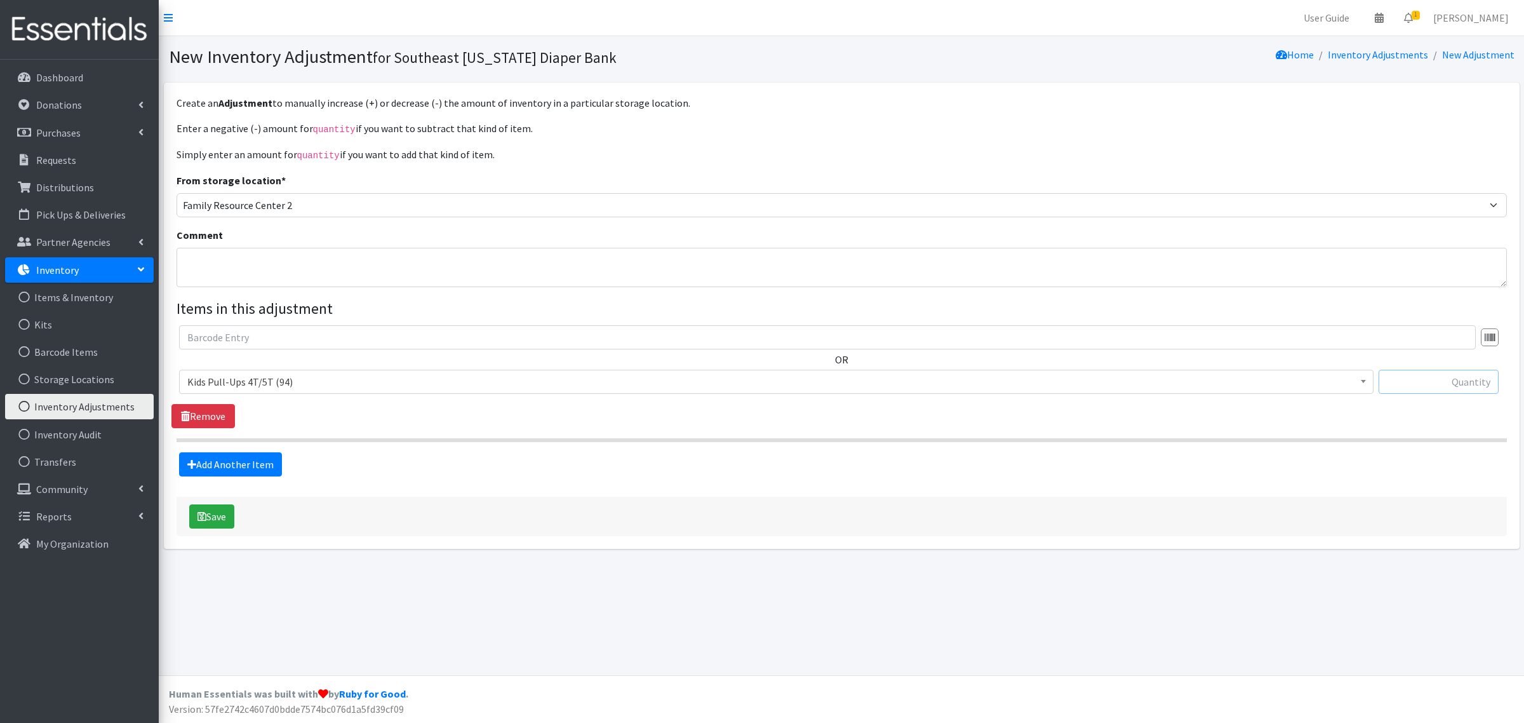
click at [1431, 375] on input "text" at bounding box center [1439, 382] width 121 height 24
type input "500"
click at [227, 511] on button "Save" at bounding box center [211, 516] width 45 height 24
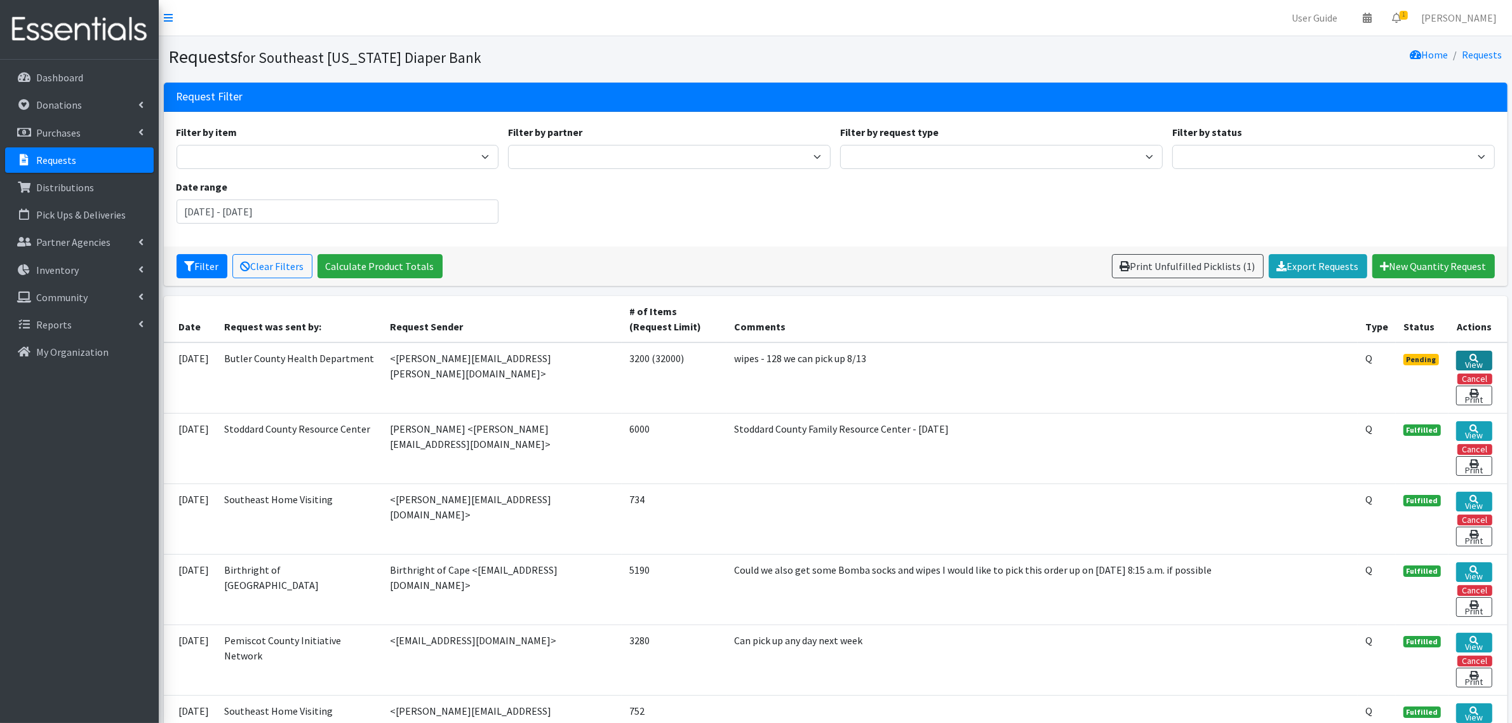
click at [1474, 356] on icon at bounding box center [1473, 358] width 9 height 9
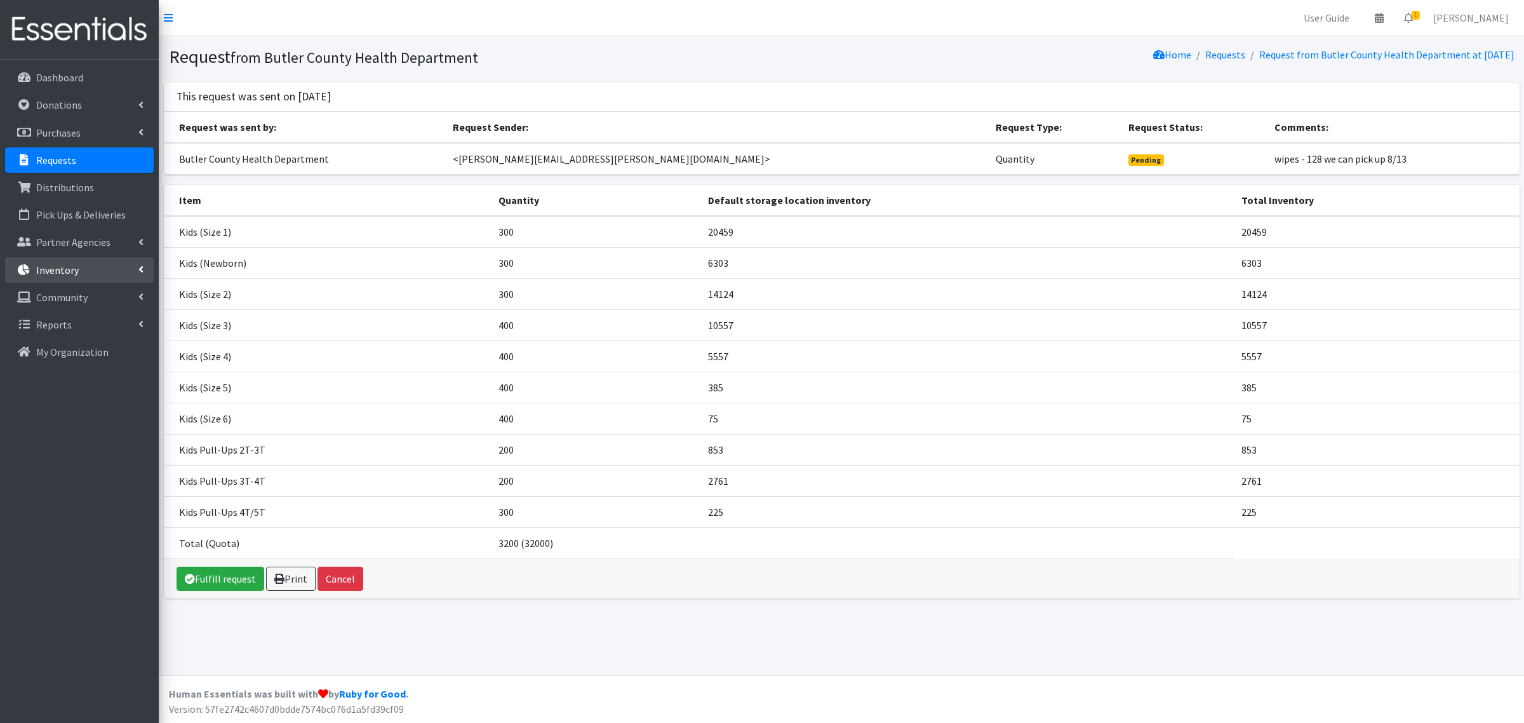
click at [65, 270] on p "Inventory" at bounding box center [57, 270] width 43 height 13
click at [70, 303] on link "Items & Inventory" at bounding box center [79, 296] width 149 height 25
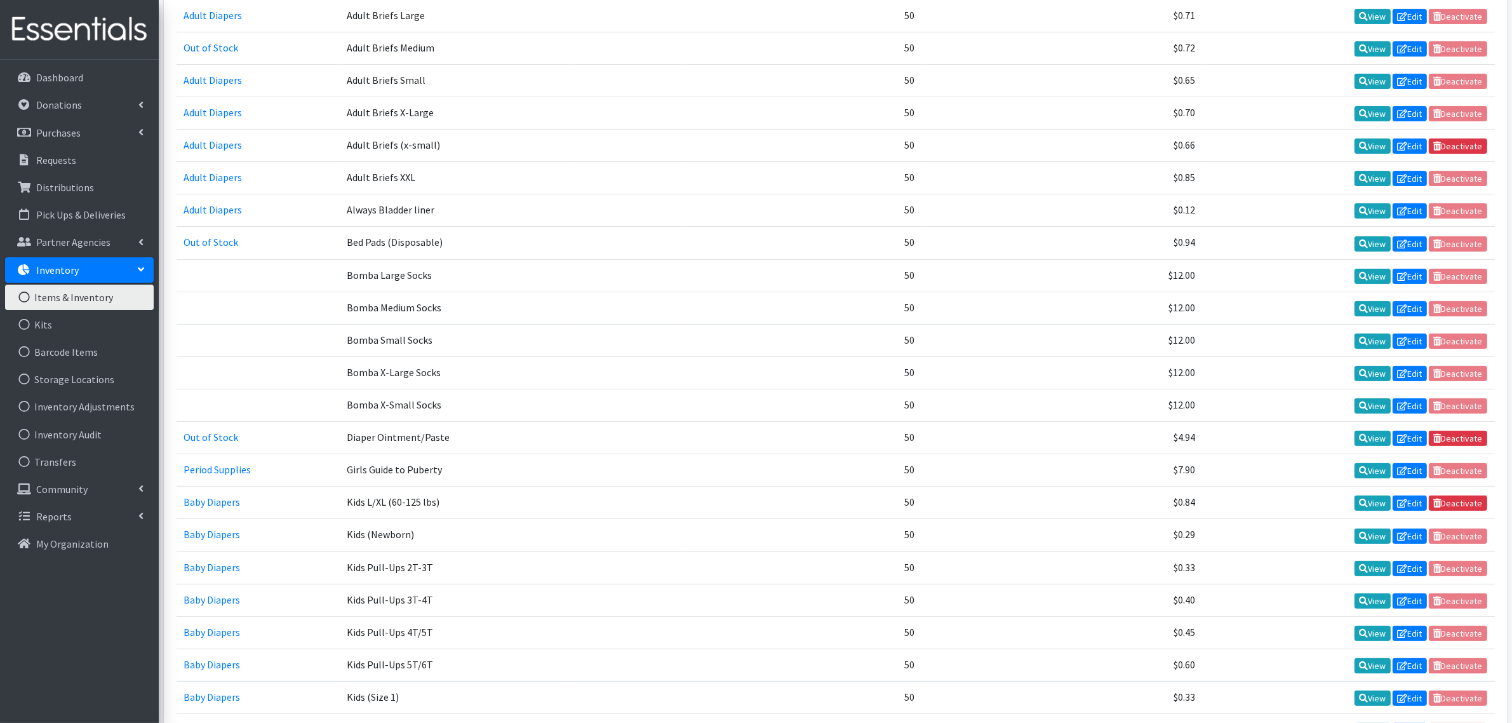
scroll to position [397, 0]
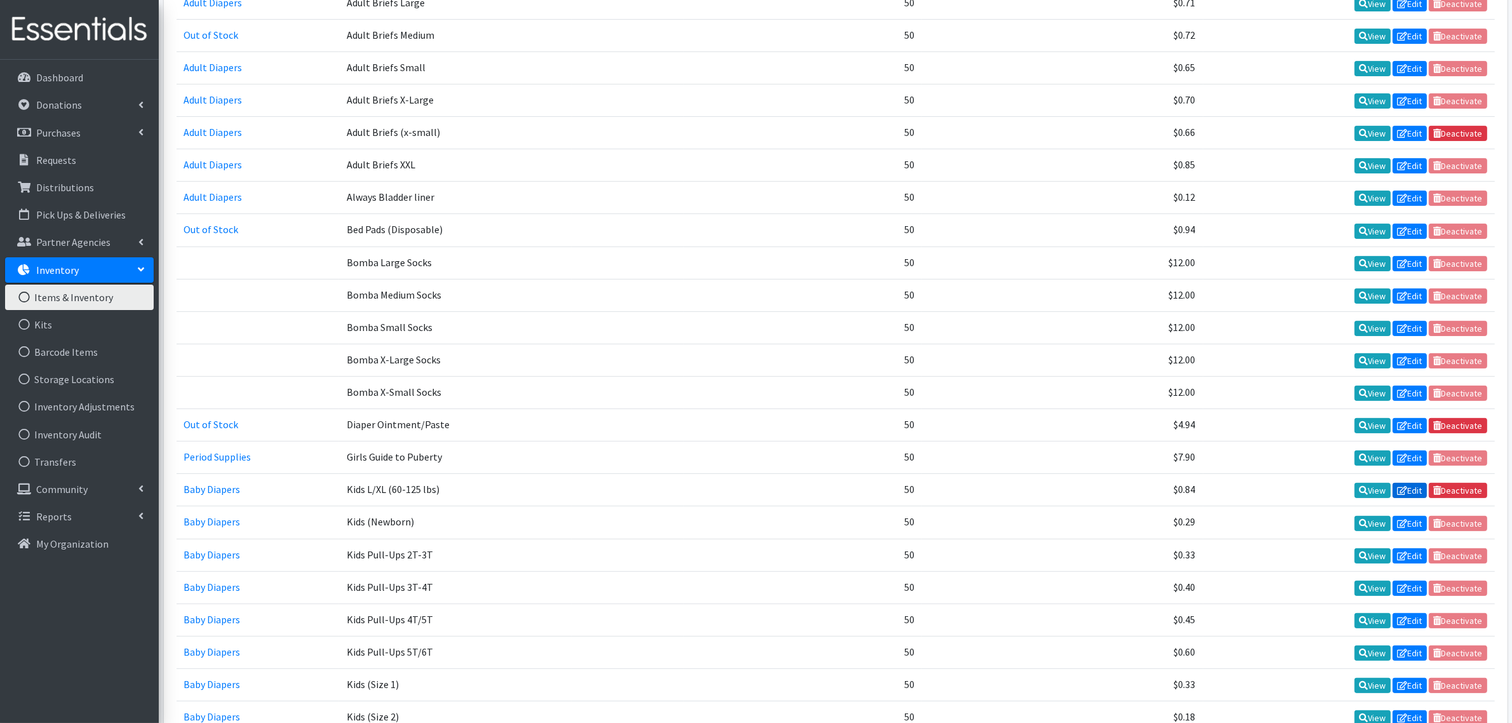
click at [1413, 492] on link "Edit" at bounding box center [1409, 490] width 34 height 15
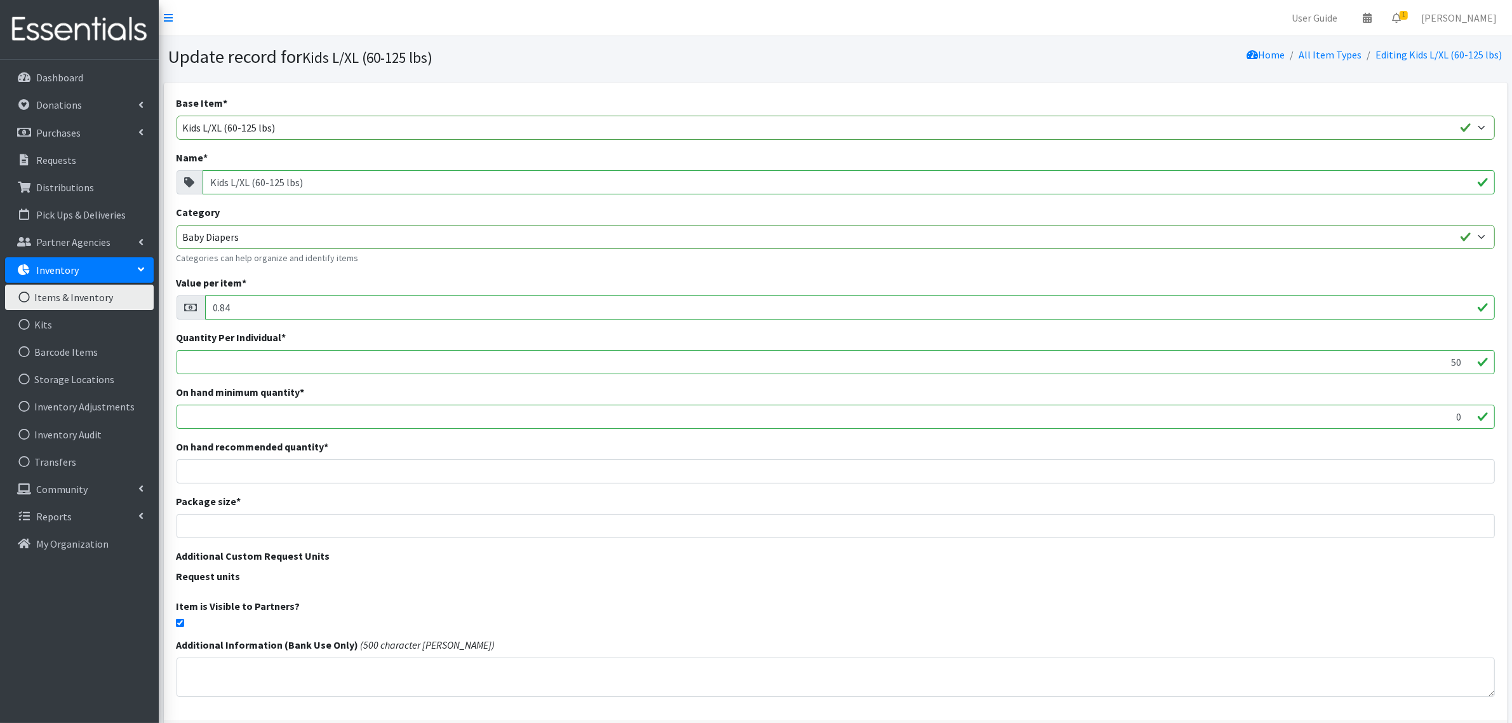
click at [182, 618] on input "checkbox" at bounding box center [180, 622] width 8 height 8
checkbox input "false"
click at [52, 291] on link "Items & Inventory" at bounding box center [79, 296] width 149 height 25
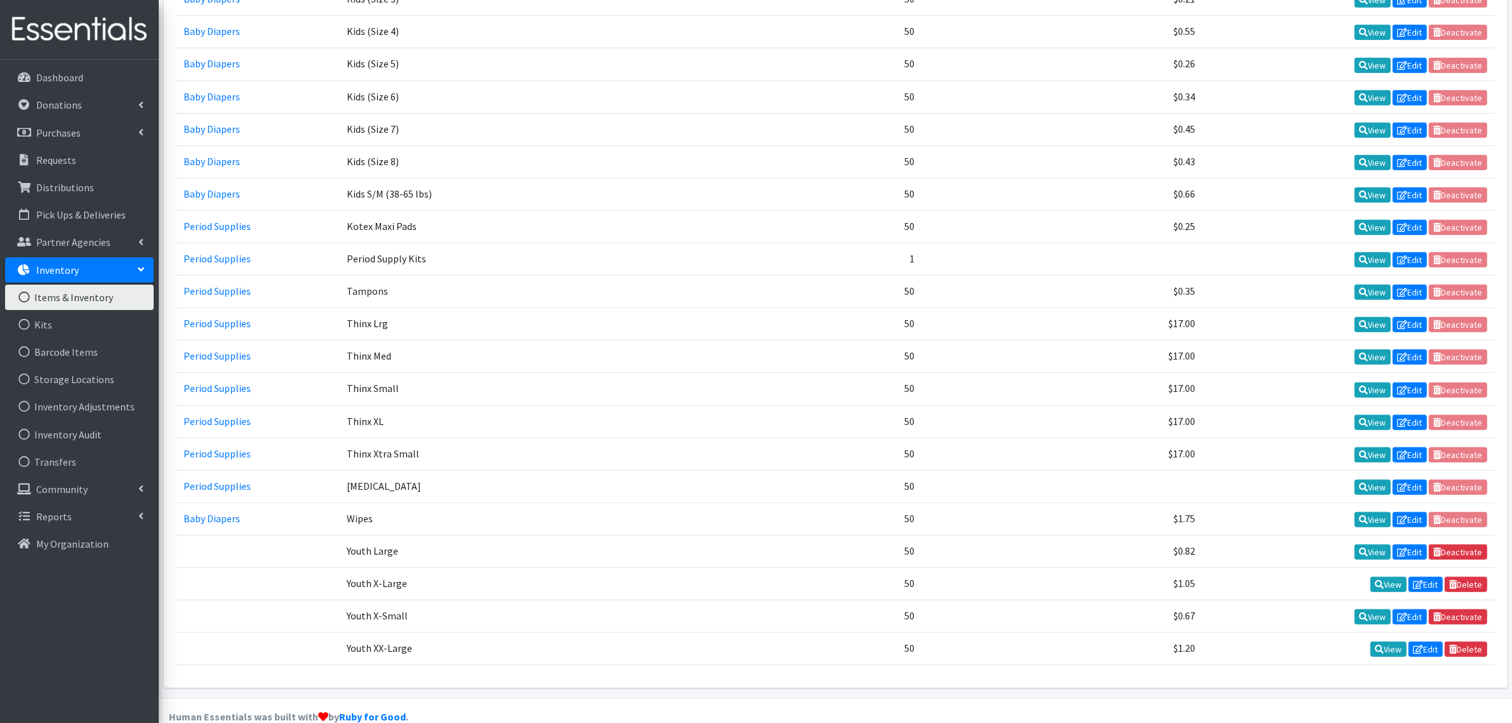
scroll to position [1169, 0]
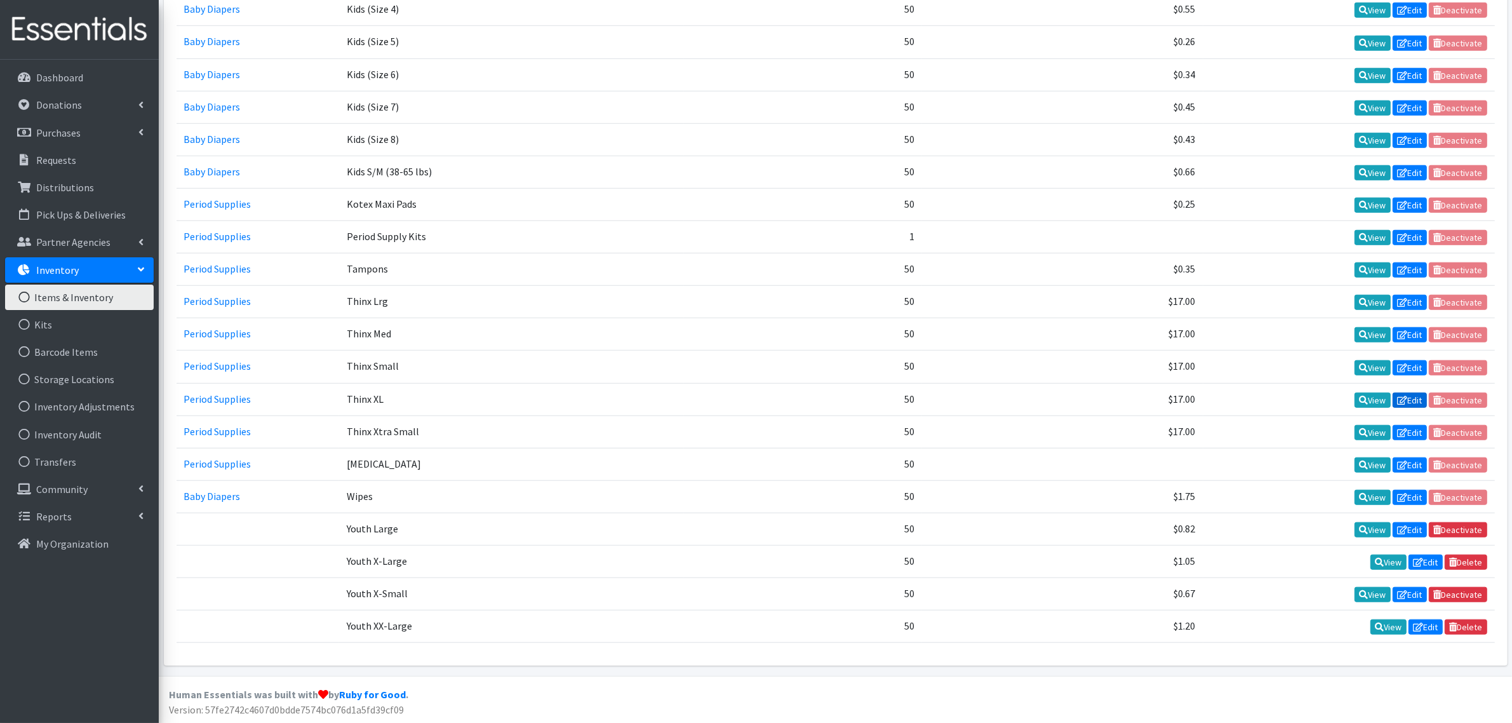
click at [1400, 397] on icon at bounding box center [1402, 400] width 10 height 9
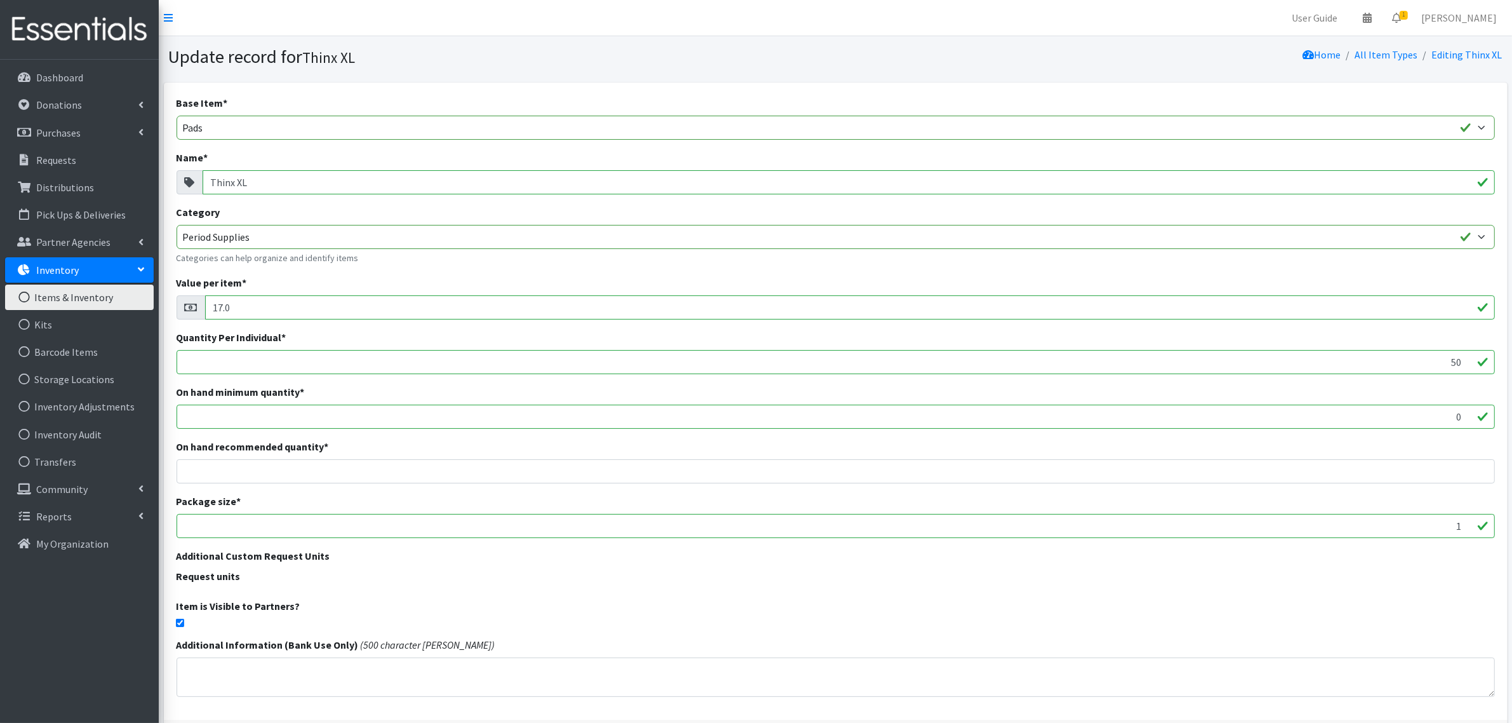
click at [178, 624] on input "checkbox" at bounding box center [180, 622] width 8 height 8
checkbox input "false"
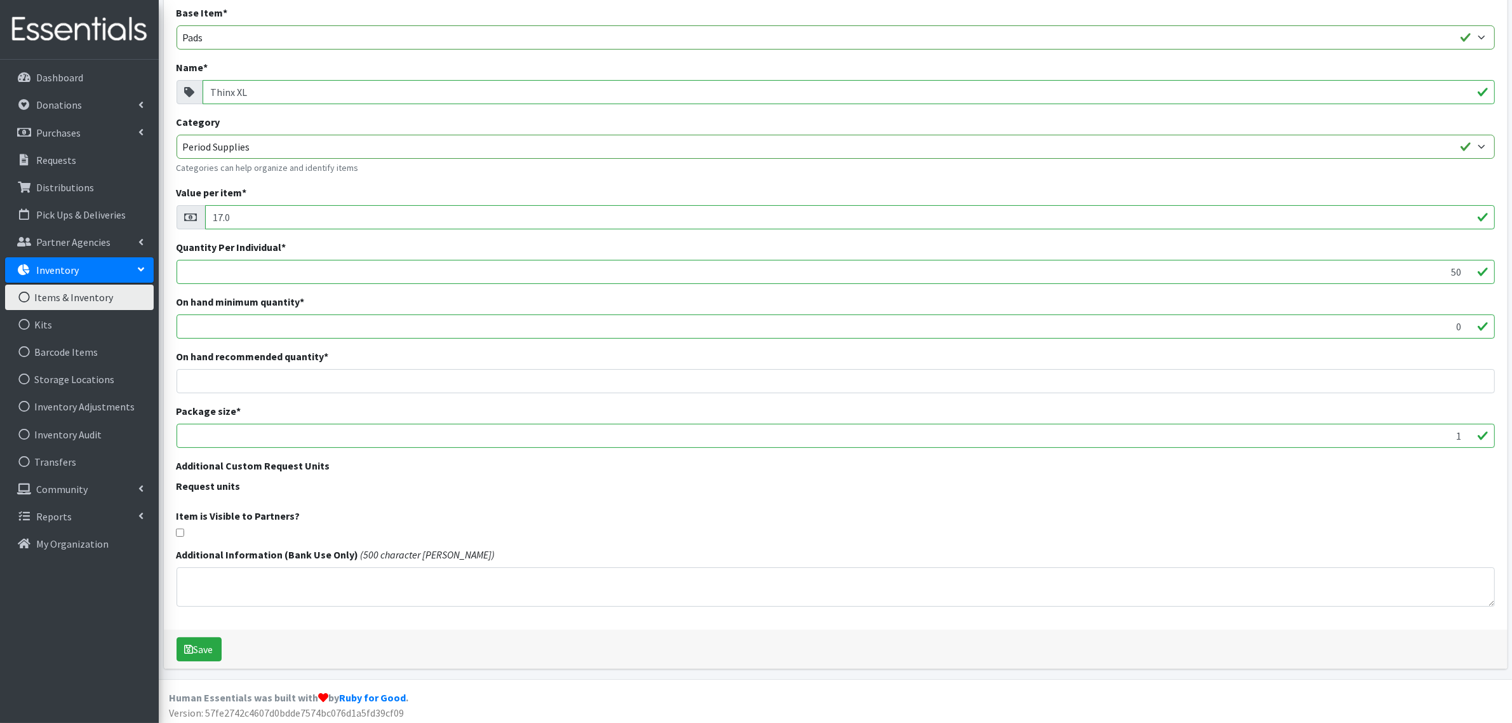
scroll to position [93, 0]
click at [182, 648] on button "Save" at bounding box center [199, 646] width 45 height 24
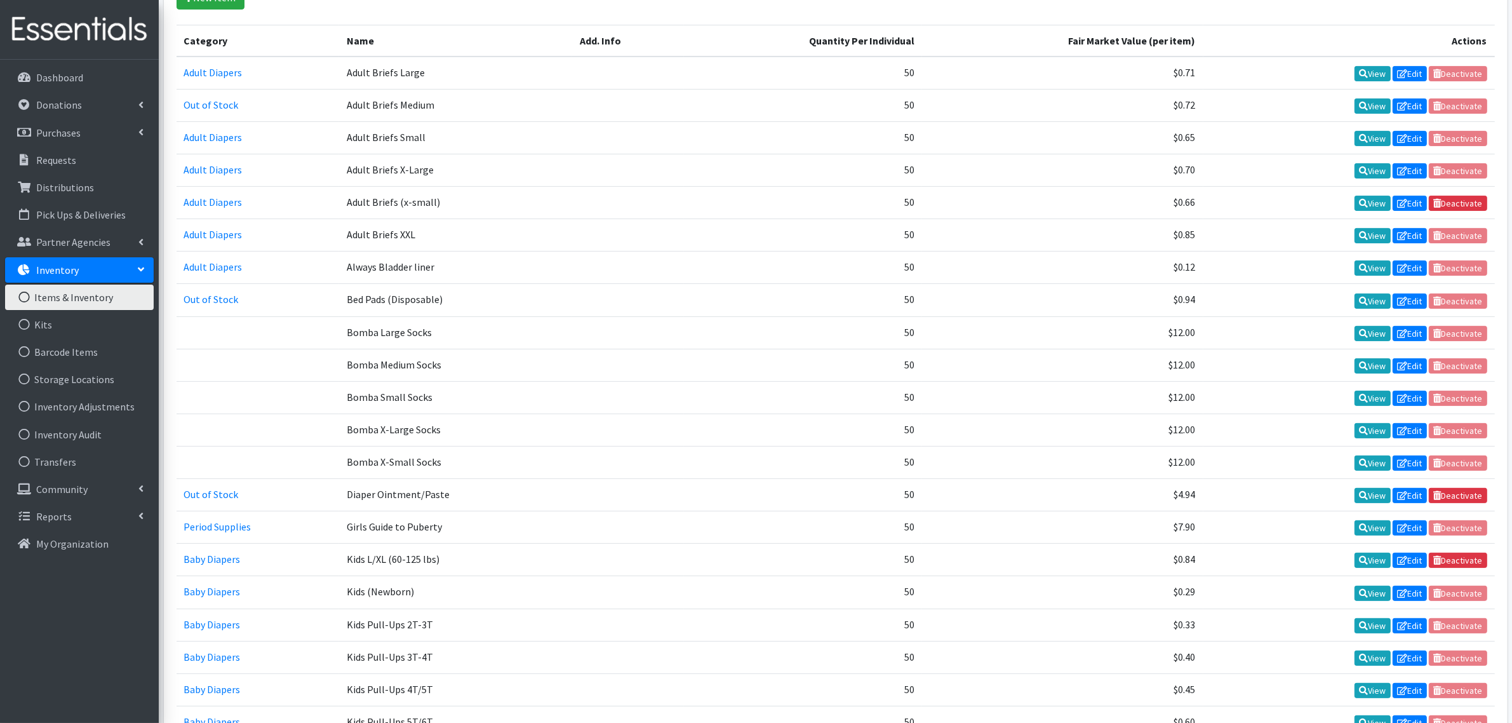
scroll to position [397, 0]
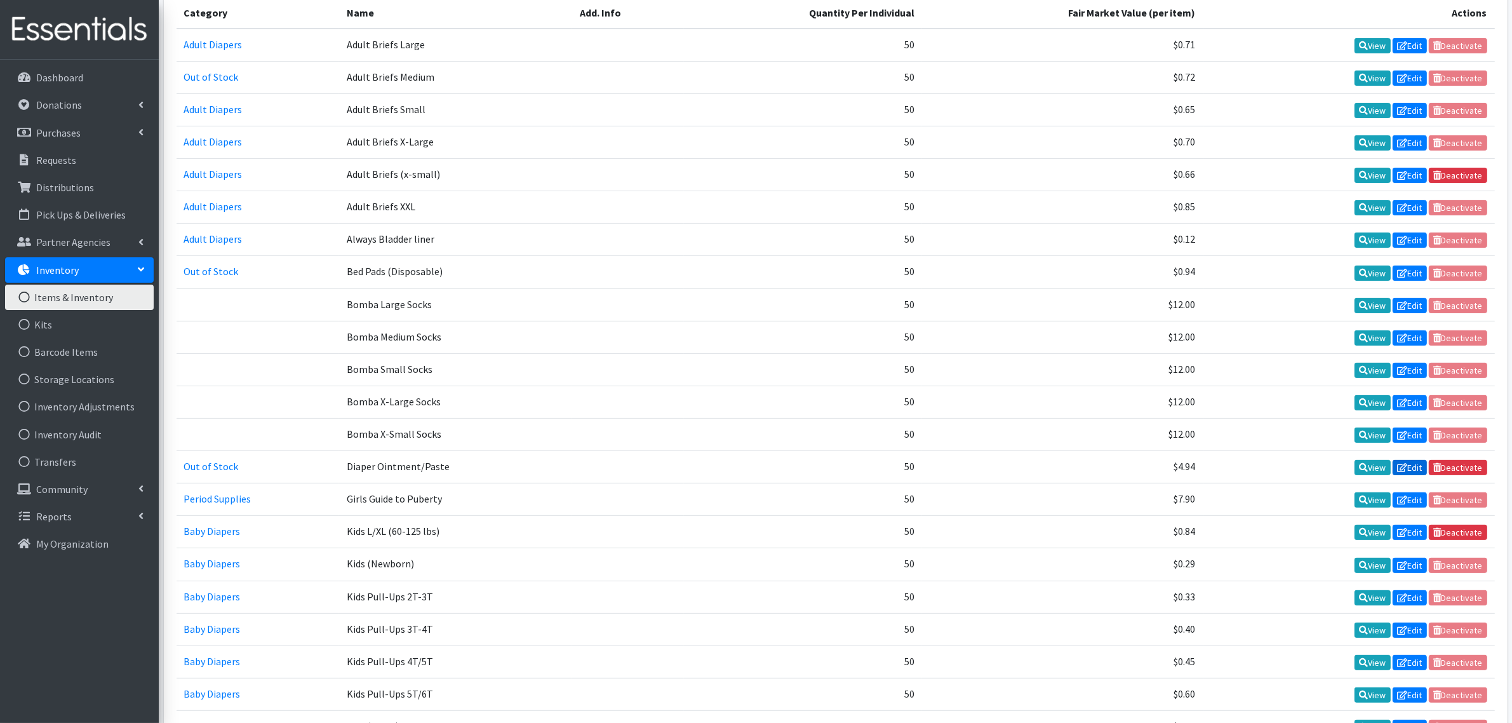
click at [1399, 465] on icon at bounding box center [1402, 467] width 10 height 9
click at [1398, 495] on icon at bounding box center [1402, 499] width 10 height 9
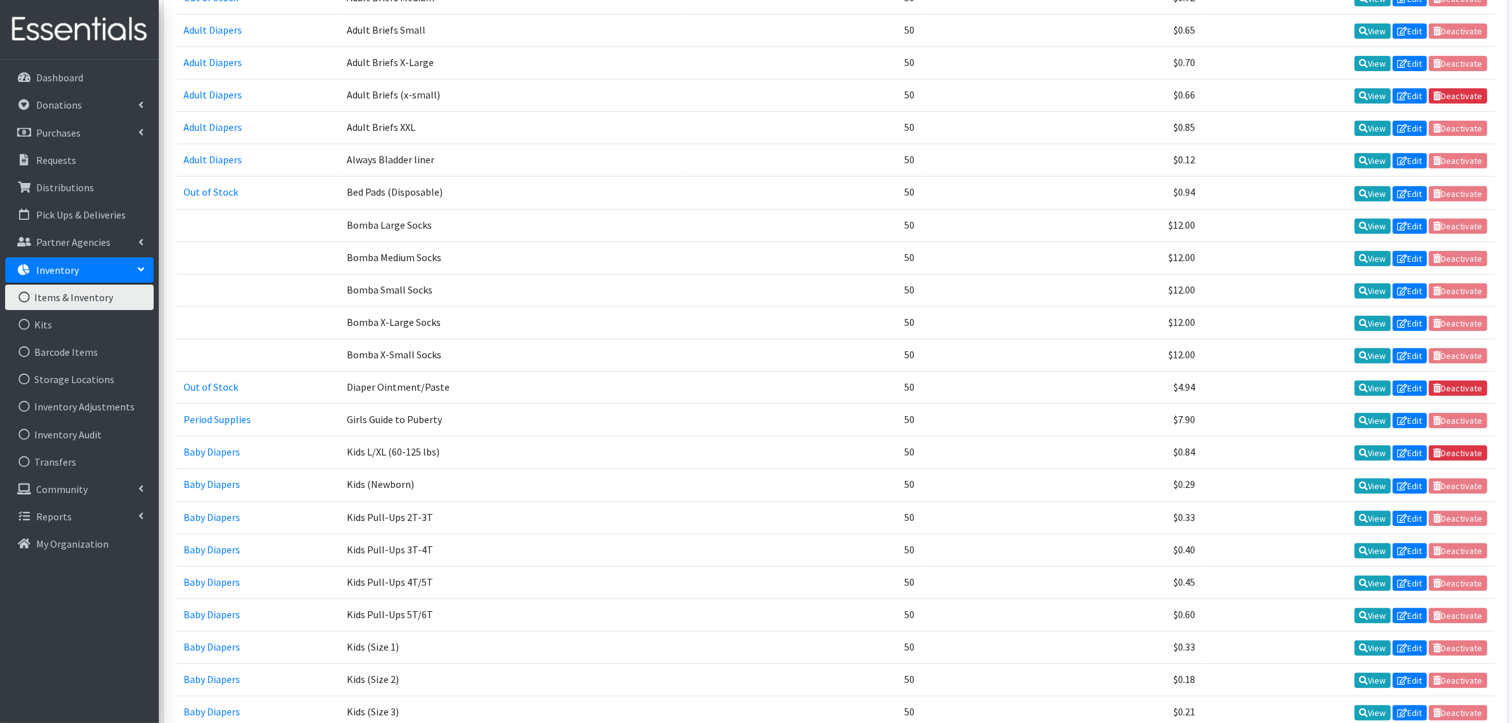
scroll to position [556, 0]
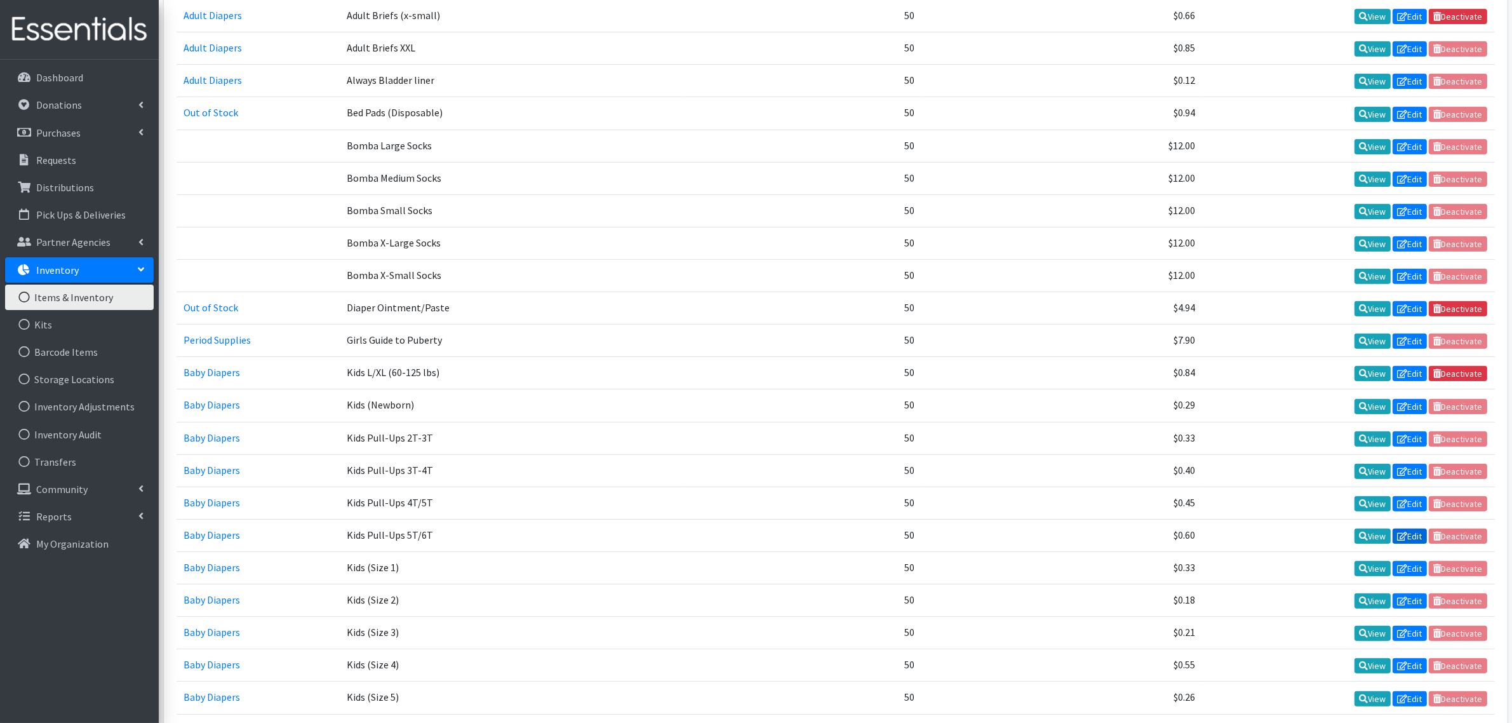
click at [1402, 531] on icon at bounding box center [1402, 535] width 10 height 9
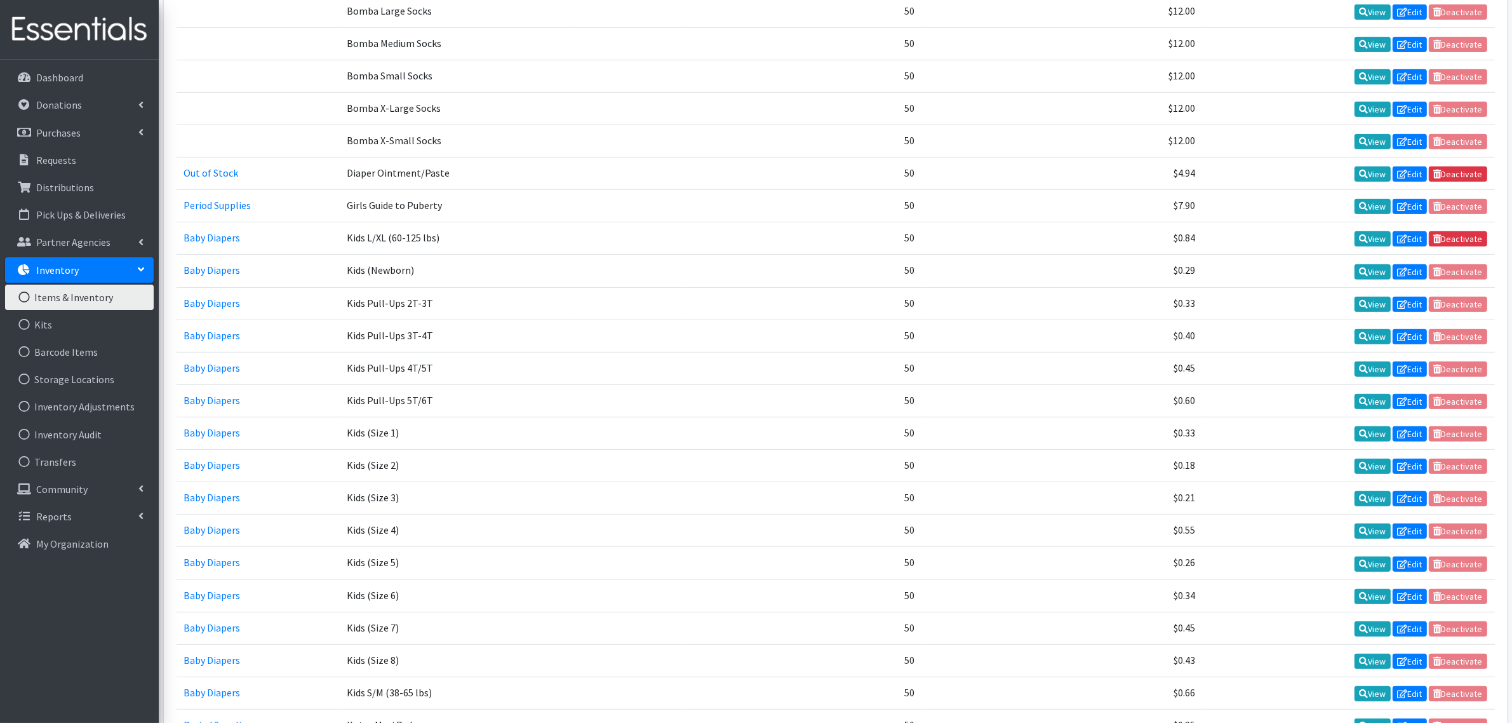
scroll to position [714, 0]
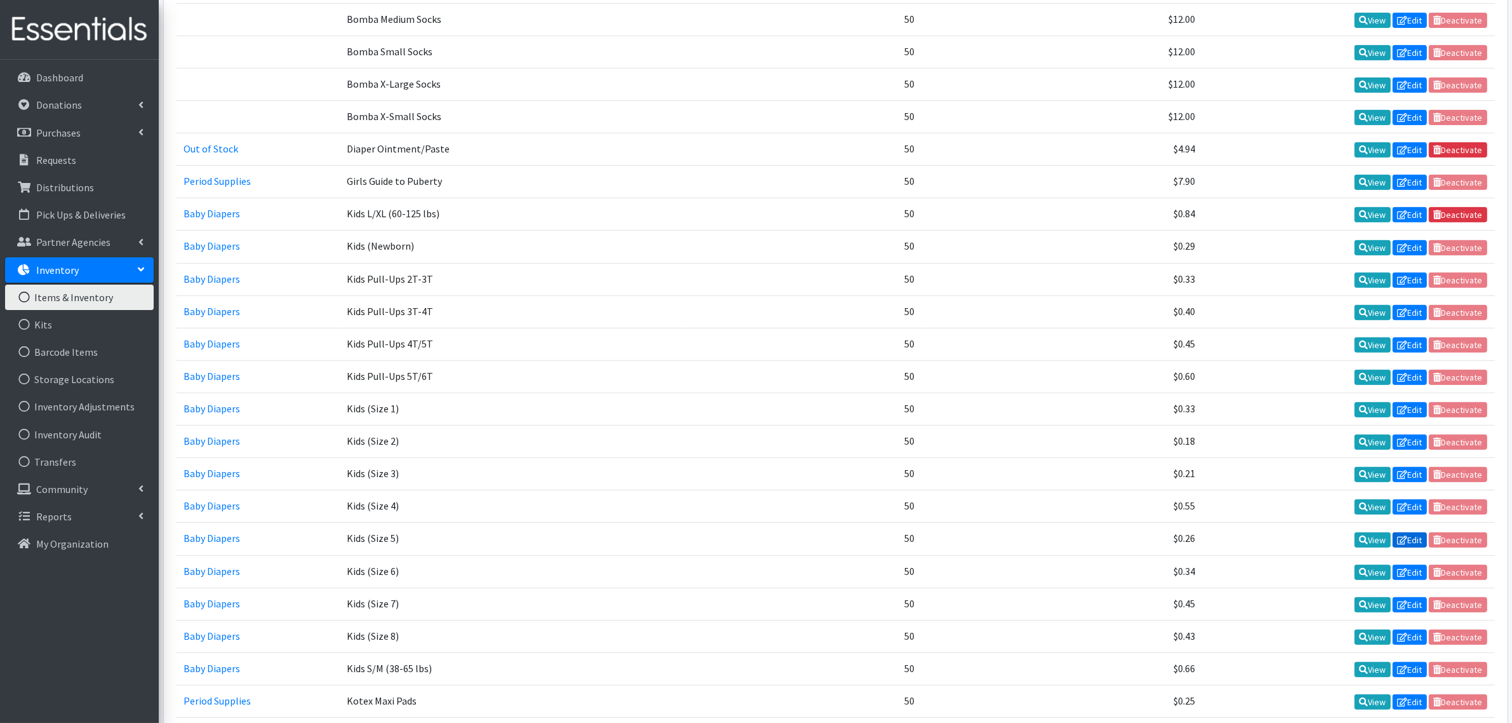
click at [1400, 537] on icon at bounding box center [1402, 539] width 10 height 9
click at [1413, 563] on td "View Edit Deactivate" at bounding box center [1348, 571] width 291 height 32
click at [1408, 567] on link "Edit" at bounding box center [1409, 571] width 34 height 15
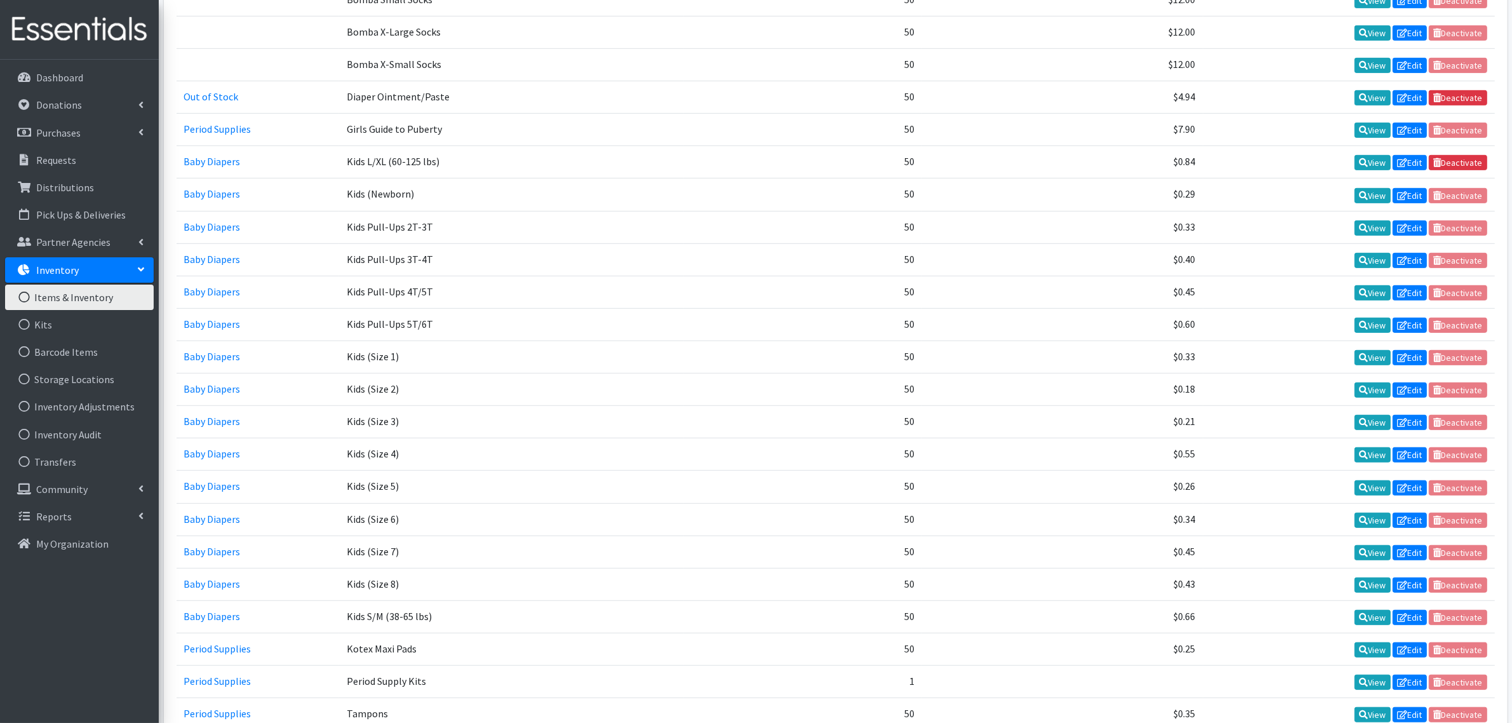
scroll to position [794, 0]
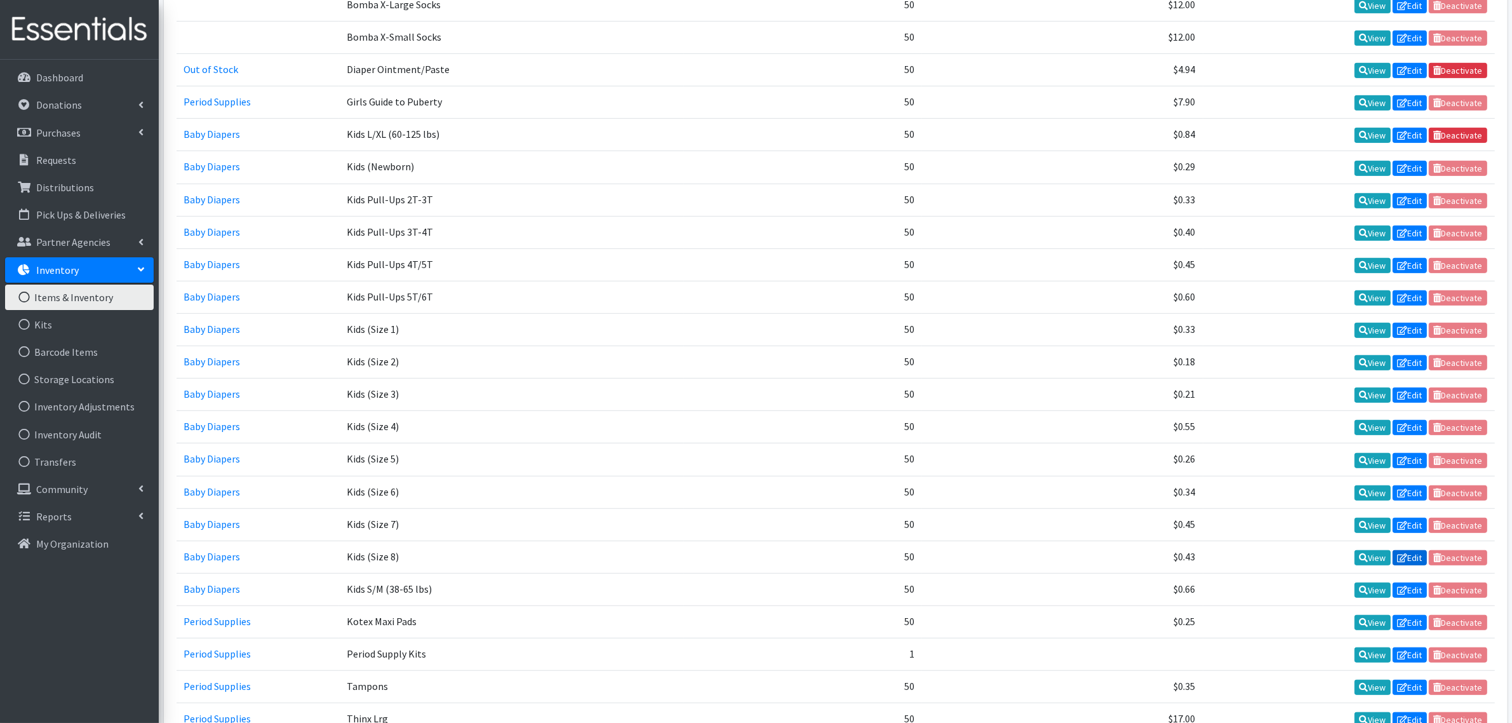
click at [1394, 557] on link "Edit" at bounding box center [1409, 557] width 34 height 15
click at [1401, 522] on icon at bounding box center [1402, 525] width 10 height 9
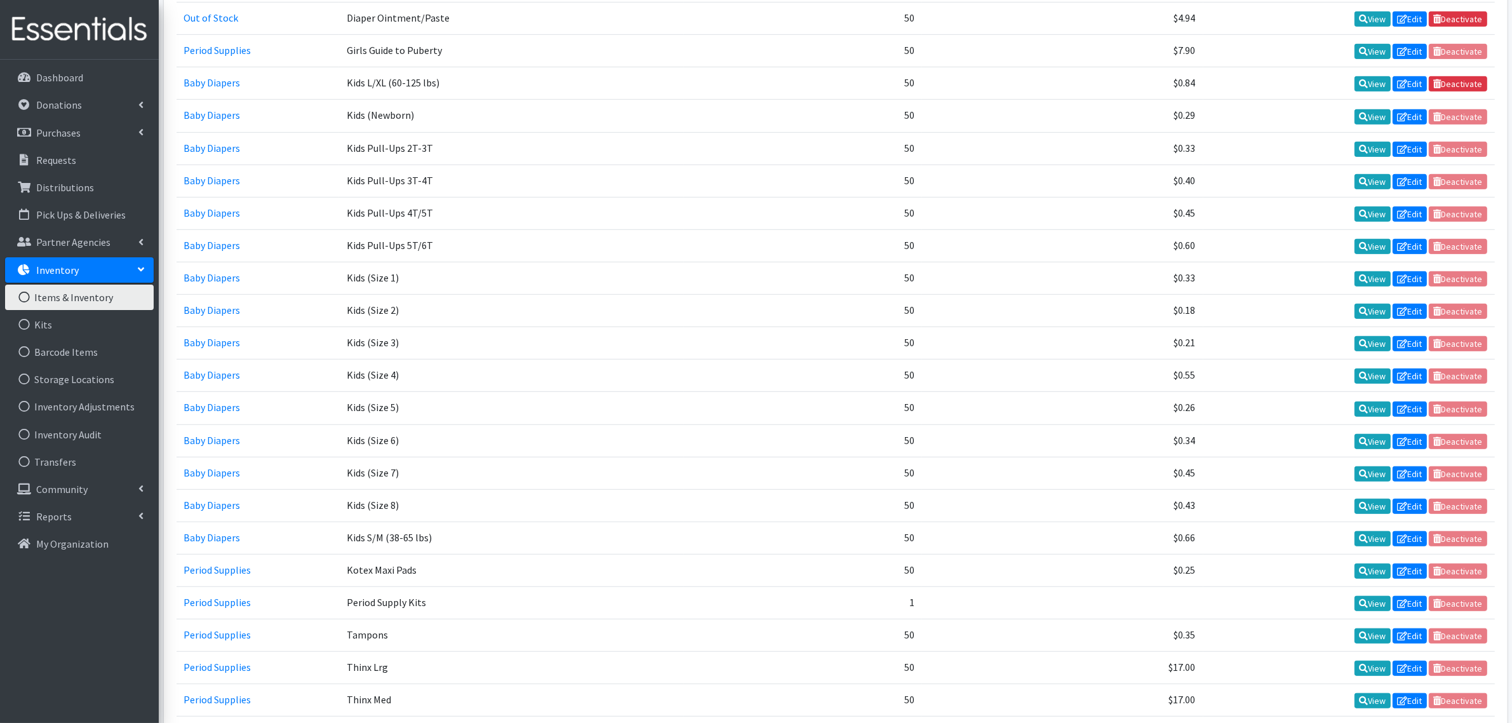
scroll to position [873, 0]
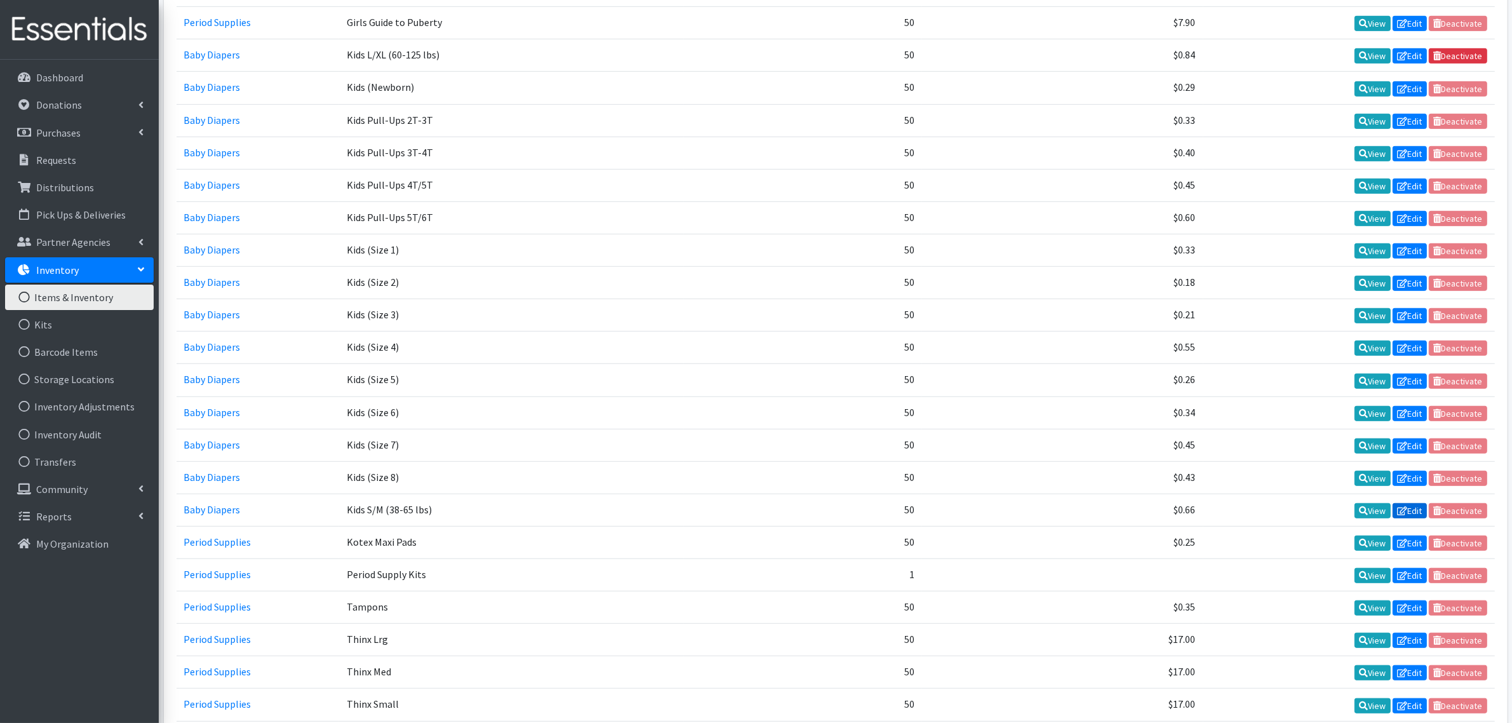
click at [1417, 512] on link "Edit" at bounding box center [1409, 510] width 34 height 15
click at [1413, 572] on link "Edit" at bounding box center [1409, 575] width 34 height 15
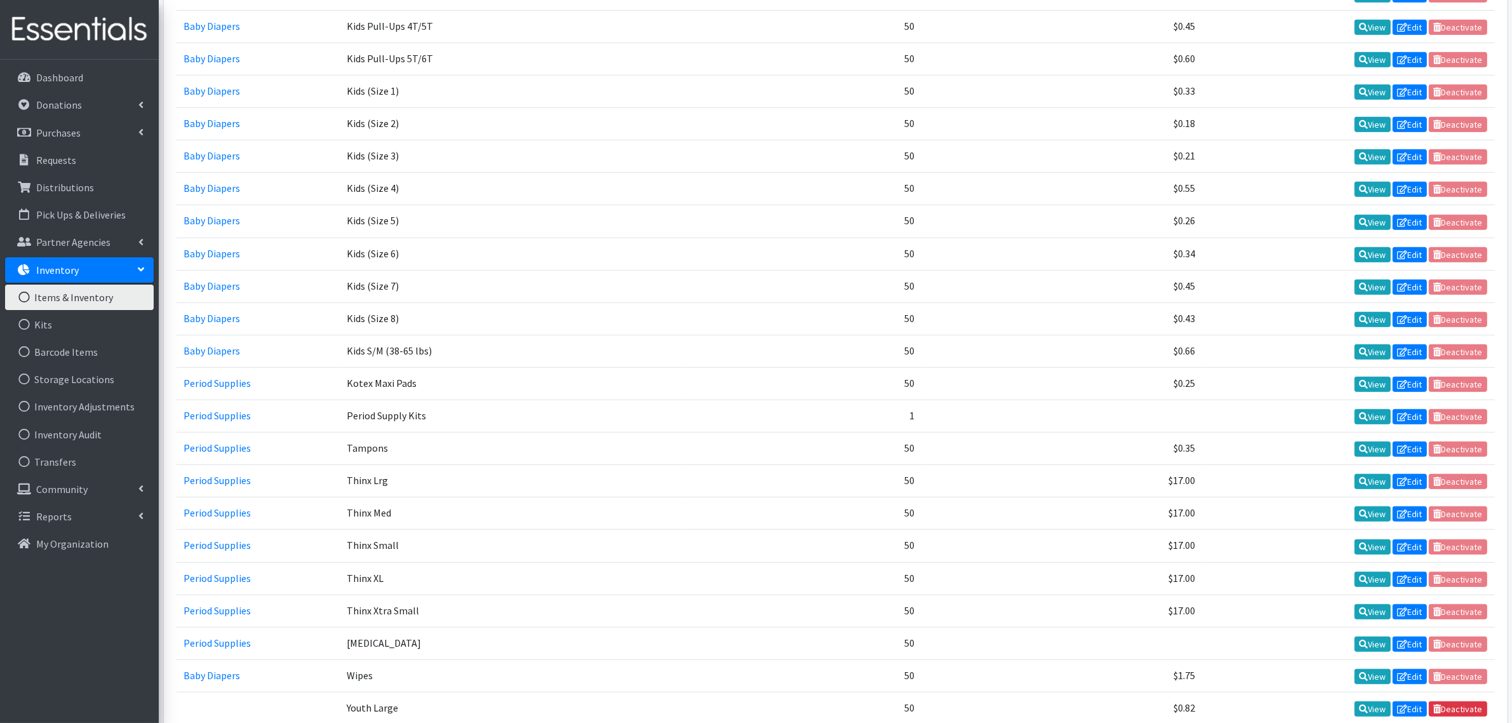
scroll to position [1111, 0]
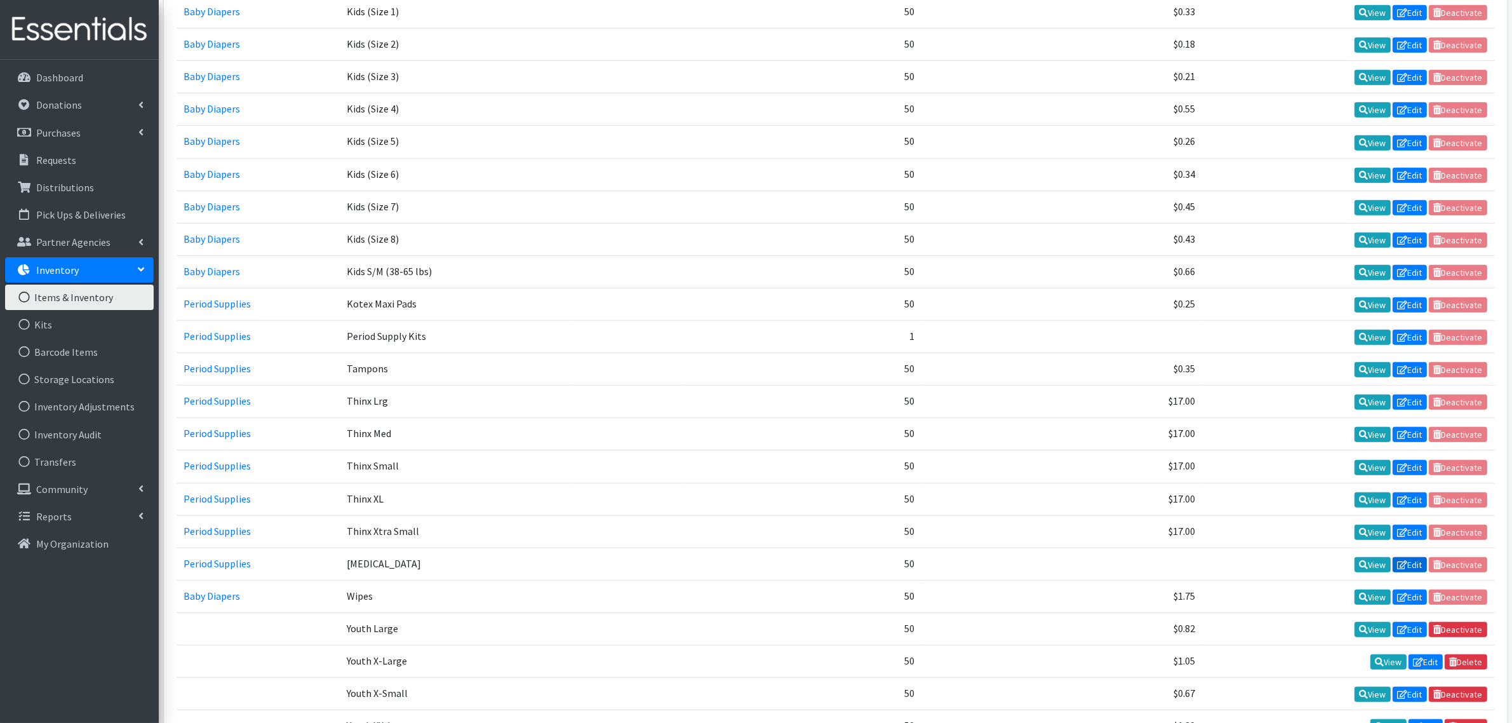
click at [1415, 565] on link "Edit" at bounding box center [1409, 564] width 34 height 15
click at [1399, 627] on icon at bounding box center [1402, 629] width 10 height 9
click at [1417, 657] on icon at bounding box center [1418, 661] width 10 height 9
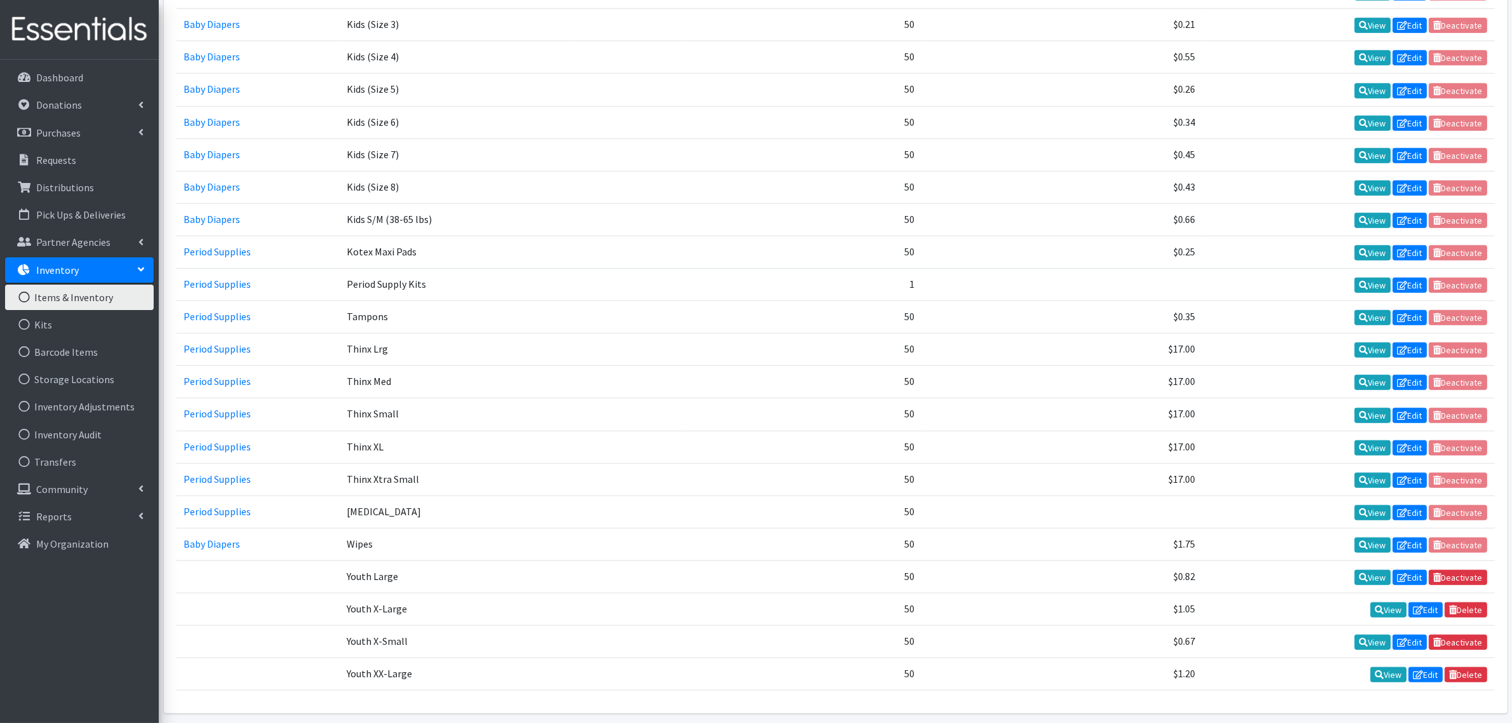
scroll to position [1191, 0]
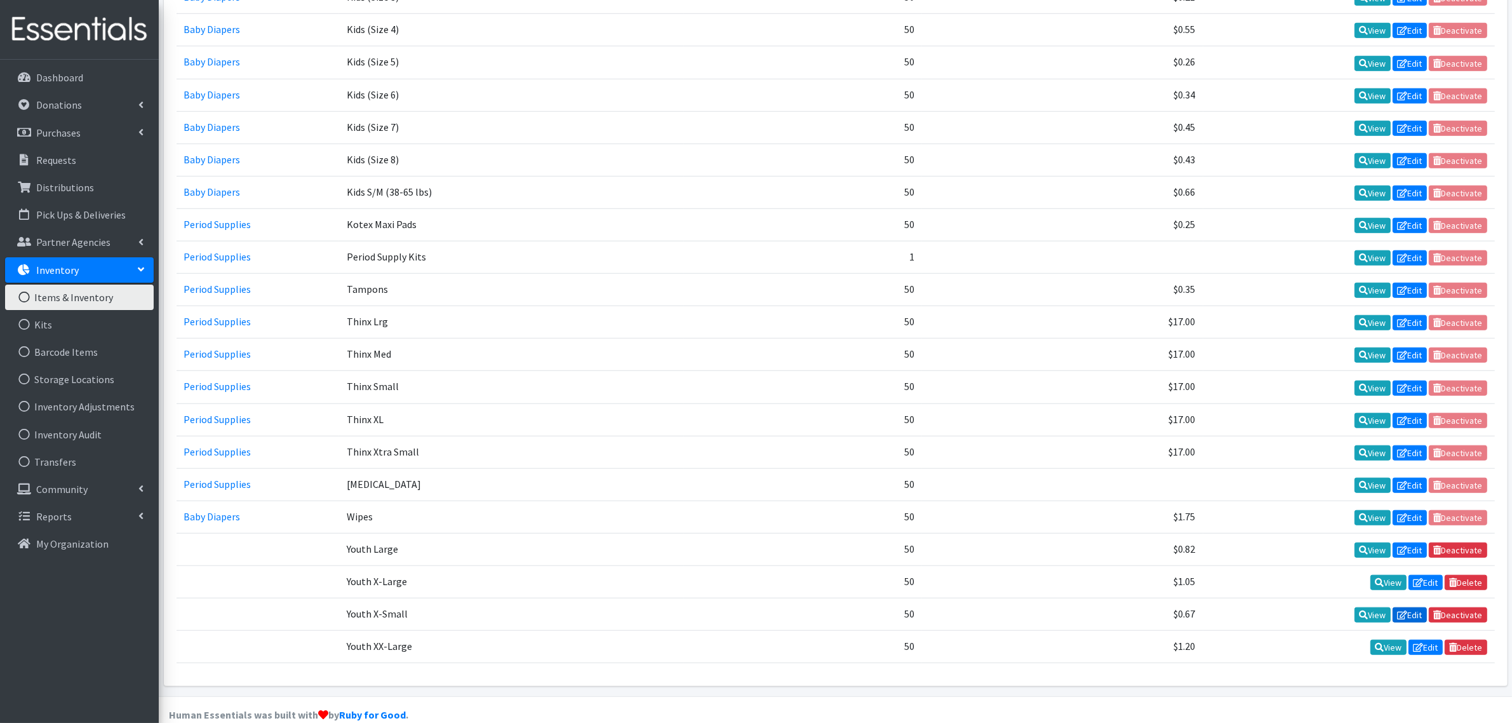
click at [1410, 616] on link "Edit" at bounding box center [1409, 614] width 34 height 15
click at [1427, 643] on link "Edit" at bounding box center [1425, 646] width 34 height 15
click at [1413, 417] on link "Edit" at bounding box center [1409, 420] width 34 height 15
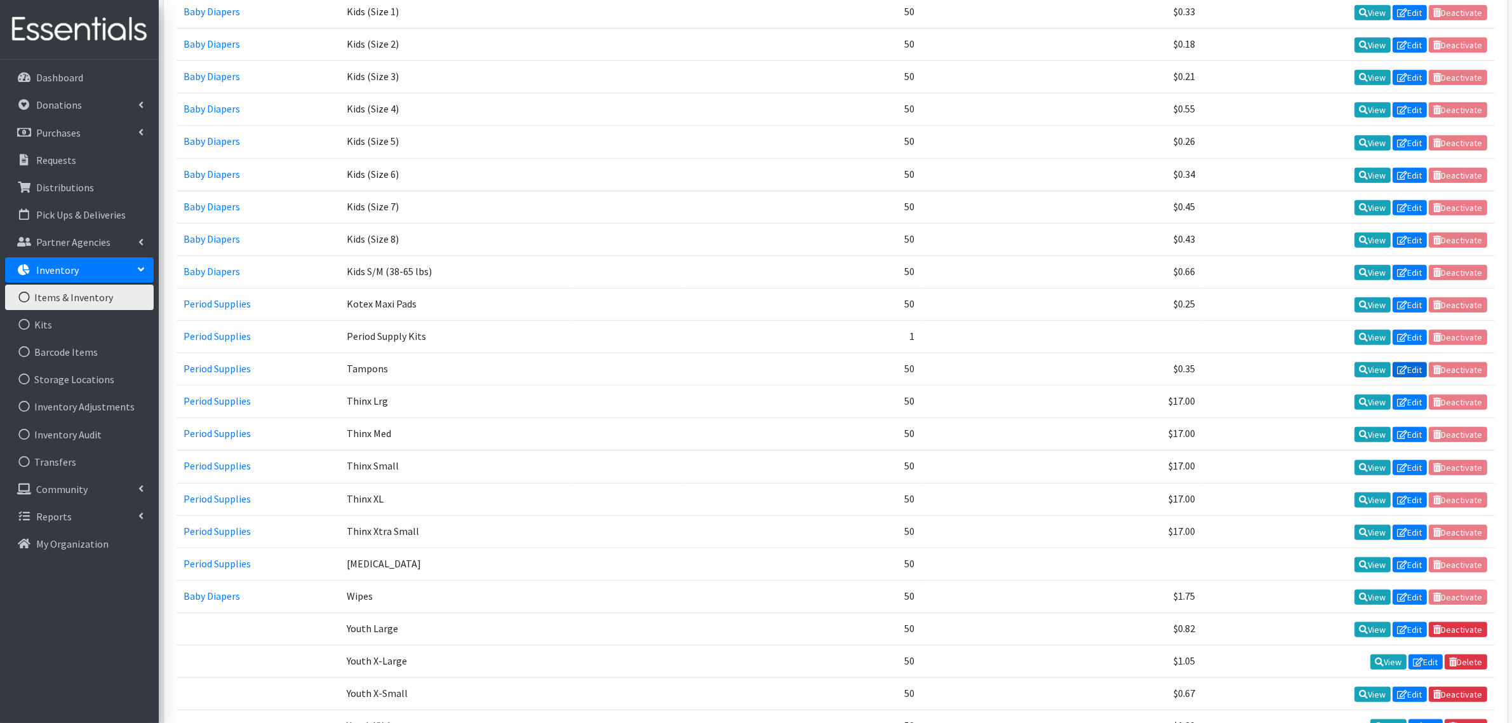
click at [1398, 363] on link "Edit" at bounding box center [1409, 369] width 34 height 15
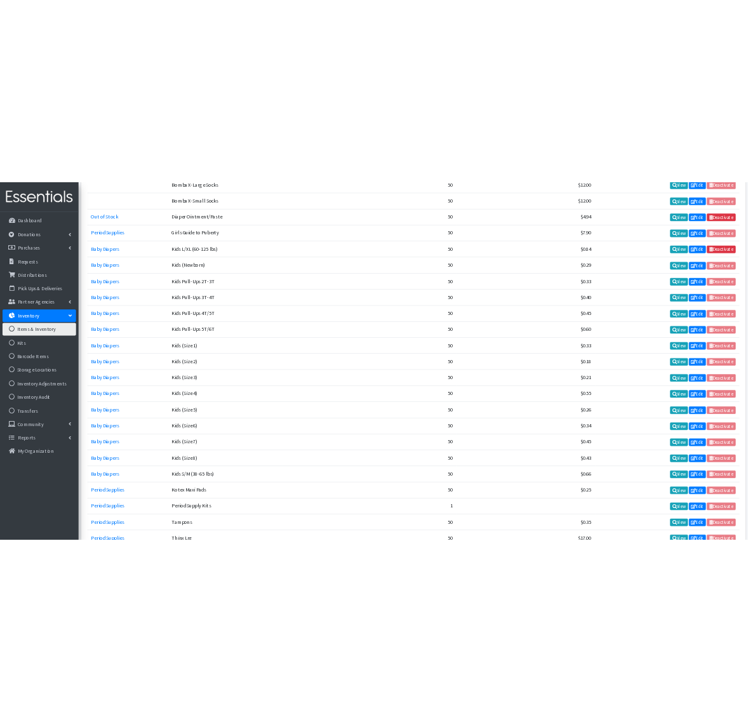
scroll to position [1012, 0]
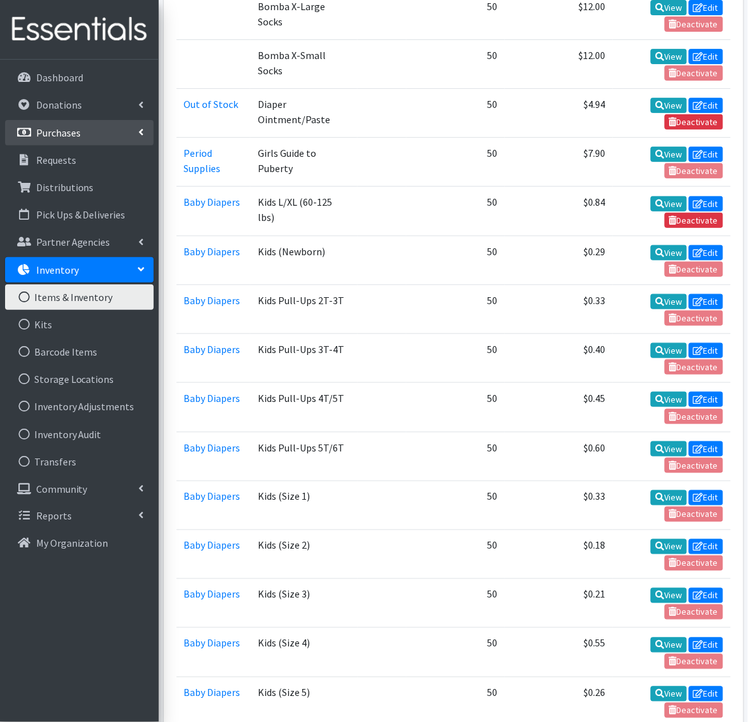
click at [56, 137] on p "Purchases" at bounding box center [58, 132] width 44 height 13
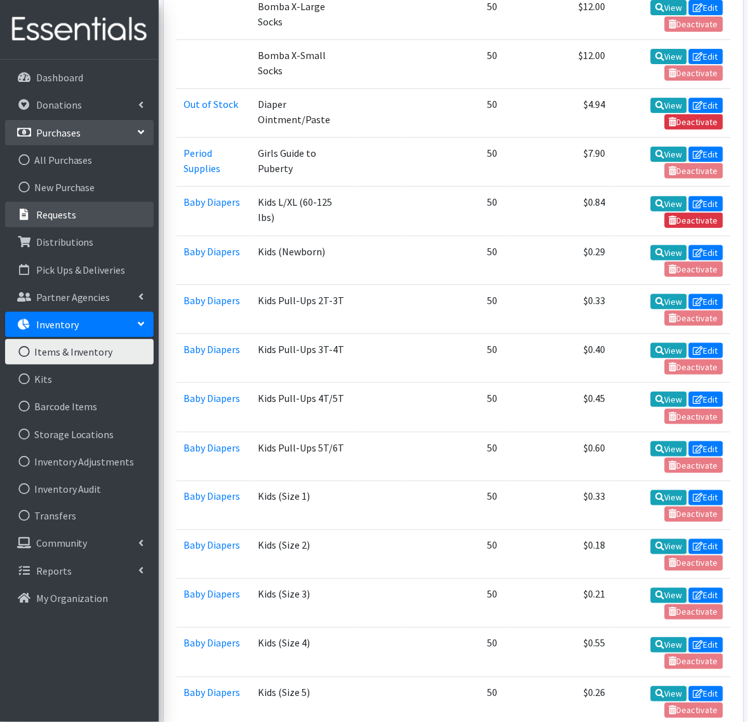
click at [62, 218] on p "Requests" at bounding box center [56, 214] width 40 height 13
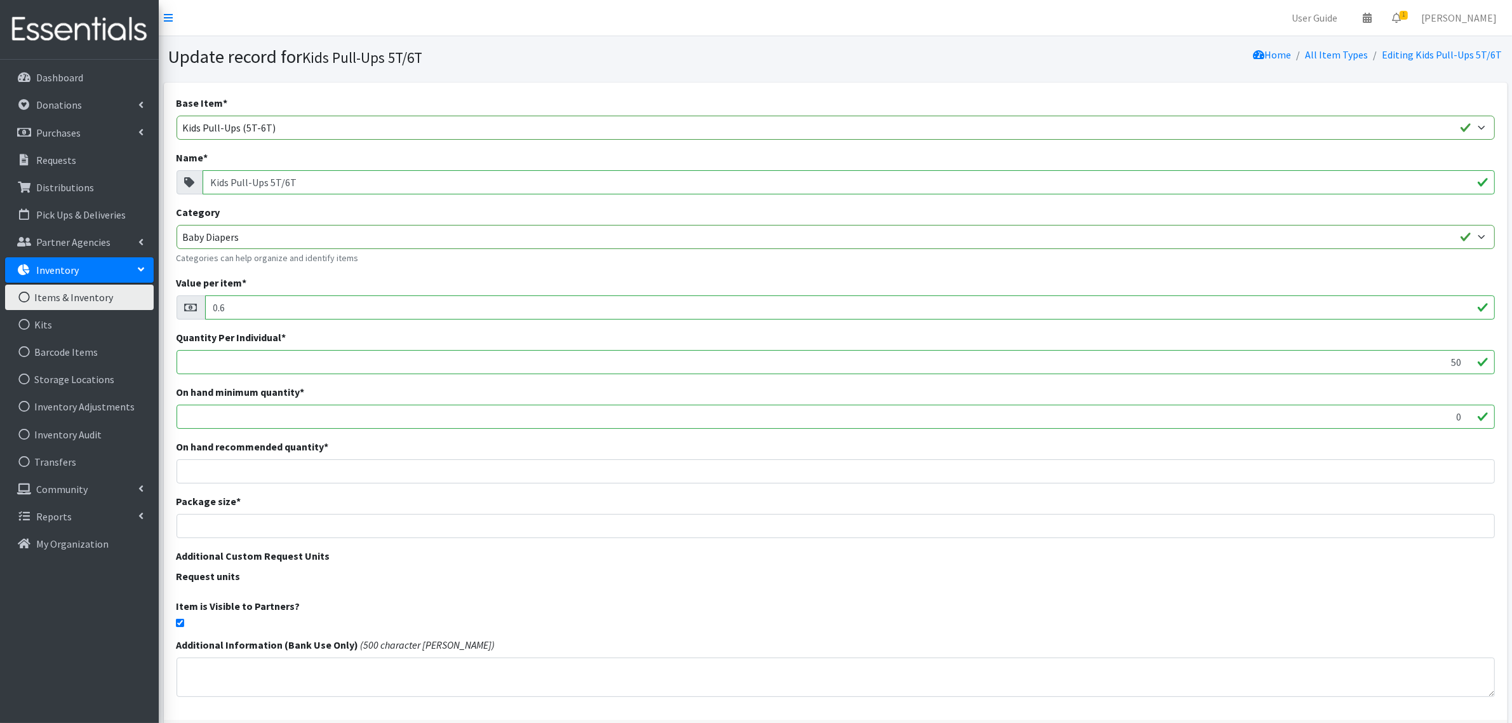
click at [186, 626] on div "Base Item * Adult Briefs (Large/X-Large) Adult Briefs (Medium/Large) Adult Brie…" at bounding box center [836, 401] width 1344 height 637
click at [184, 626] on div "Base Item * Adult Briefs (Large/X-Large) Adult Briefs (Medium/Large) Adult Brie…" at bounding box center [836, 401] width 1344 height 637
click at [183, 624] on input "checkbox" at bounding box center [180, 622] width 8 height 8
checkbox input "false"
click at [178, 623] on input "checkbox" at bounding box center [180, 622] width 8 height 8
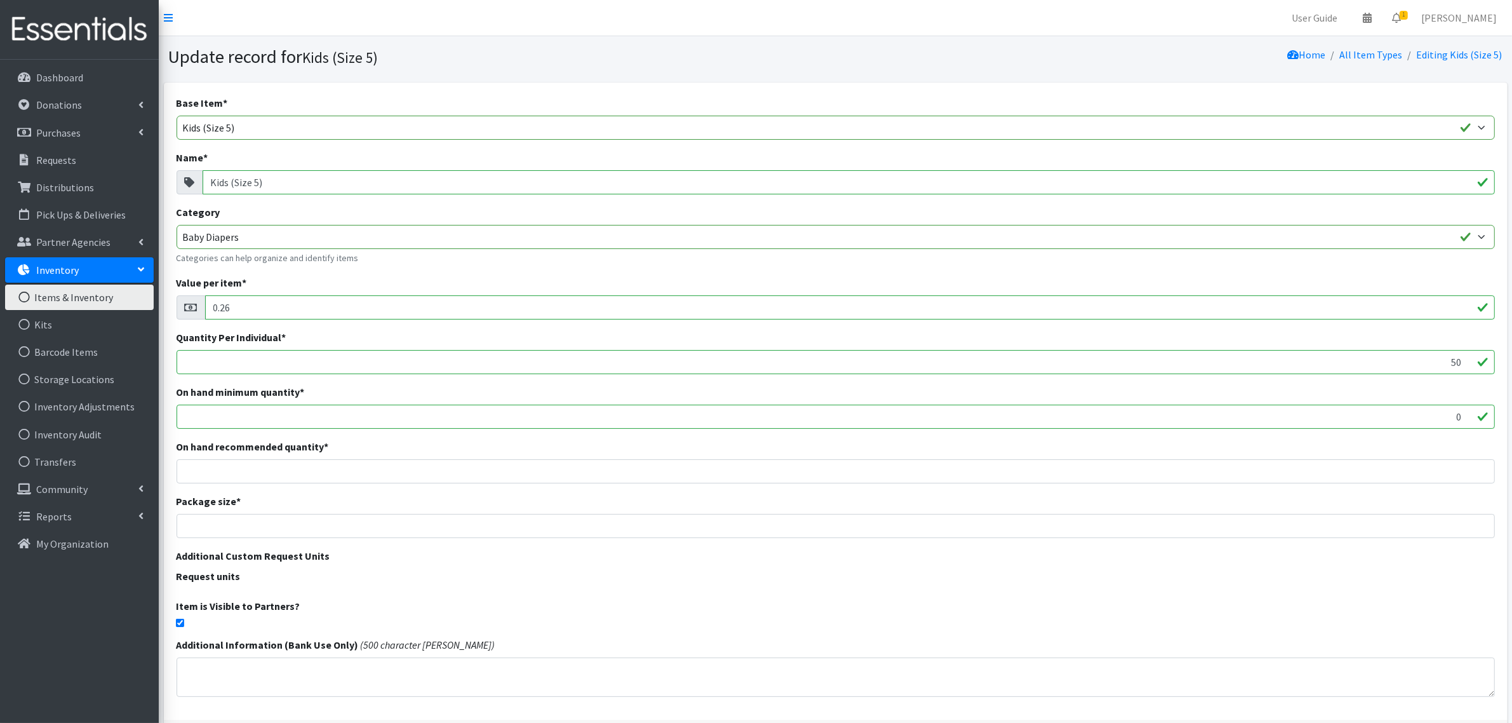
checkbox input "false"
click at [180, 620] on input "checkbox" at bounding box center [180, 622] width 8 height 8
checkbox input "false"
click at [181, 621] on input "checkbox" at bounding box center [180, 622] width 8 height 8
checkbox input "false"
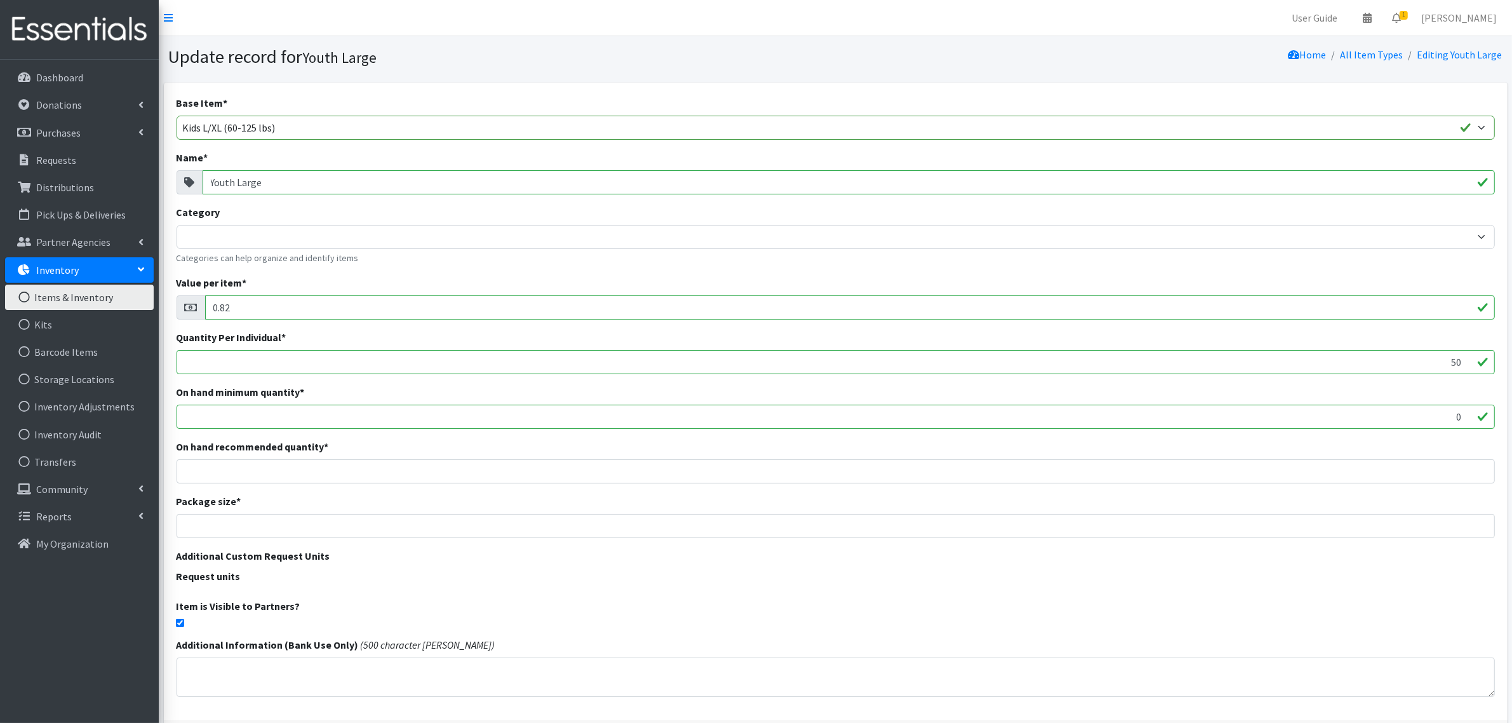
click at [180, 619] on input "checkbox" at bounding box center [180, 622] width 8 height 8
checkbox input "false"
click at [182, 618] on input "checkbox" at bounding box center [180, 622] width 8 height 8
checkbox input "false"
click at [171, 620] on div "Base Item * Adult Briefs (Large/X-Large) Adult Briefs (Medium/Large) Adult Brie…" at bounding box center [836, 401] width 1344 height 637
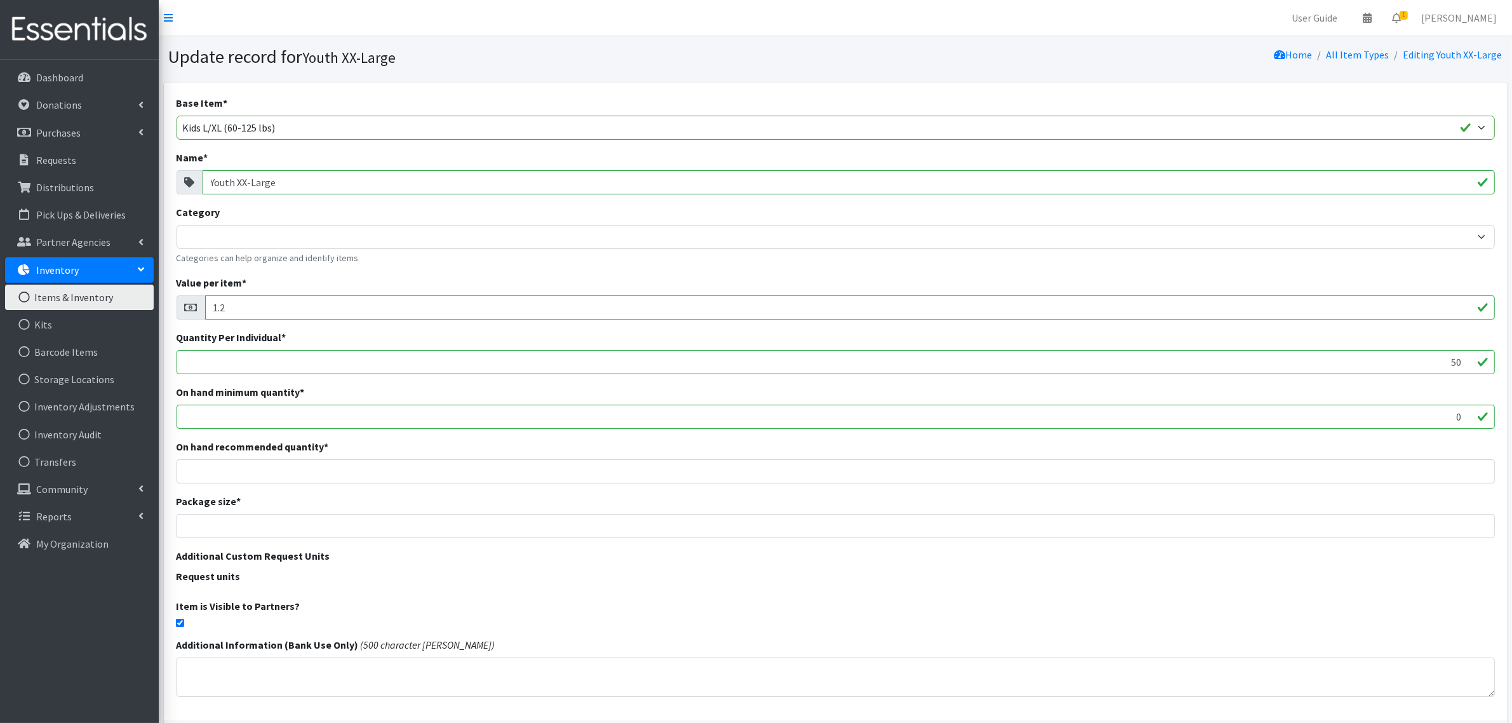
click at [176, 620] on input "checkbox" at bounding box center [180, 622] width 8 height 8
checkbox input "false"
